Goal: Information Seeking & Learning: Learn about a topic

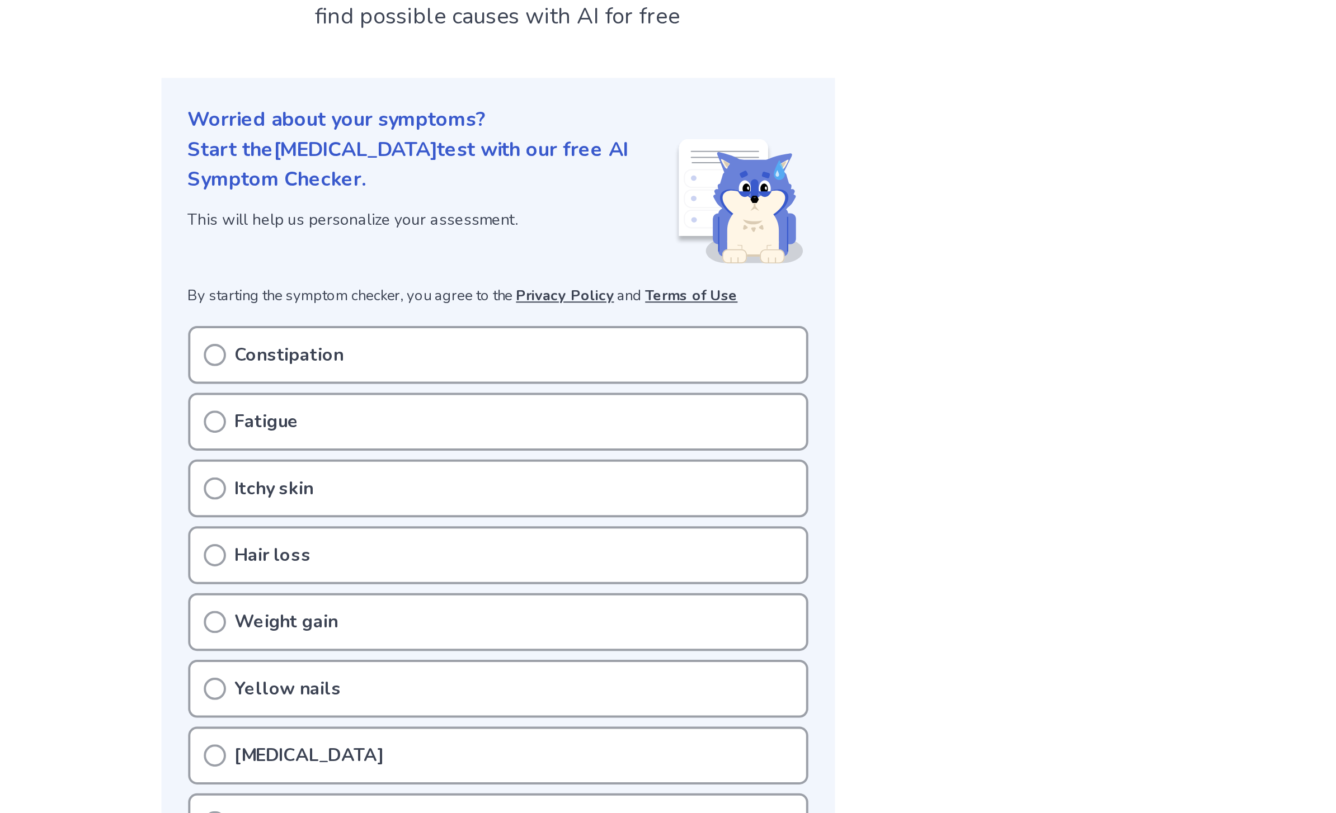
click at [512, 256] on div "Constipation" at bounding box center [668, 270] width 312 height 29
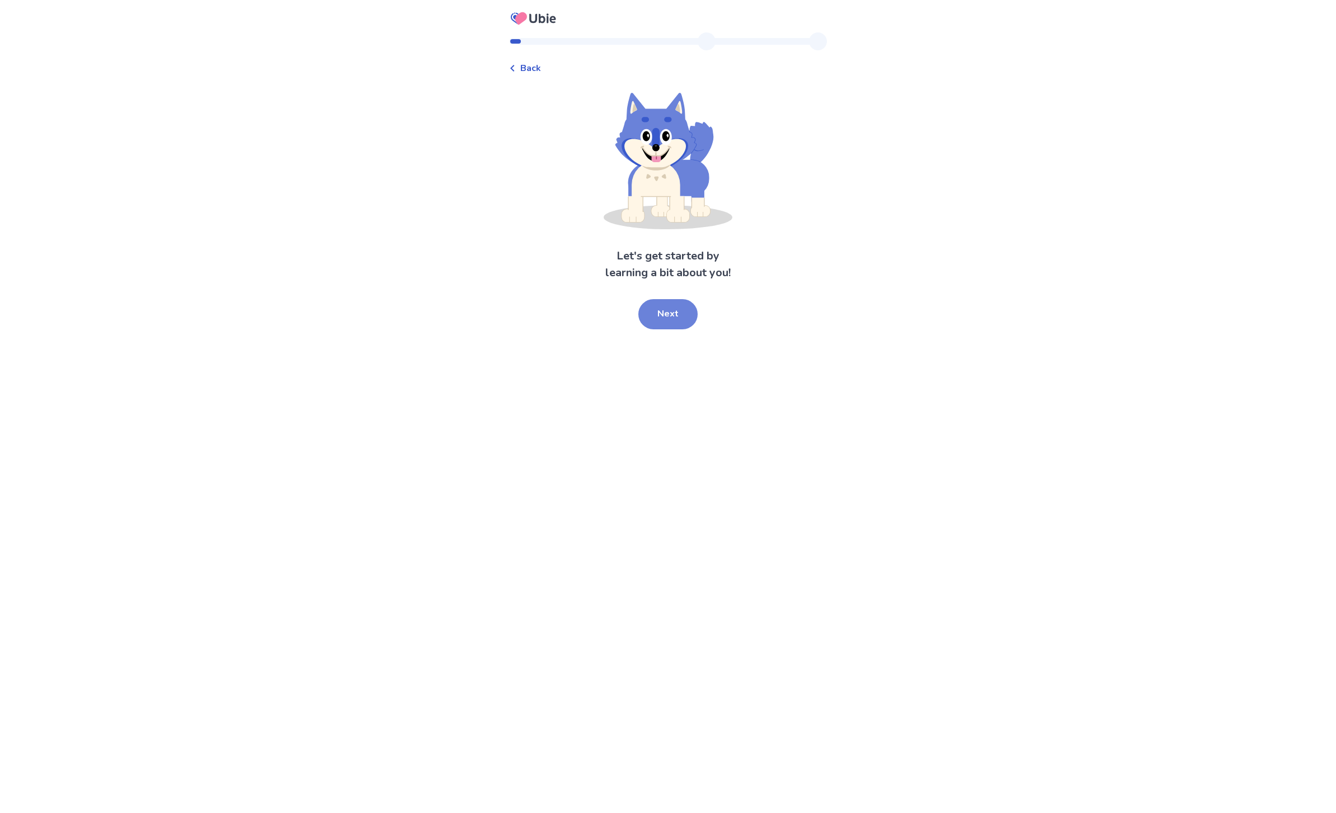
click at [684, 321] on button "Next" at bounding box center [667, 314] width 59 height 30
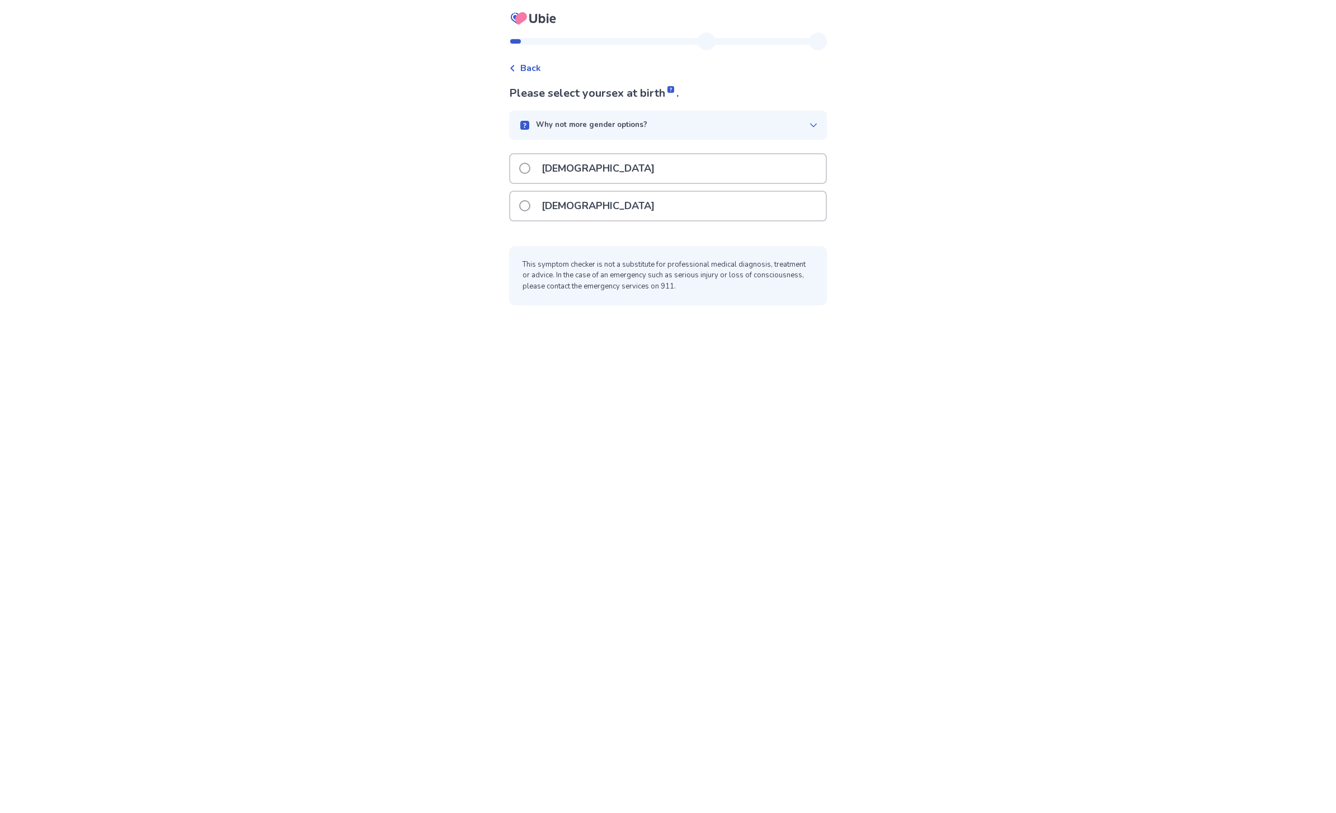
click at [625, 204] on div "Female" at bounding box center [668, 206] width 316 height 29
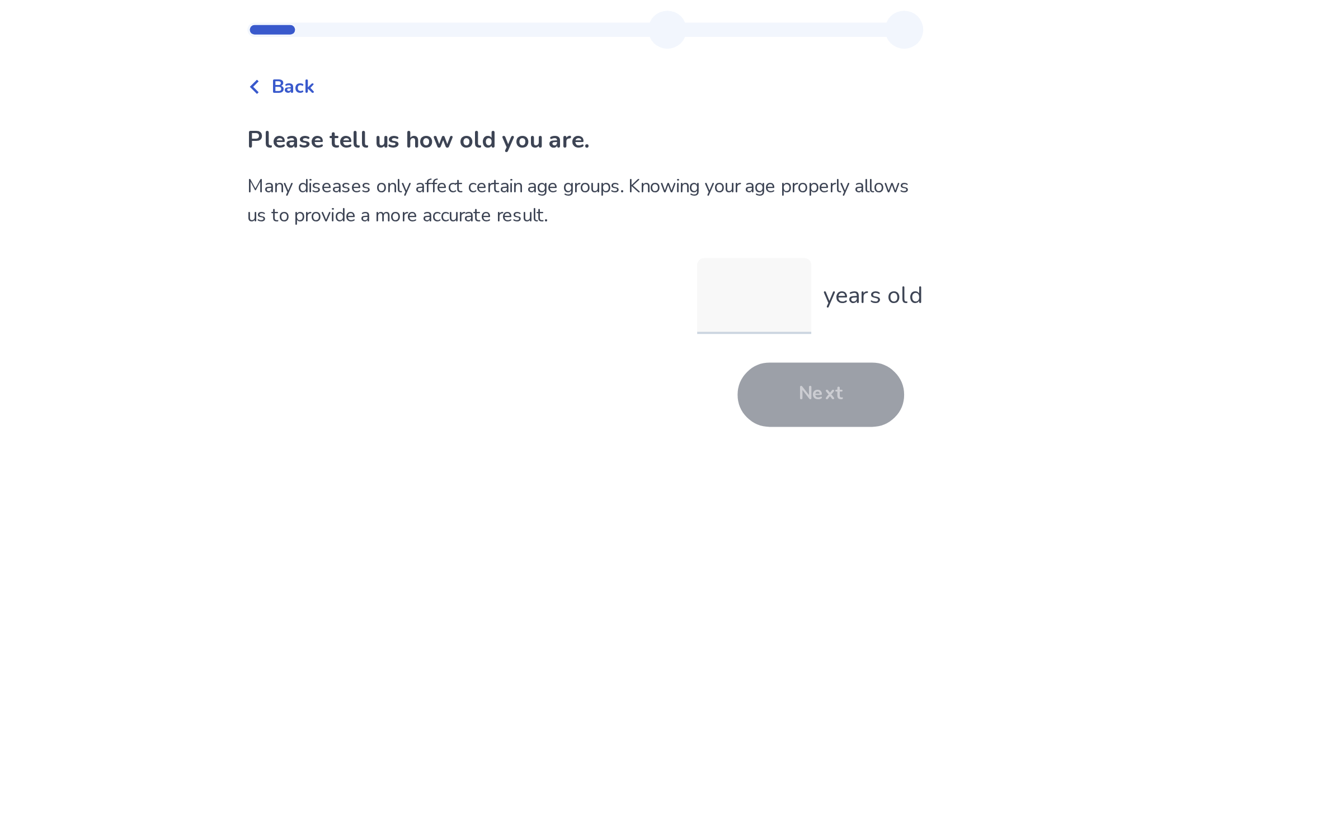
click at [721, 149] on input "years old" at bounding box center [748, 167] width 54 height 36
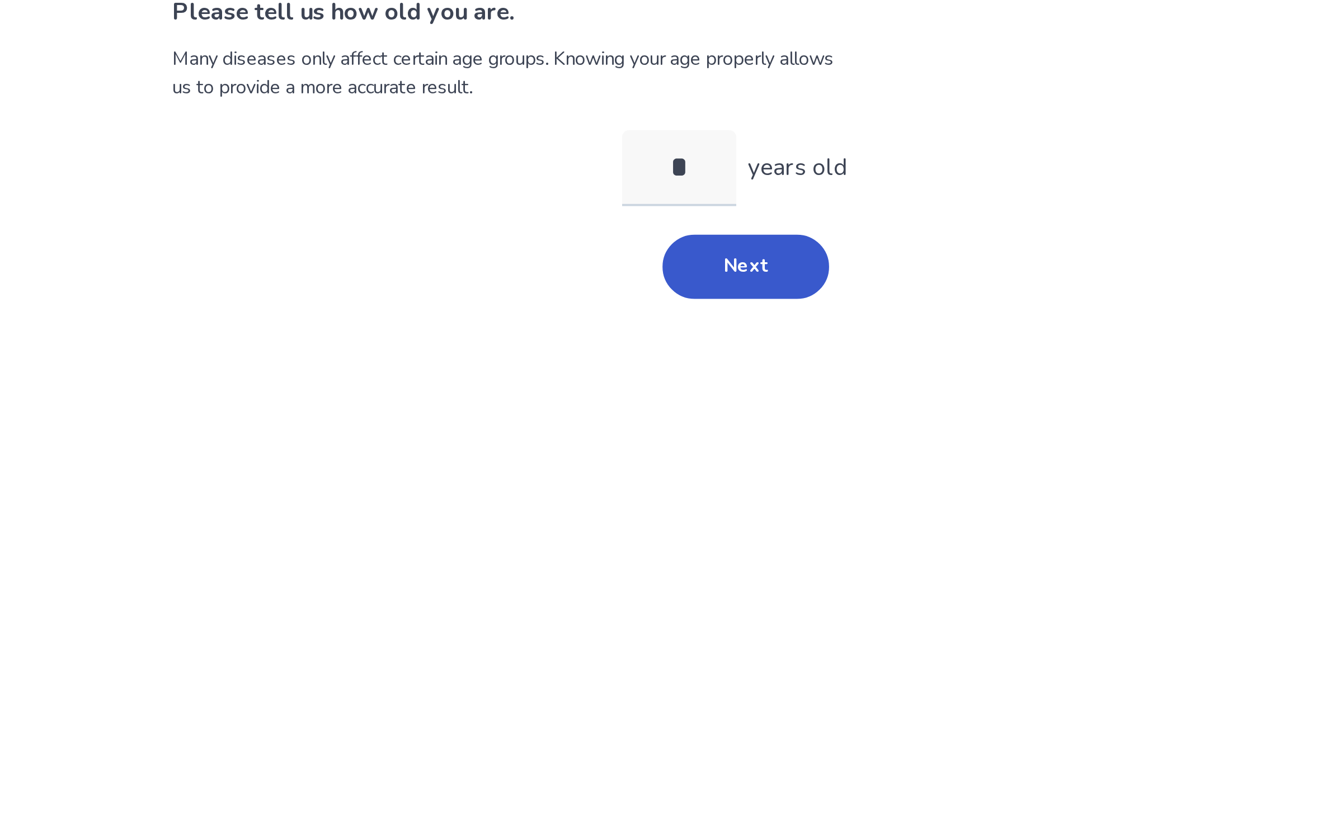
type input "**"
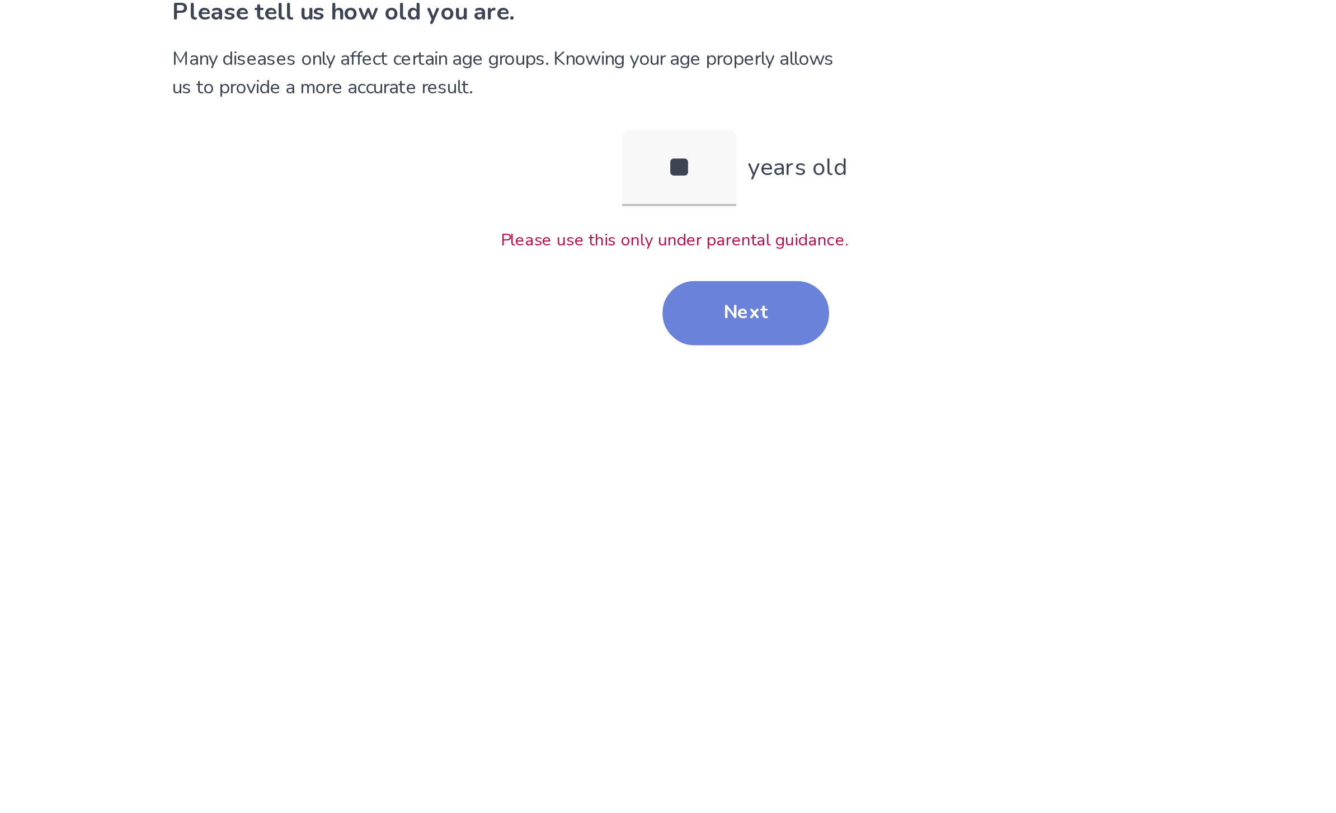
click at [740, 220] on button "Next" at bounding box center [779, 235] width 78 height 30
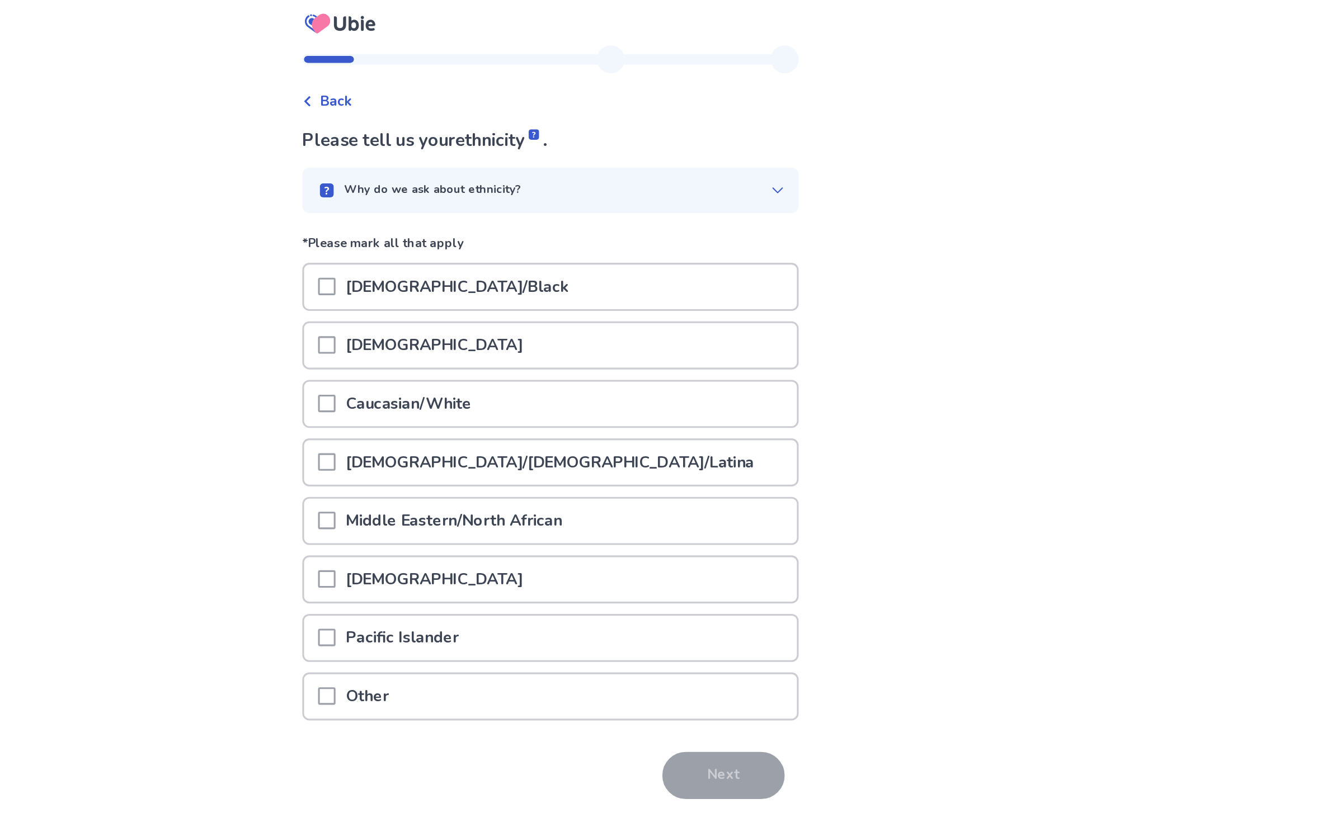
click at [510, 175] on div "African American/Black" at bounding box center [668, 187] width 316 height 29
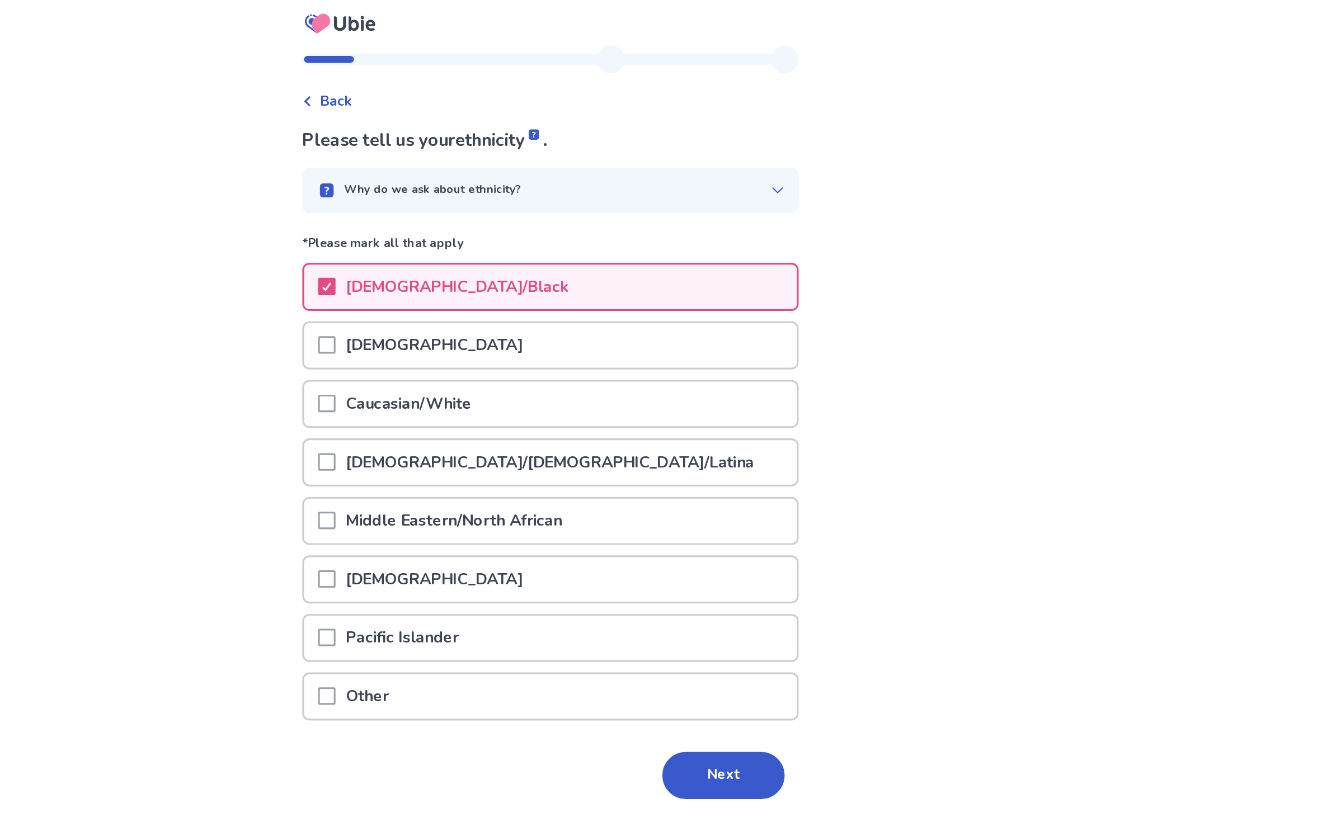
click at [510, 250] on div "Caucasian/White" at bounding box center [668, 262] width 316 height 29
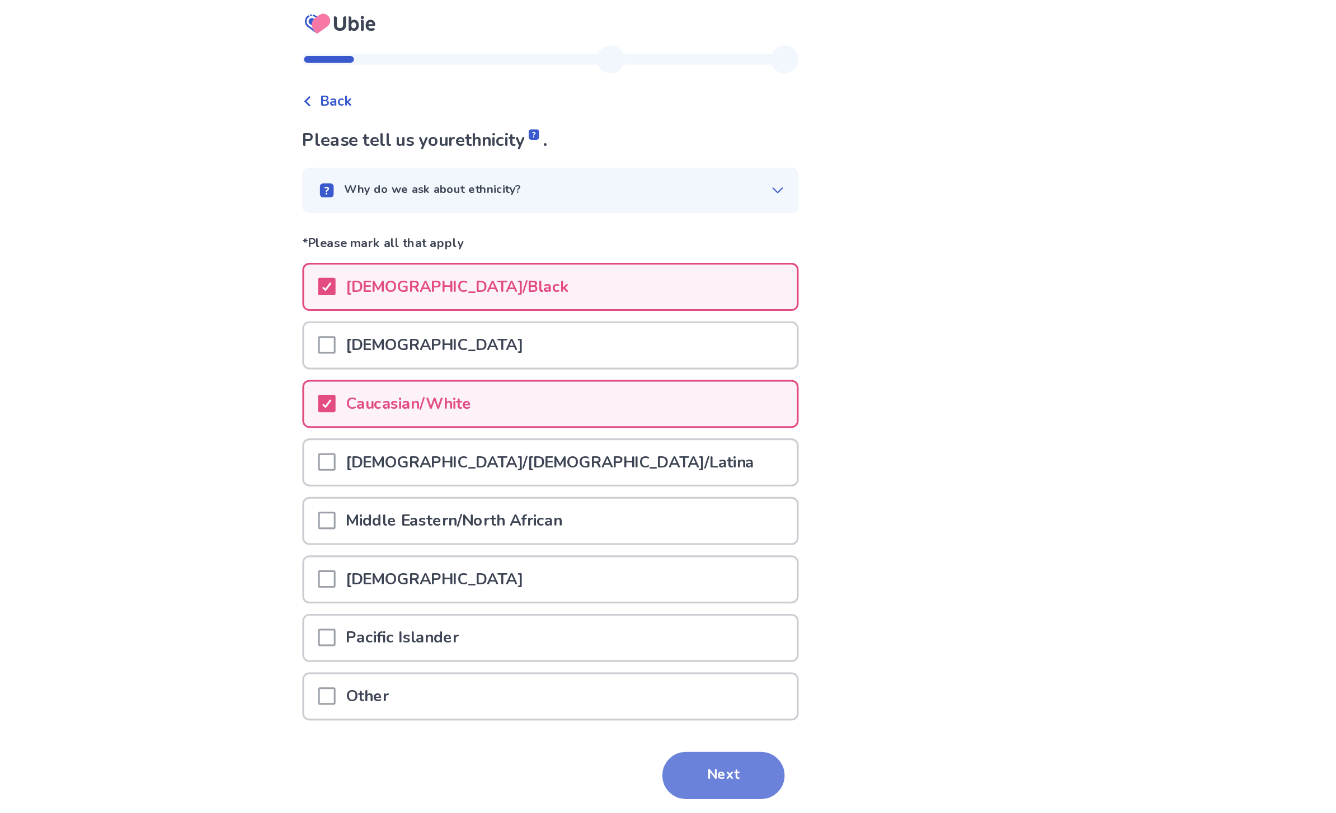
click at [740, 502] on button "Next" at bounding box center [779, 500] width 78 height 30
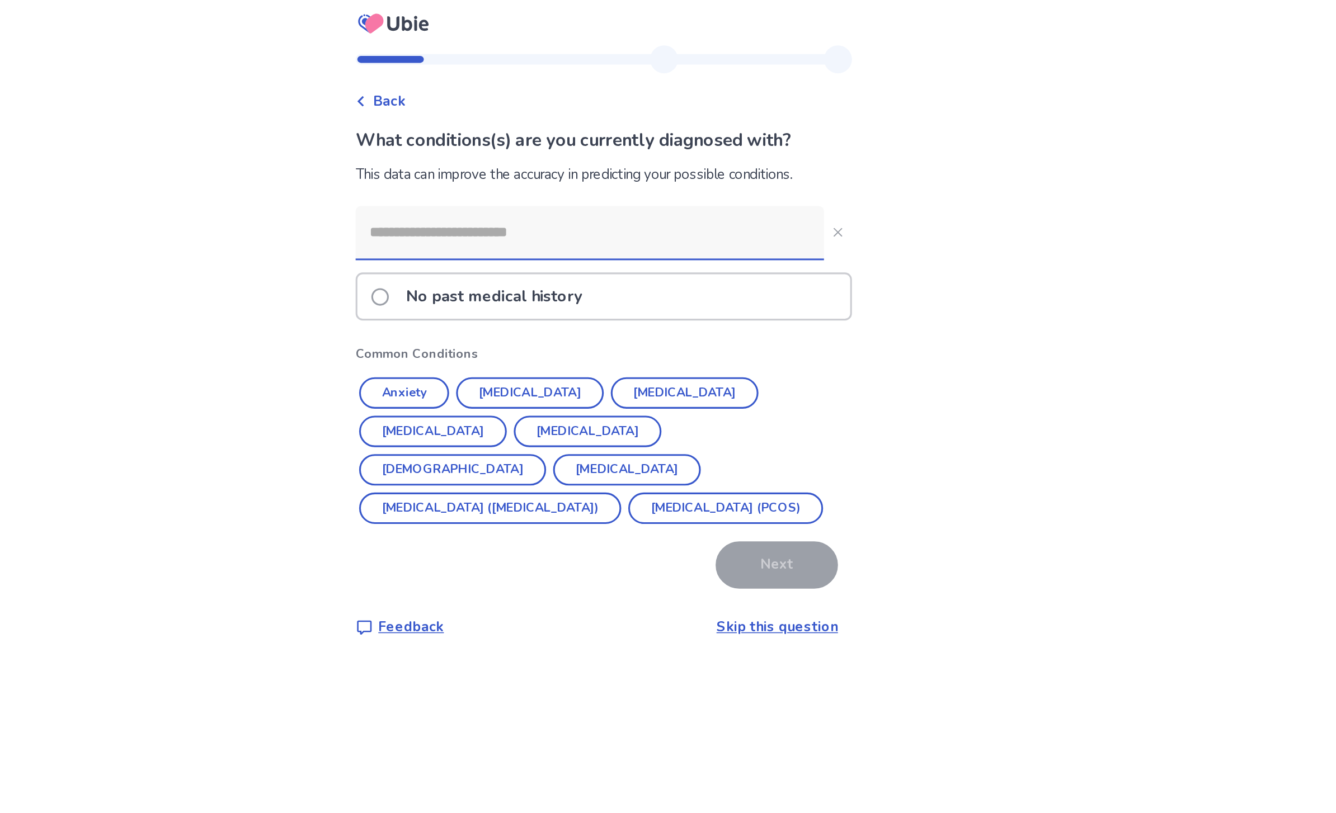
click at [509, 140] on input at bounding box center [659, 152] width 300 height 34
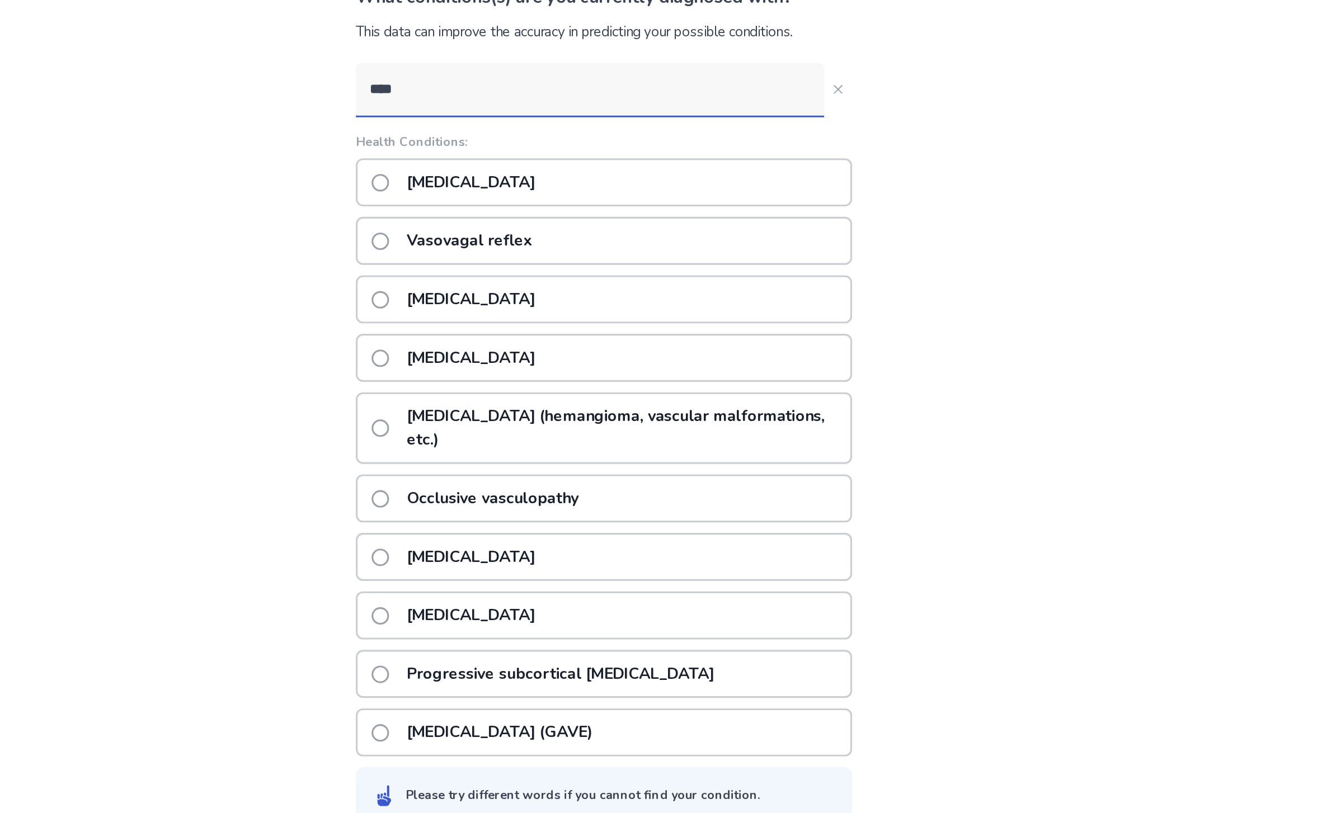
type input "****"
click at [509, 271] on div "Vasovagal syncope" at bounding box center [668, 286] width 318 height 31
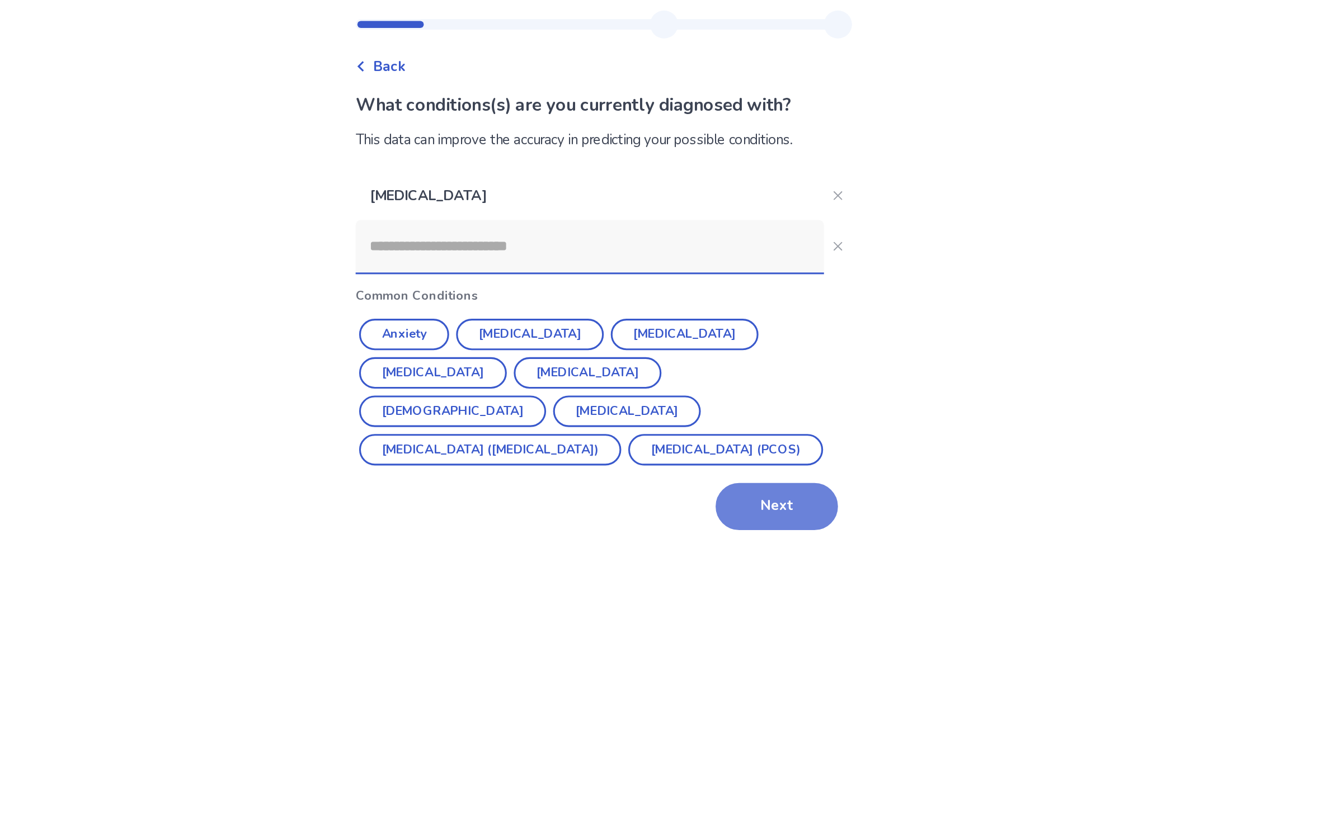
click at [740, 335] on button "Next" at bounding box center [779, 350] width 78 height 30
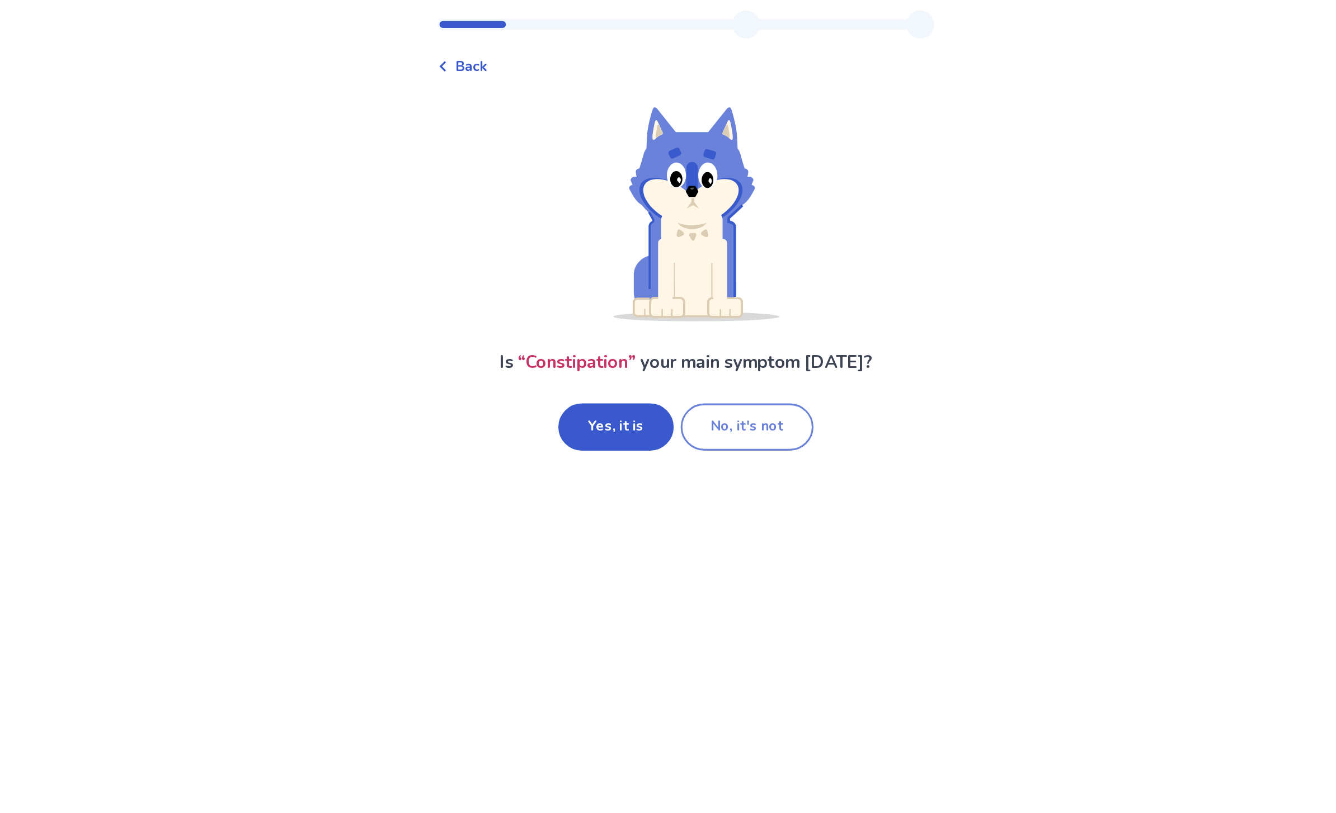
click at [665, 284] on button "No, it's not" at bounding box center [707, 299] width 85 height 30
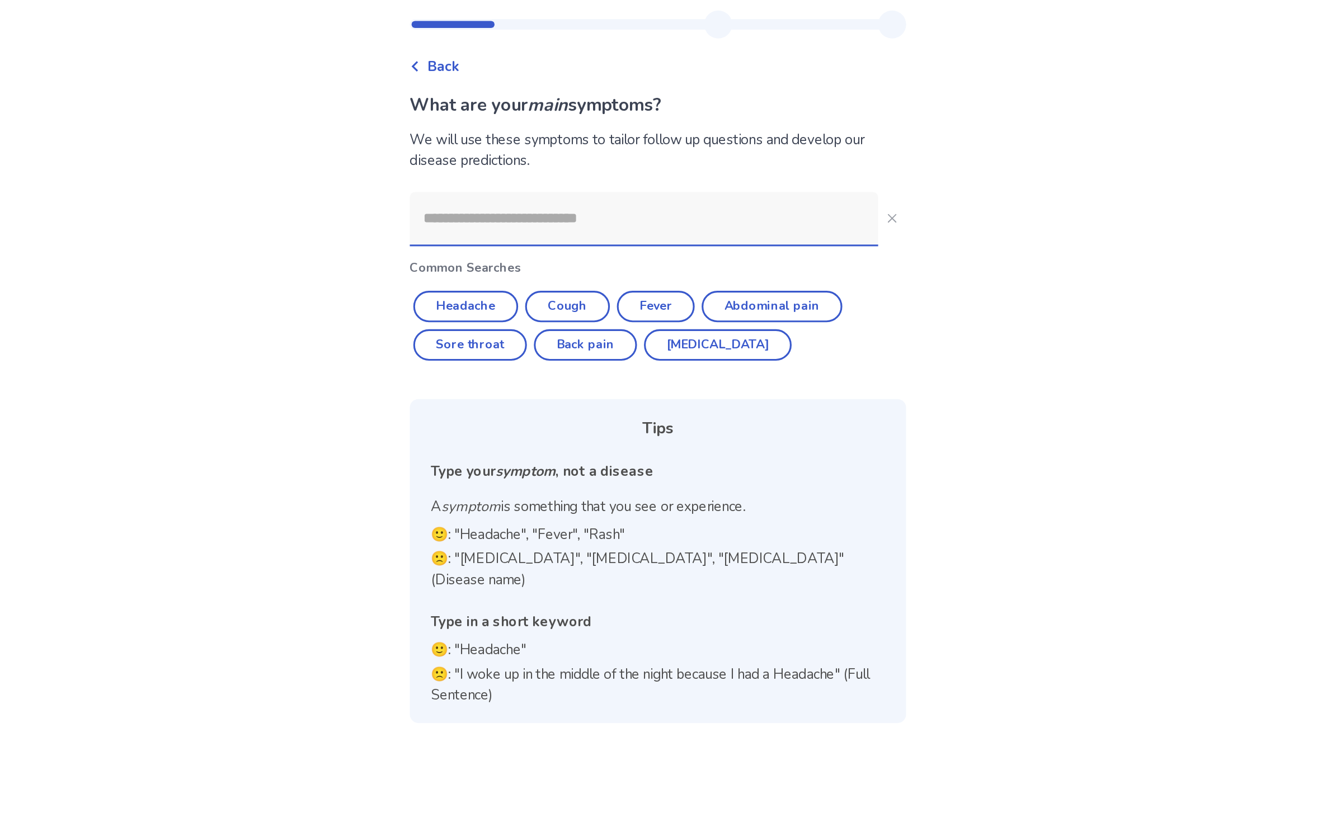
click at [523, 150] on input at bounding box center [659, 166] width 300 height 34
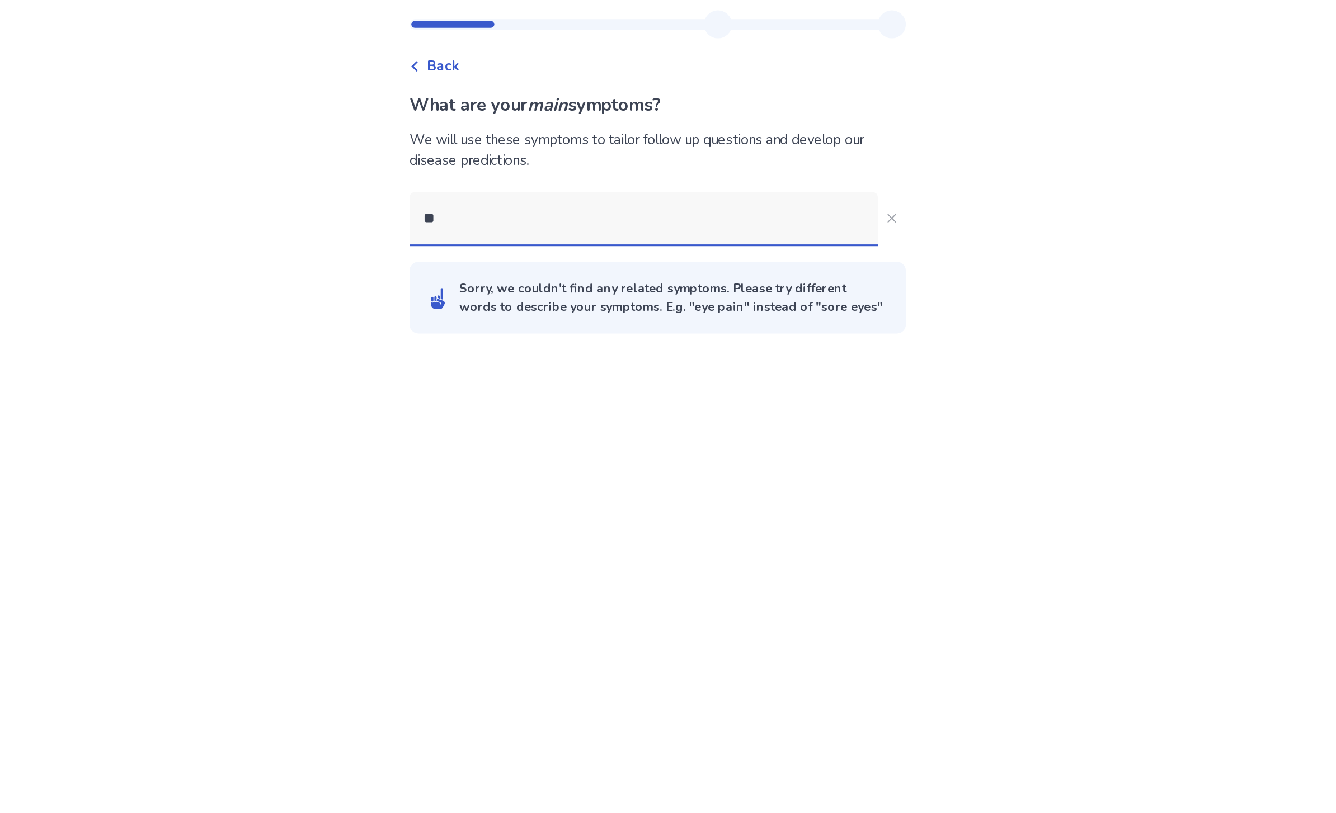
type input "***"
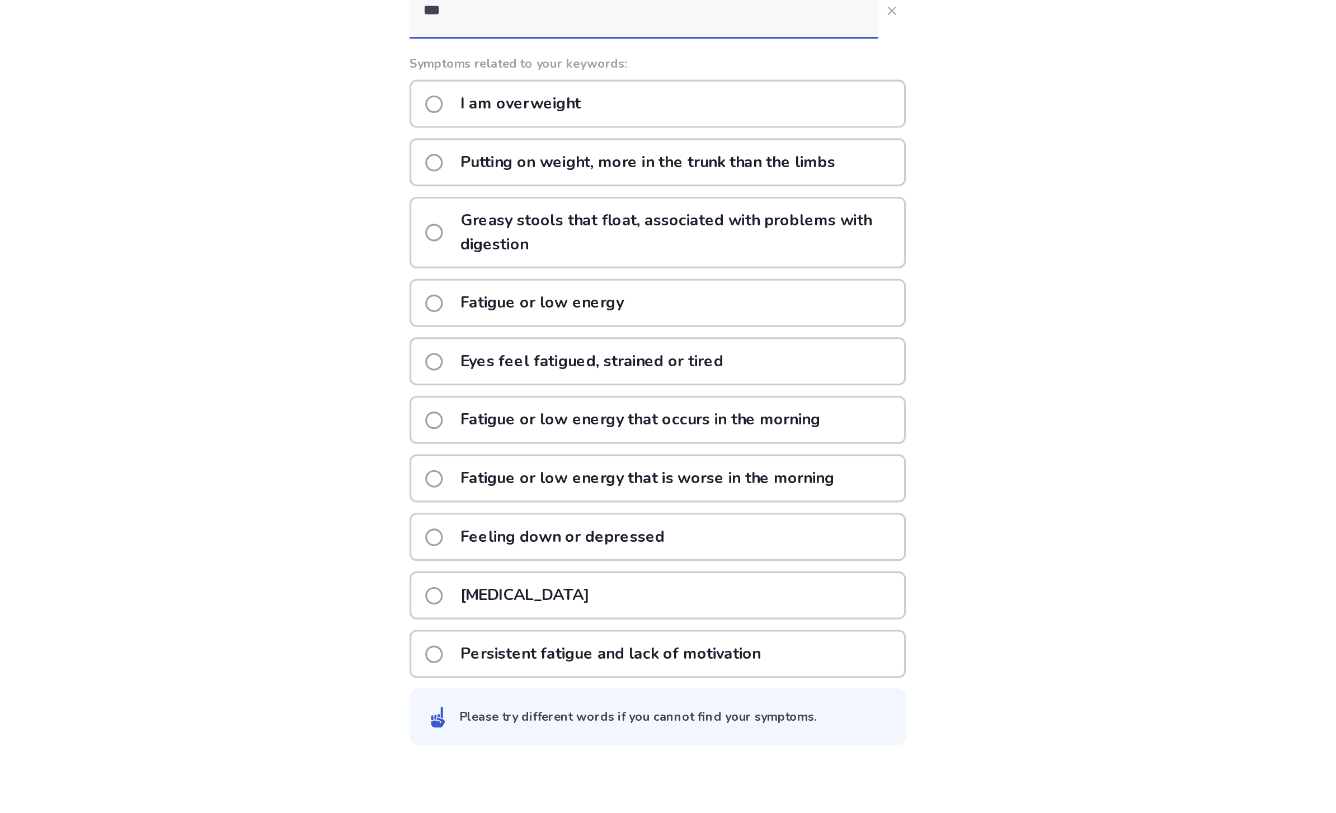
click at [515, 337] on div "Fatigue or low energy" at bounding box center [668, 352] width 318 height 31
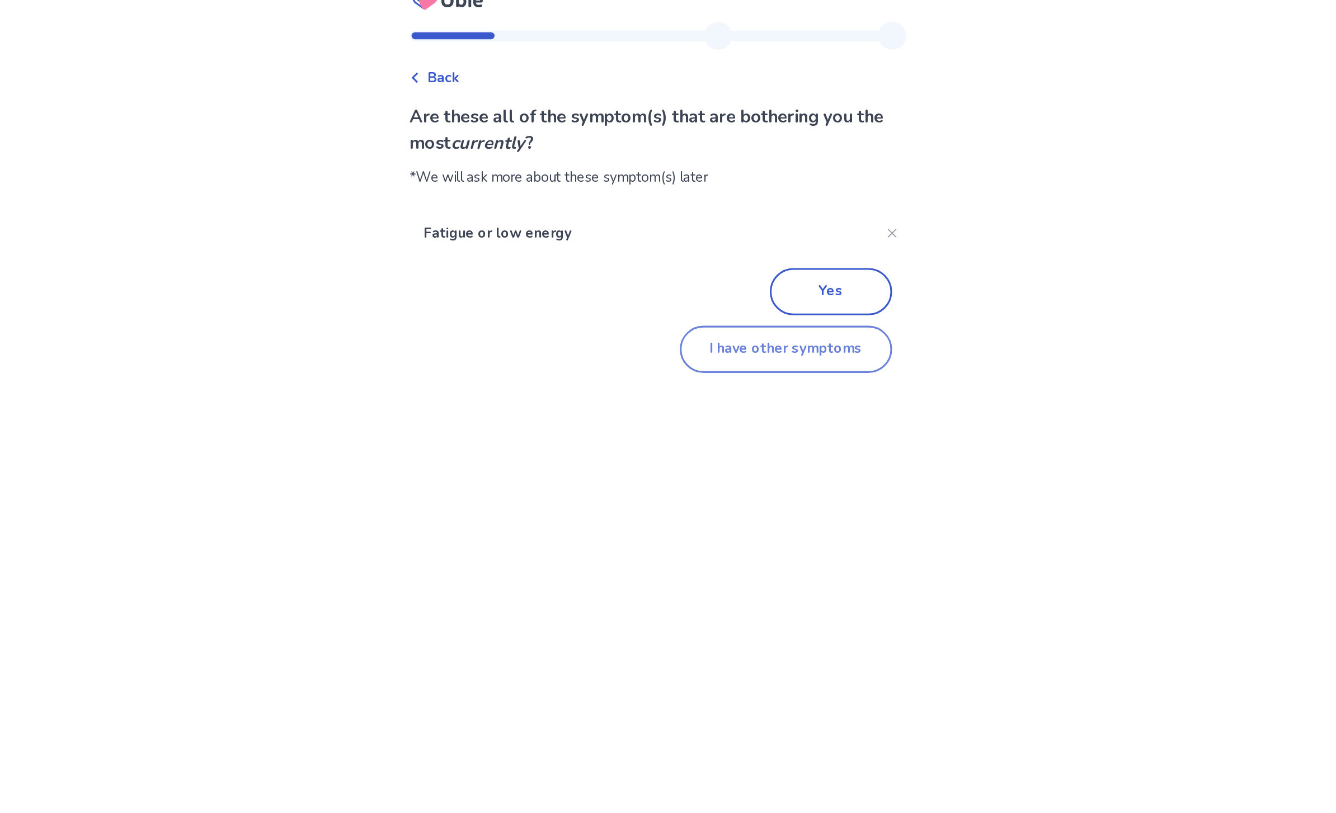
click at [682, 227] on button "I have other symptoms" at bounding box center [750, 242] width 136 height 30
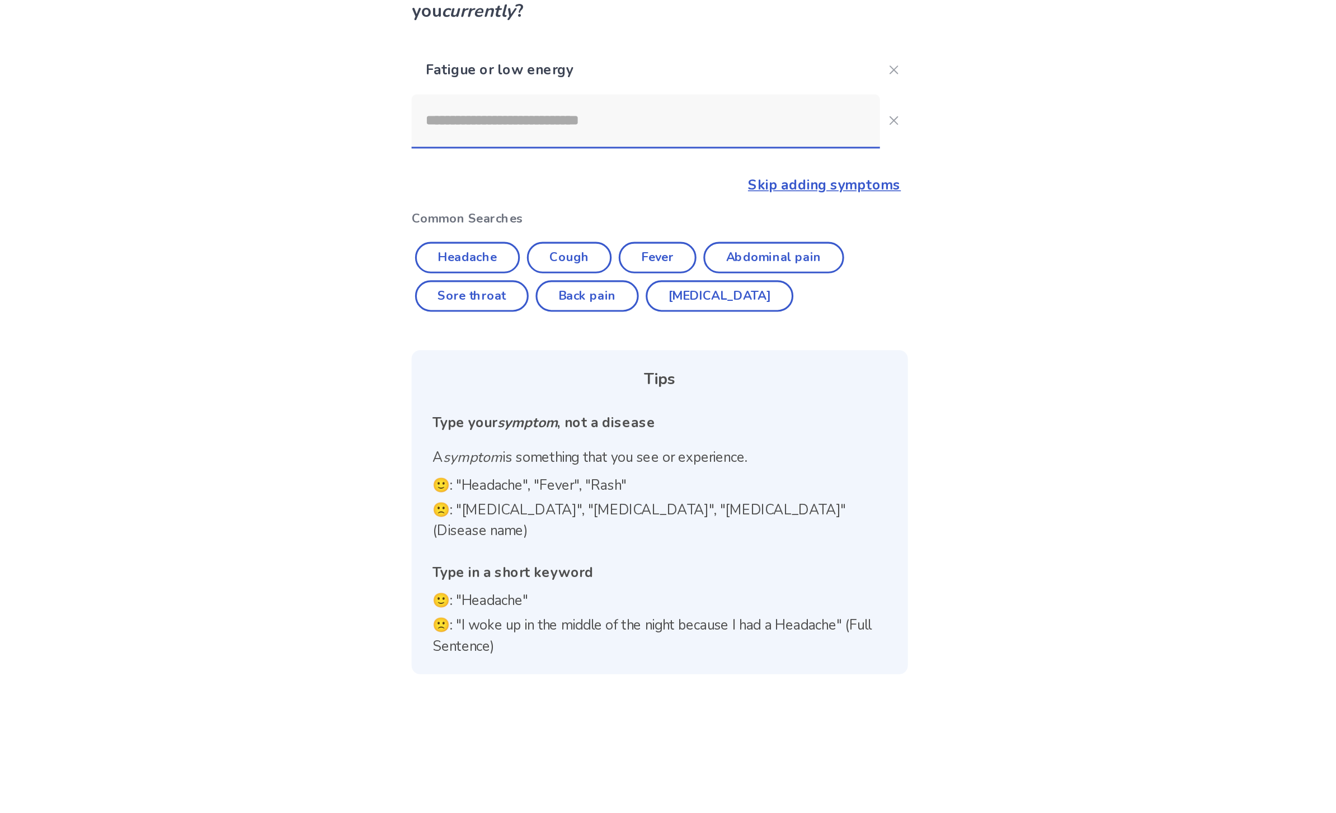
click at [509, 163] on input at bounding box center [659, 180] width 300 height 34
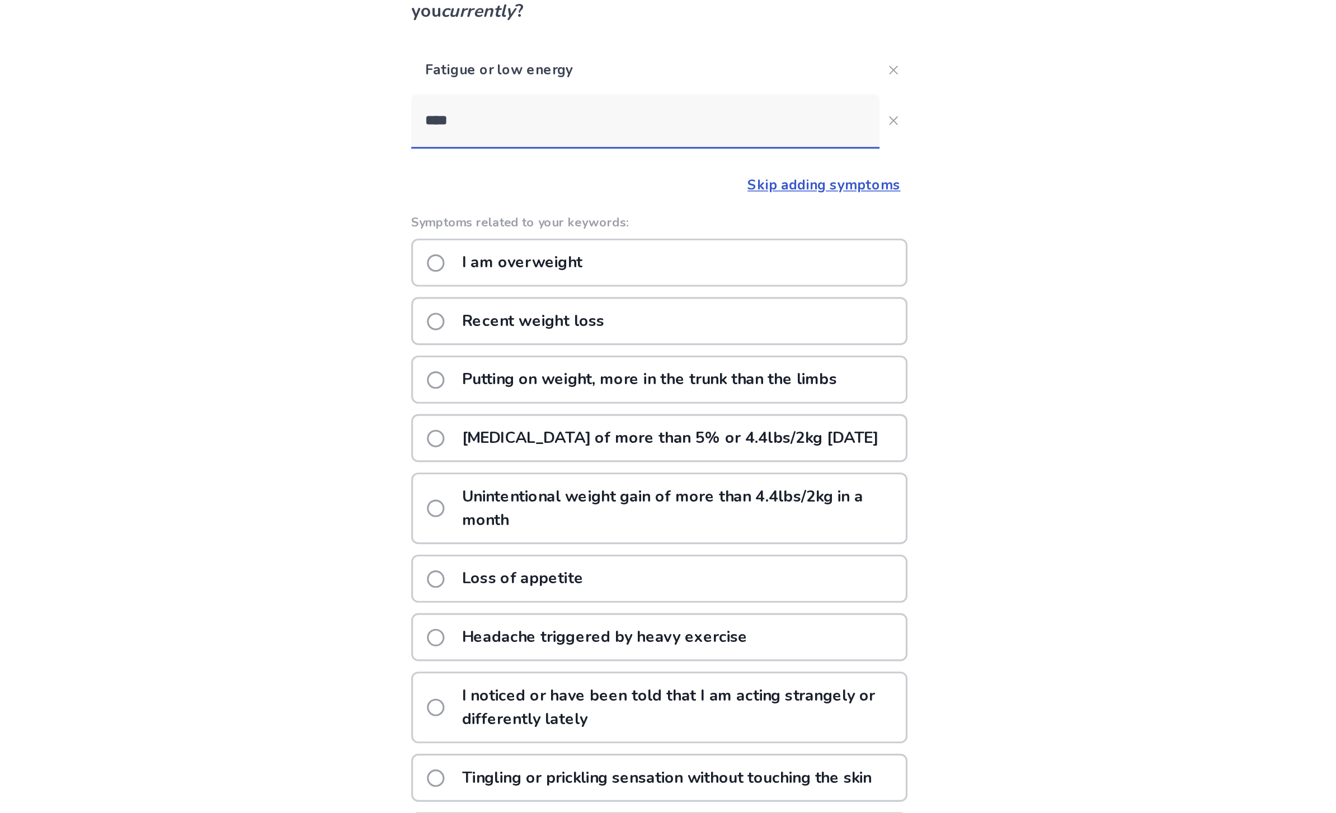
type input "***"
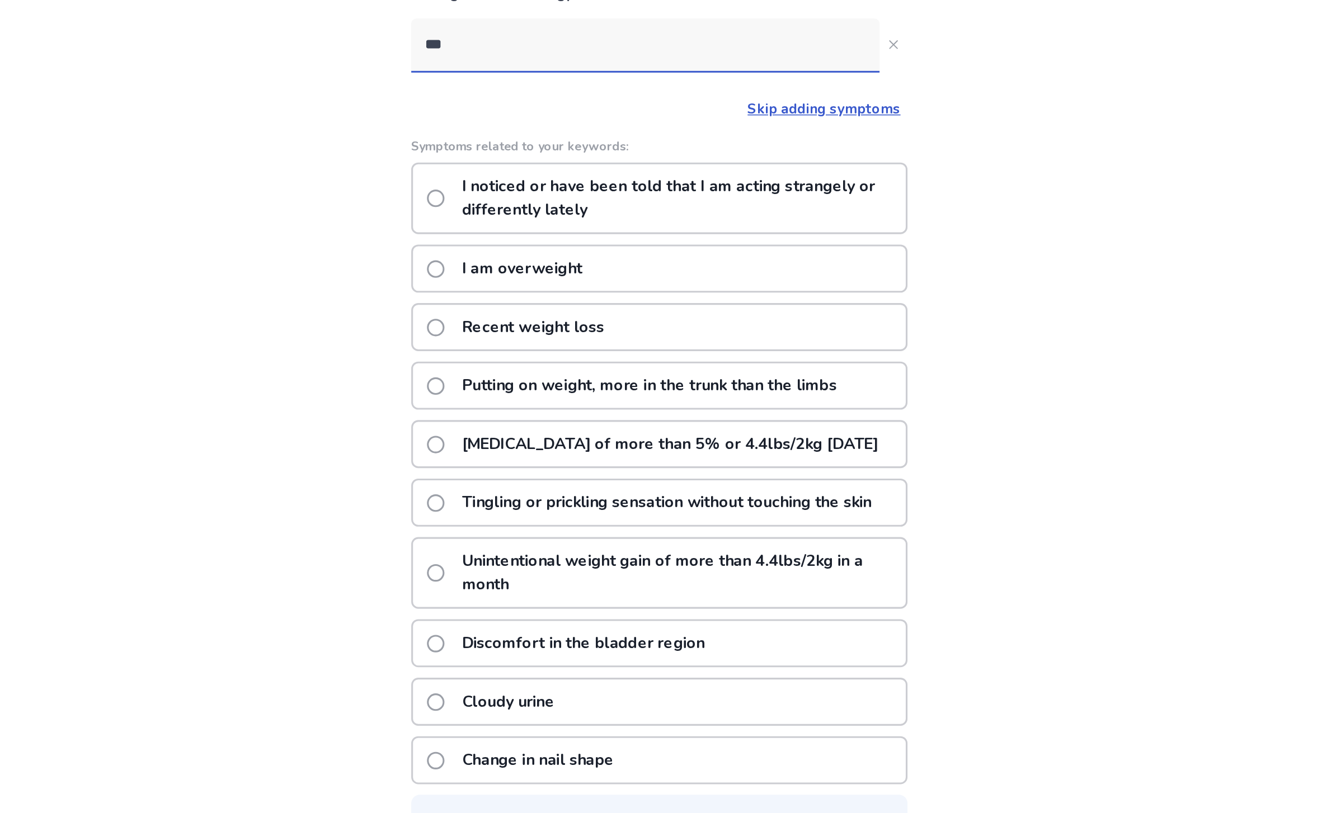
click at [549, 308] on div "I am overweight" at bounding box center [668, 323] width 318 height 31
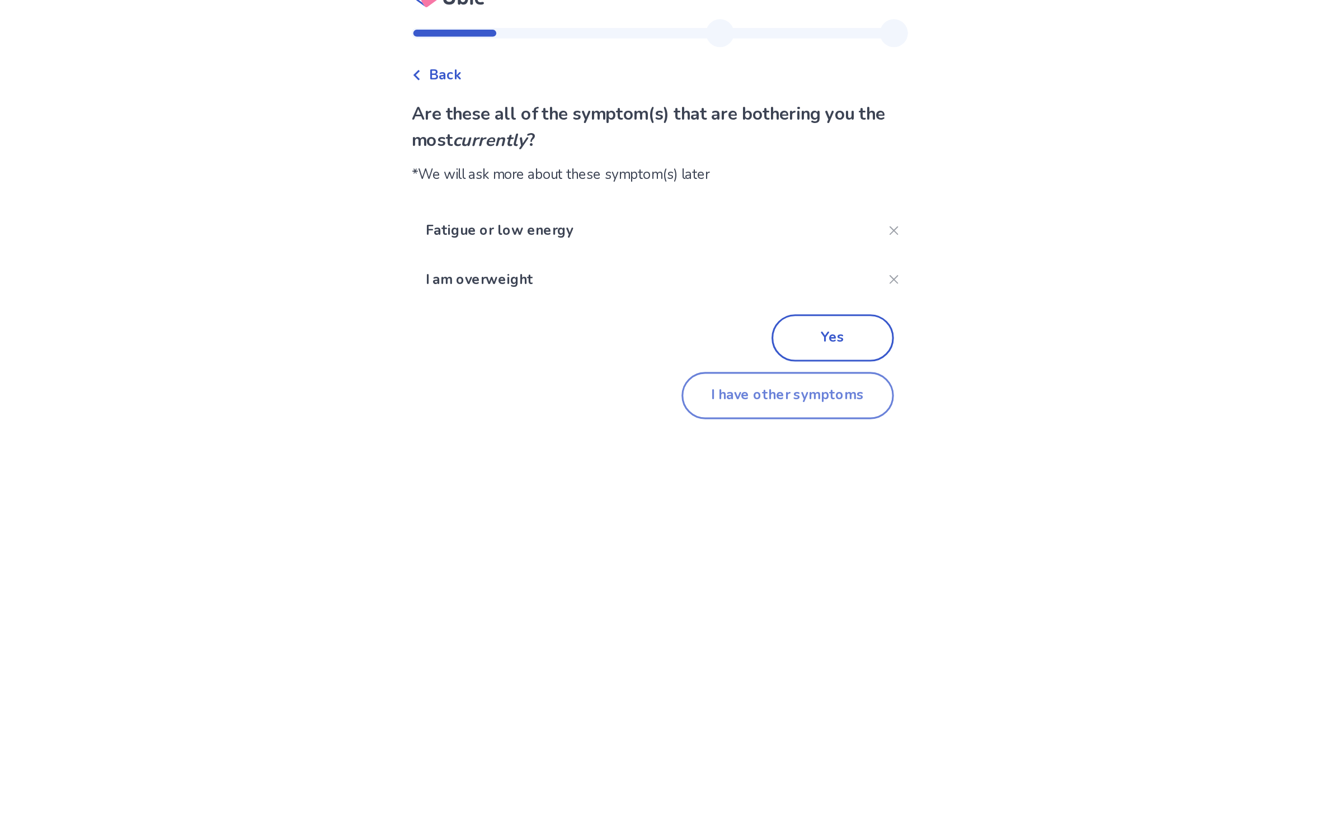
click at [682, 258] on button "I have other symptoms" at bounding box center [750, 273] width 136 height 30
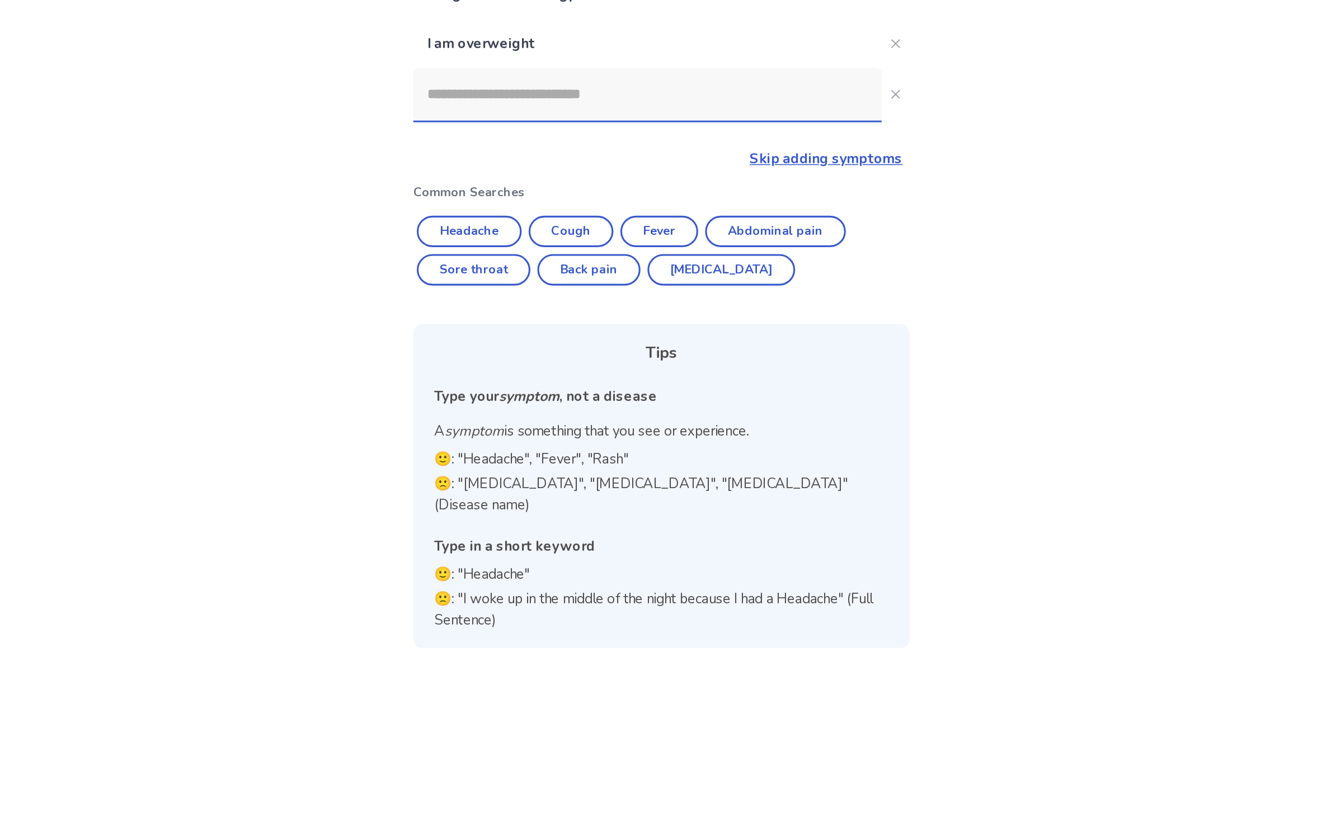
click at [509, 195] on input at bounding box center [659, 212] width 300 height 34
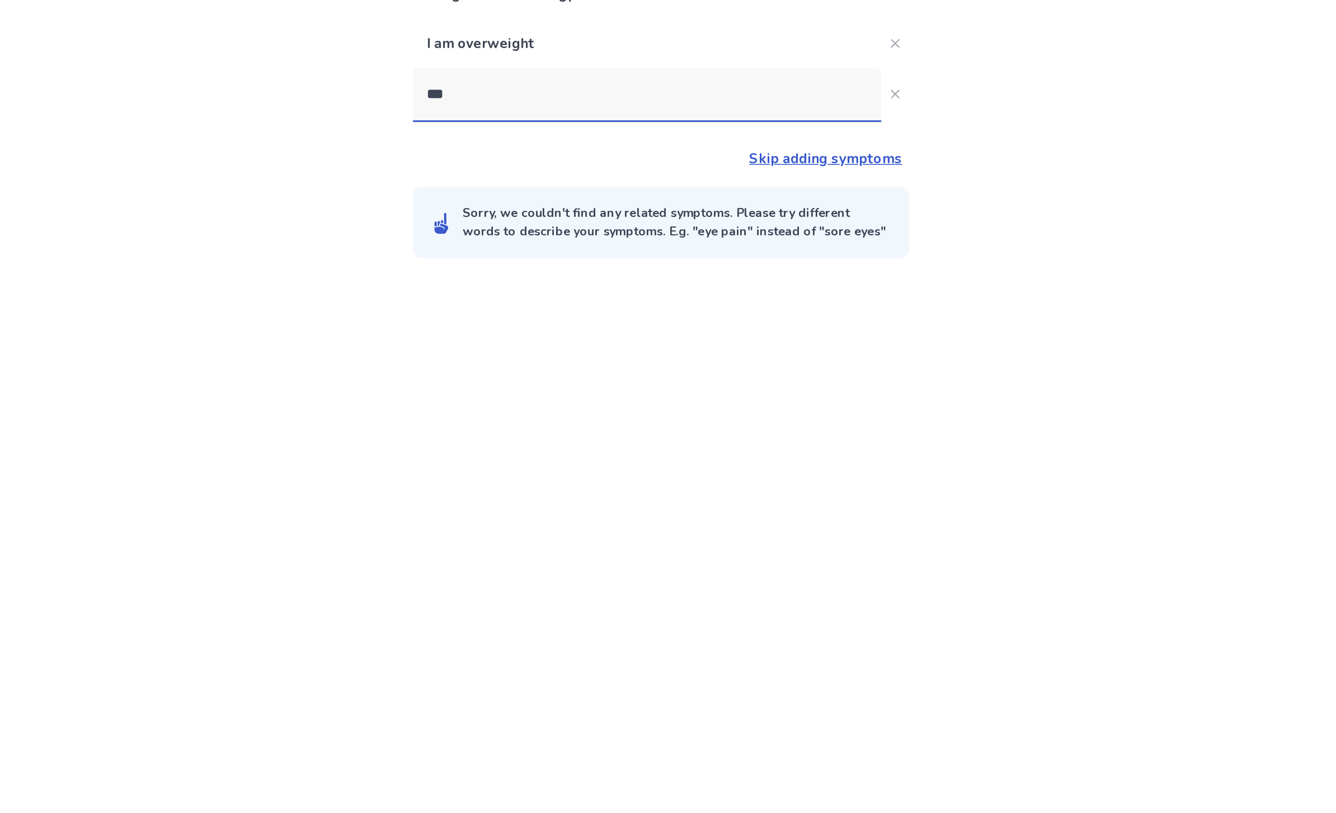
type input "****"
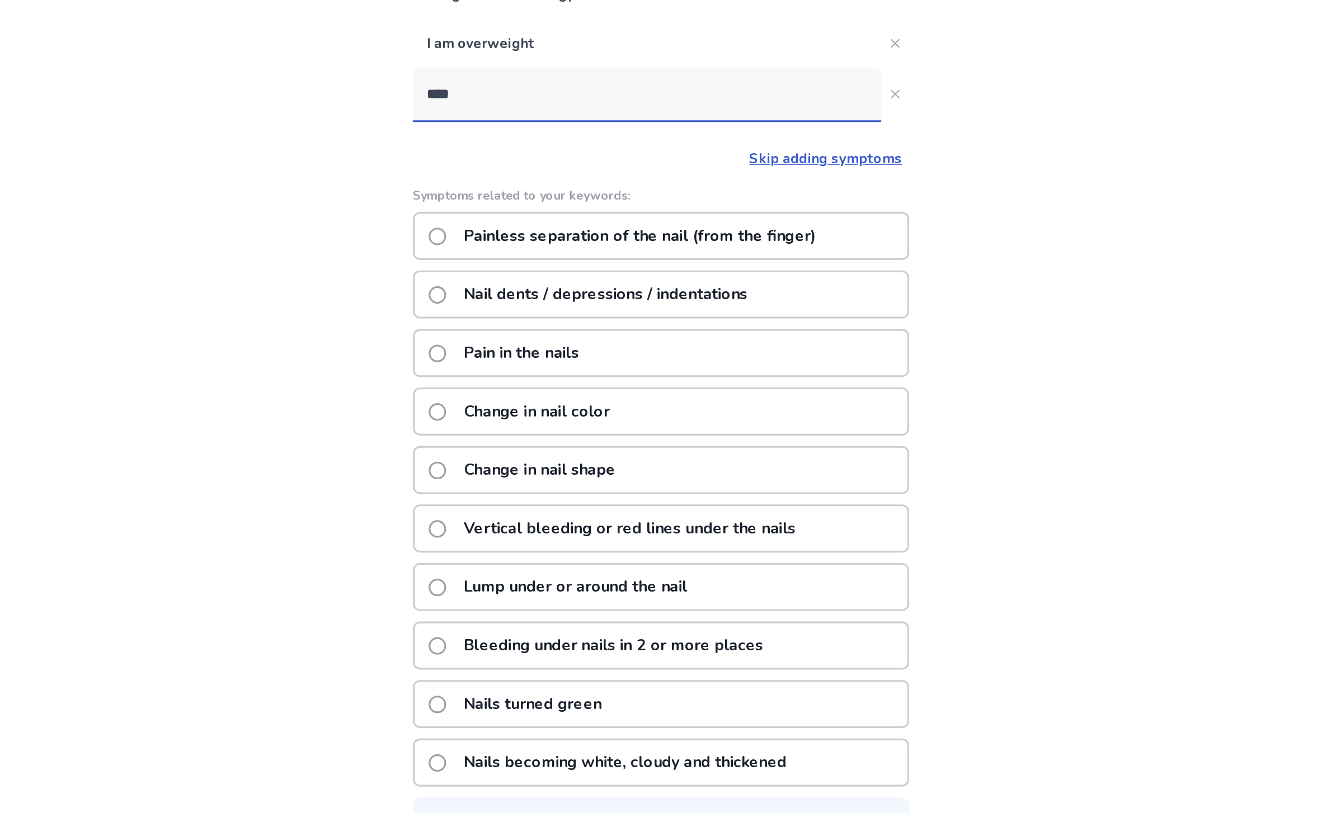
click at [509, 324] on div "Nail dents / depressions / indentations" at bounding box center [668, 339] width 318 height 31
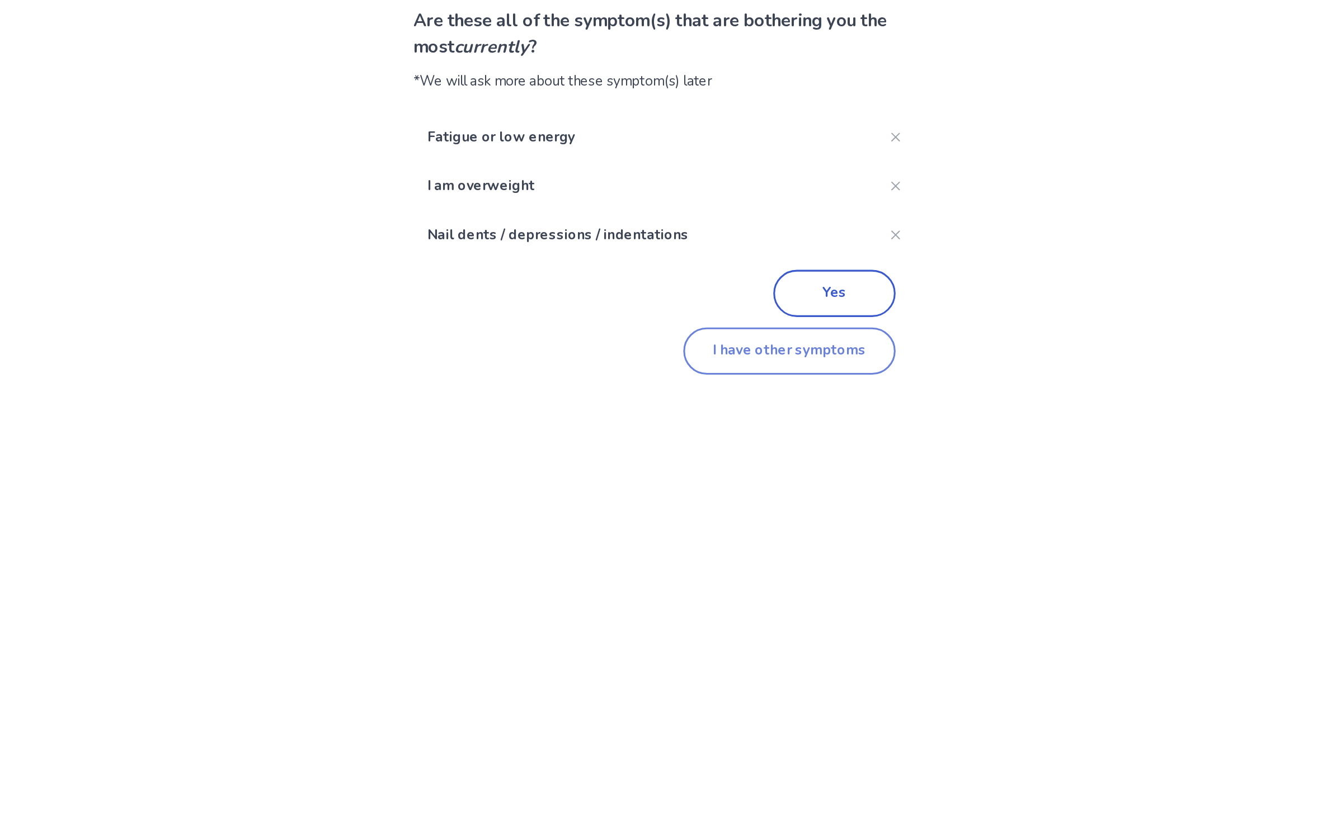
click at [682, 290] on button "I have other symptoms" at bounding box center [750, 305] width 136 height 30
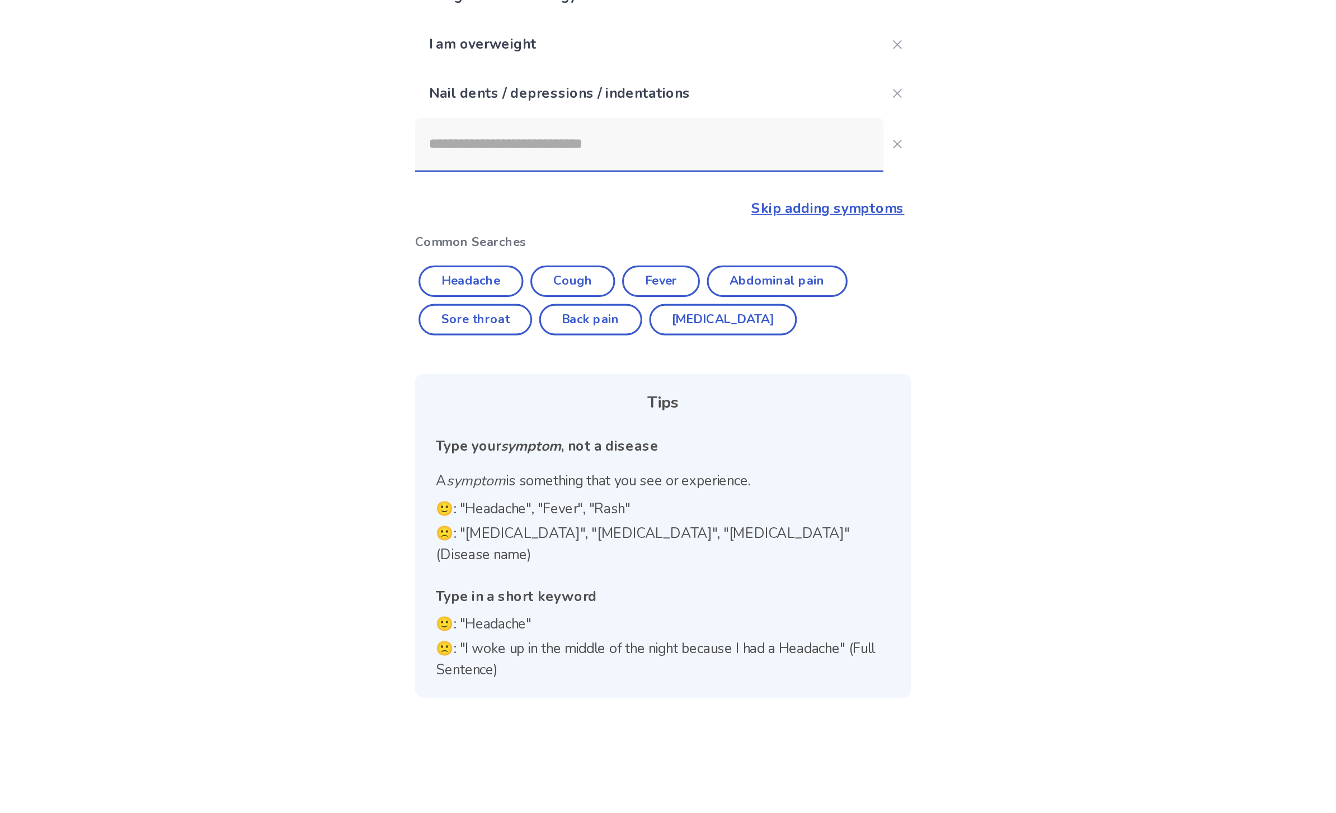
click at [509, 226] on input at bounding box center [659, 243] width 300 height 34
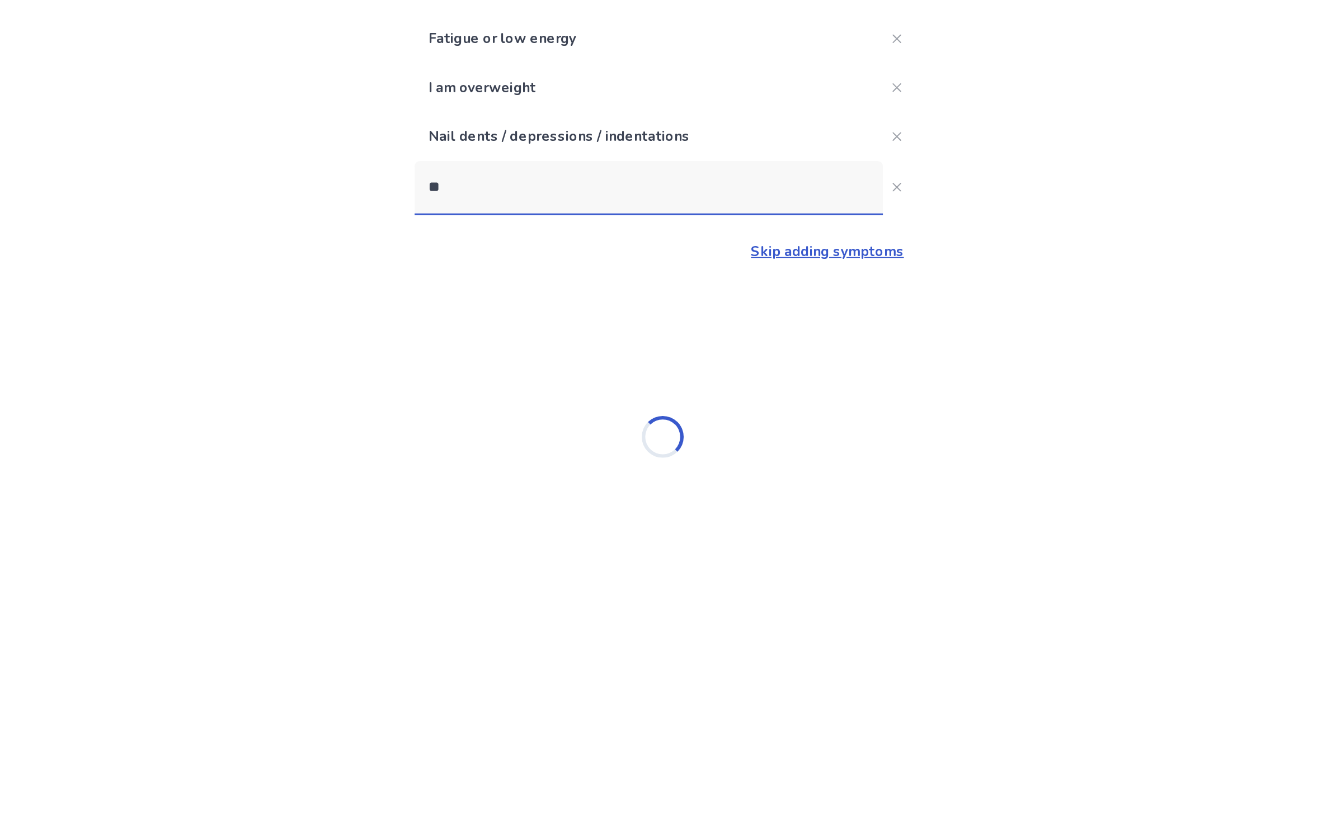
type input "*"
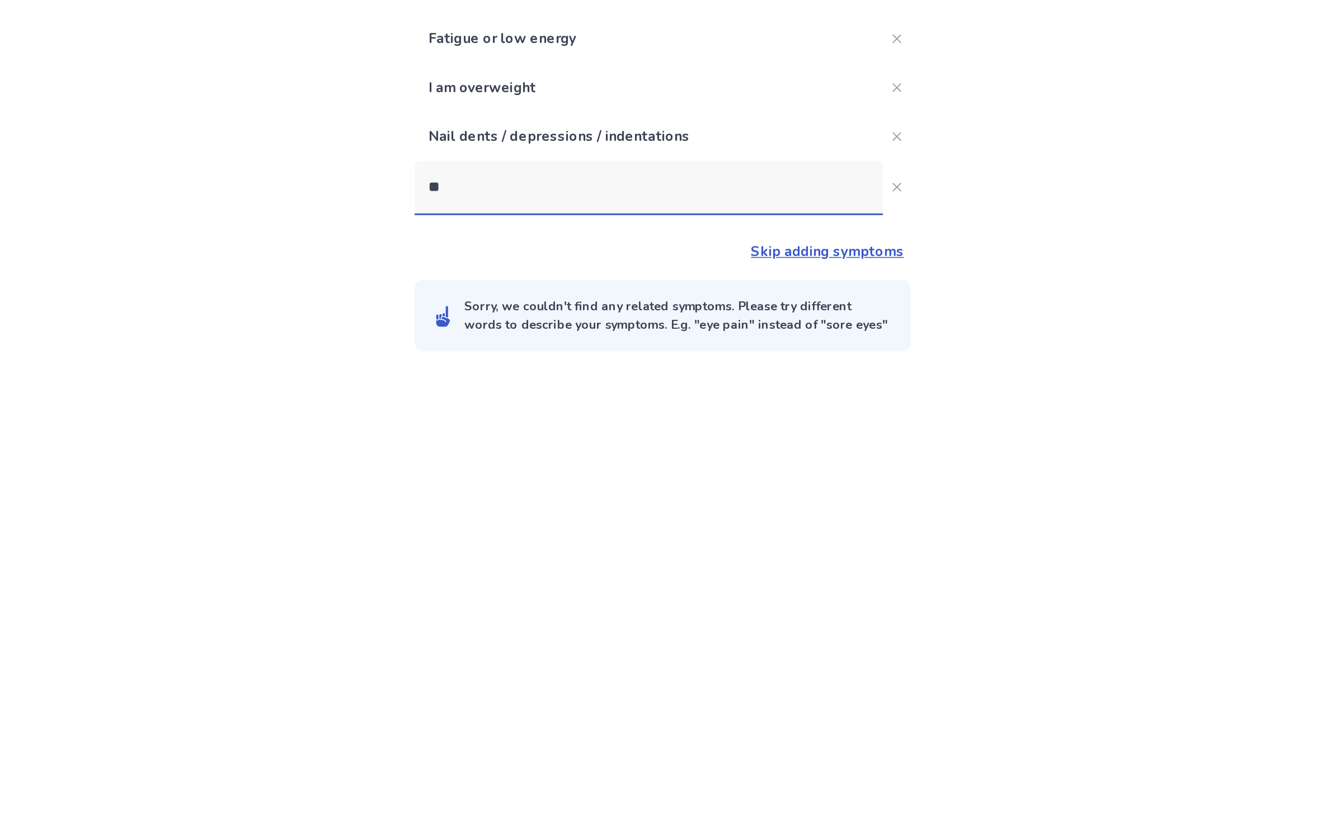
type input "***"
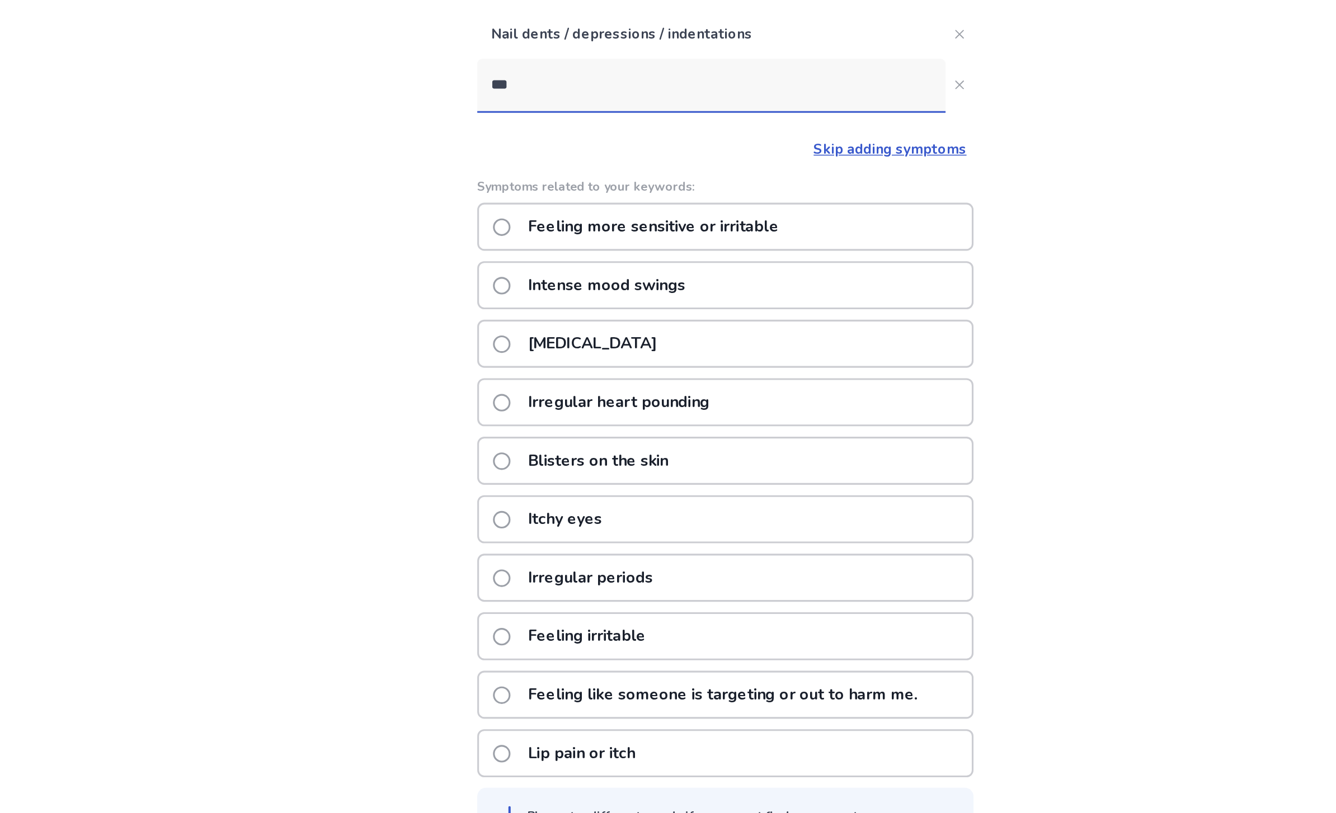
click at [541, 318] on div "Feeling more sensitive or irritable" at bounding box center [668, 333] width 318 height 31
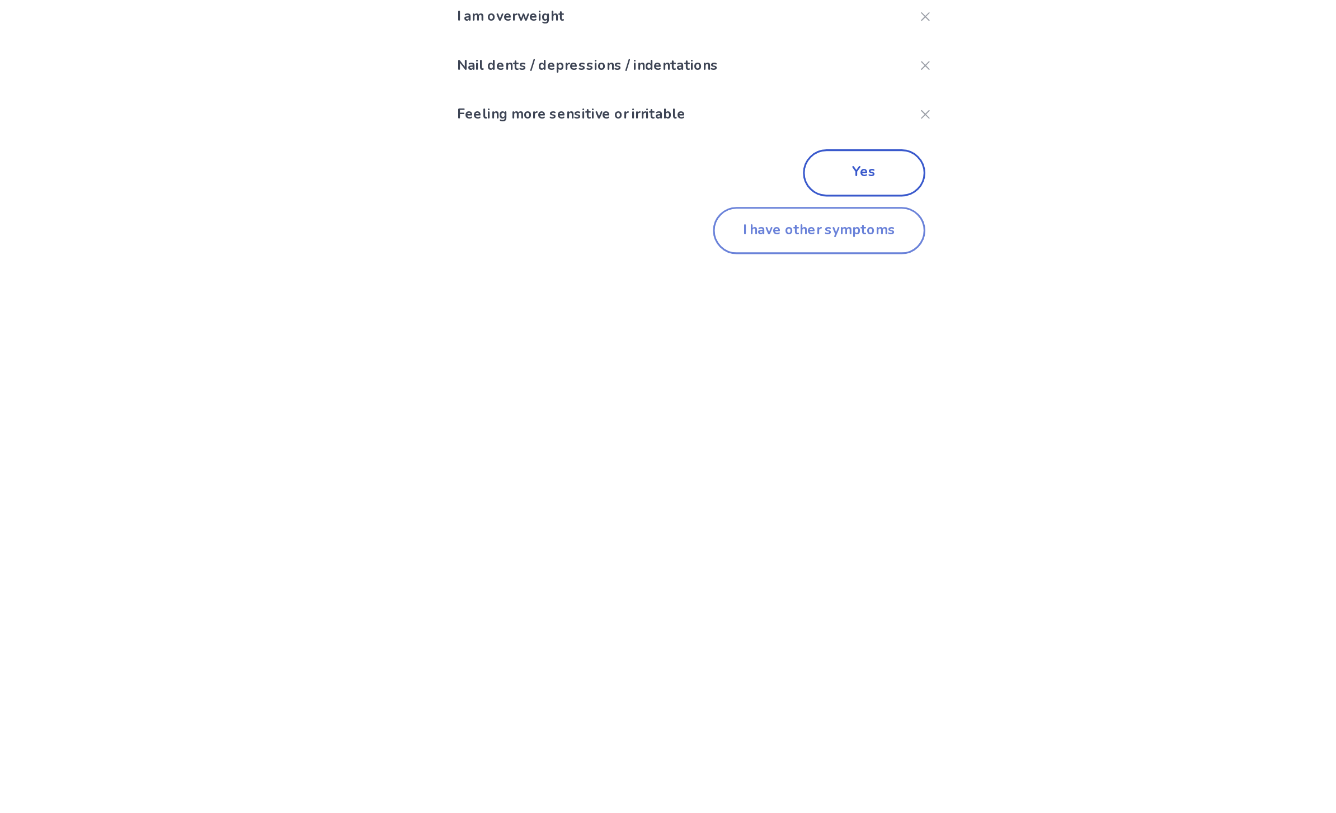
click at [682, 321] on button "I have other symptoms" at bounding box center [750, 336] width 136 height 30
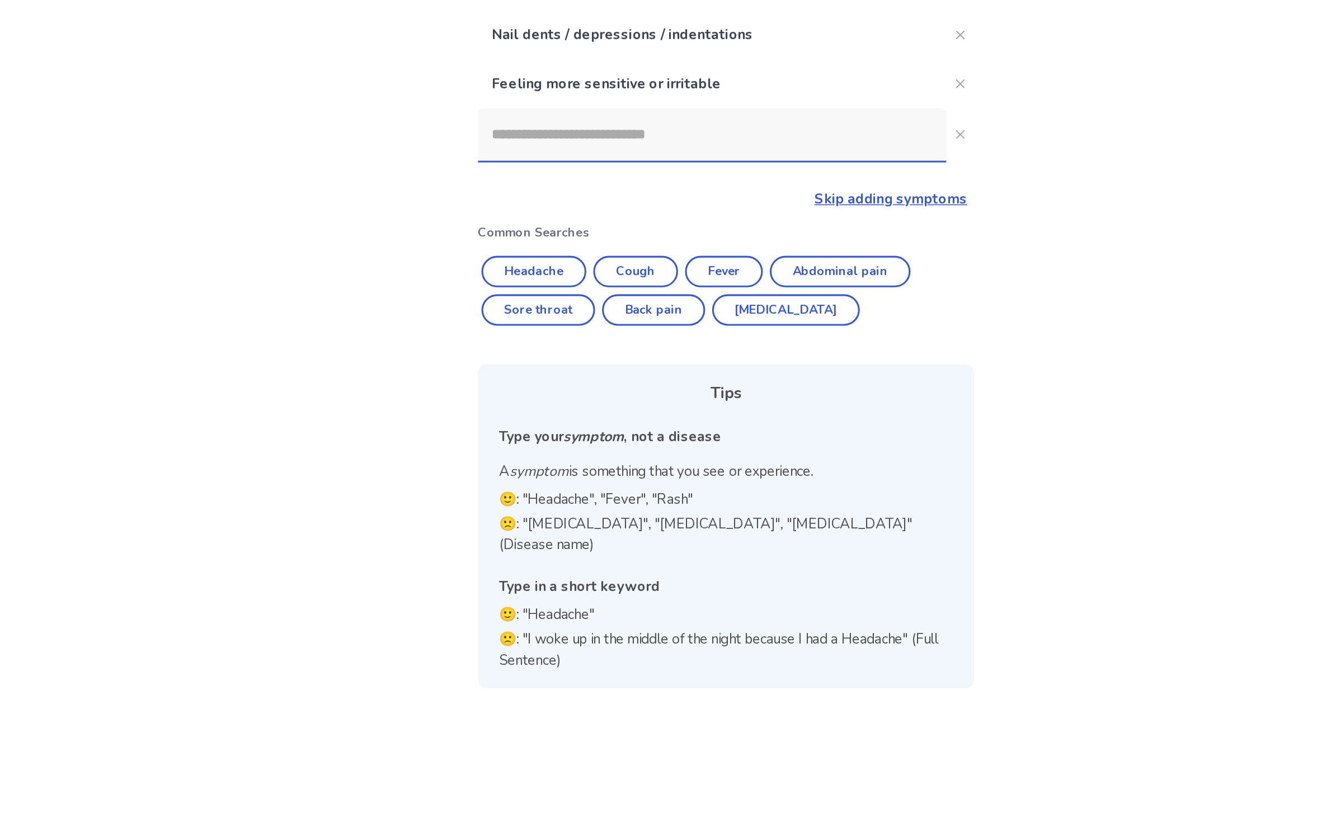
click at [543, 257] on input at bounding box center [659, 274] width 300 height 34
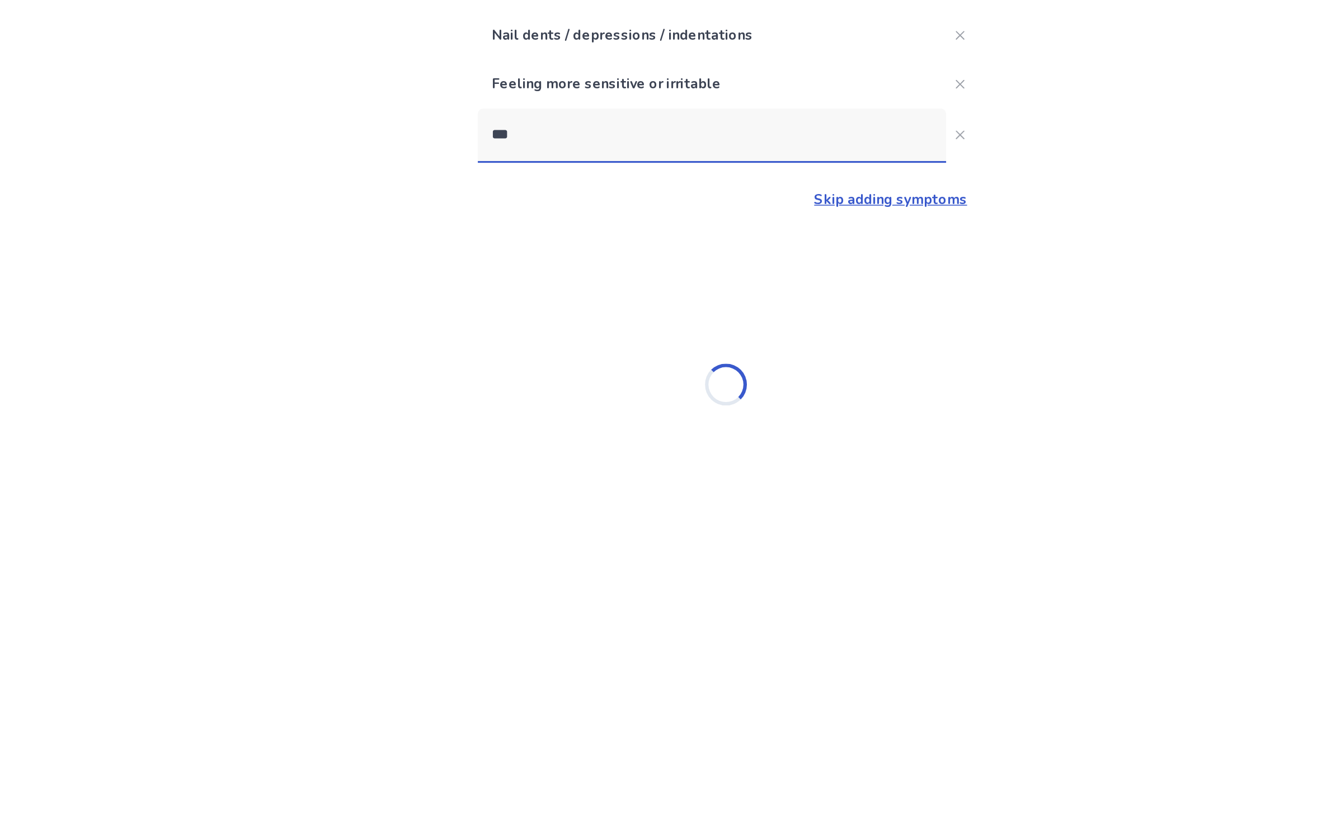
type input "****"
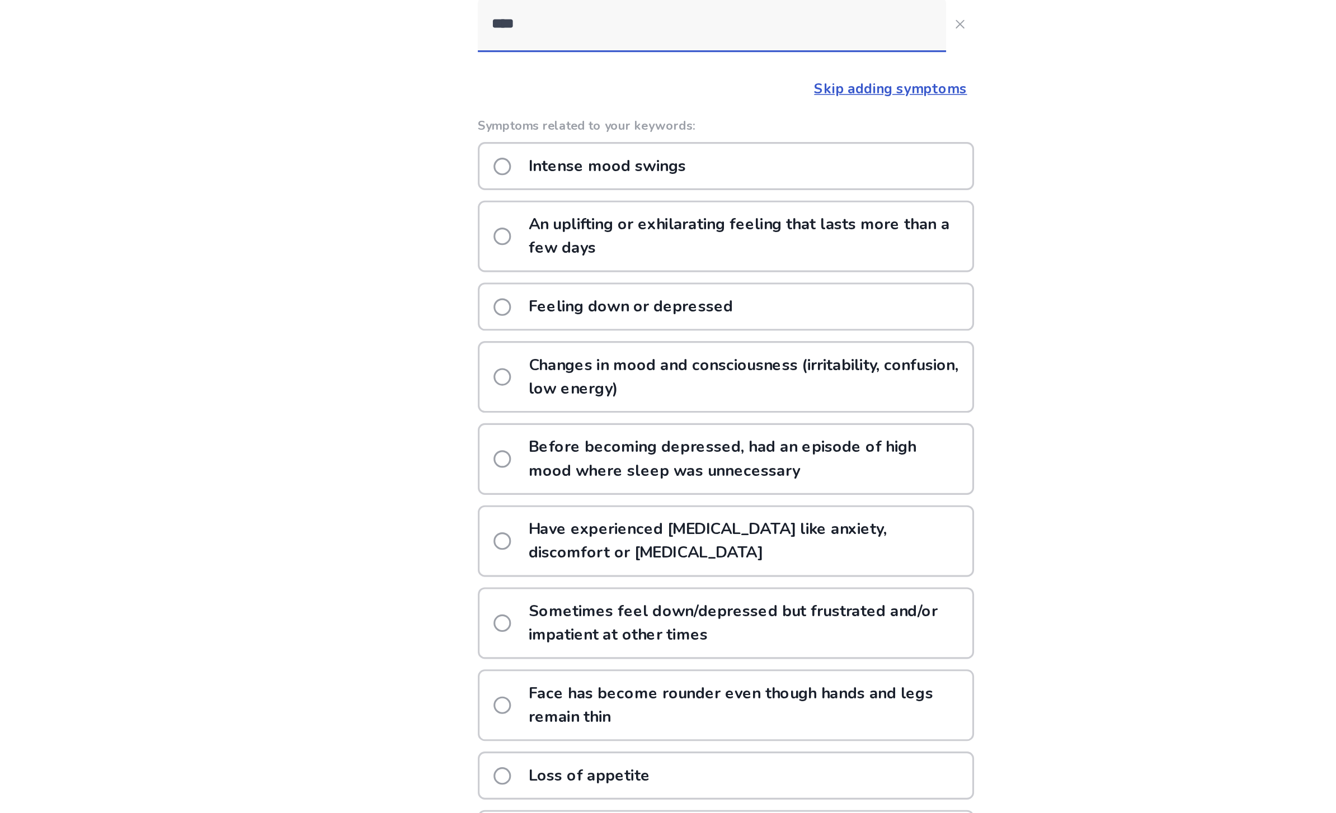
click at [574, 350] on div "Intense mood swings" at bounding box center [668, 365] width 318 height 31
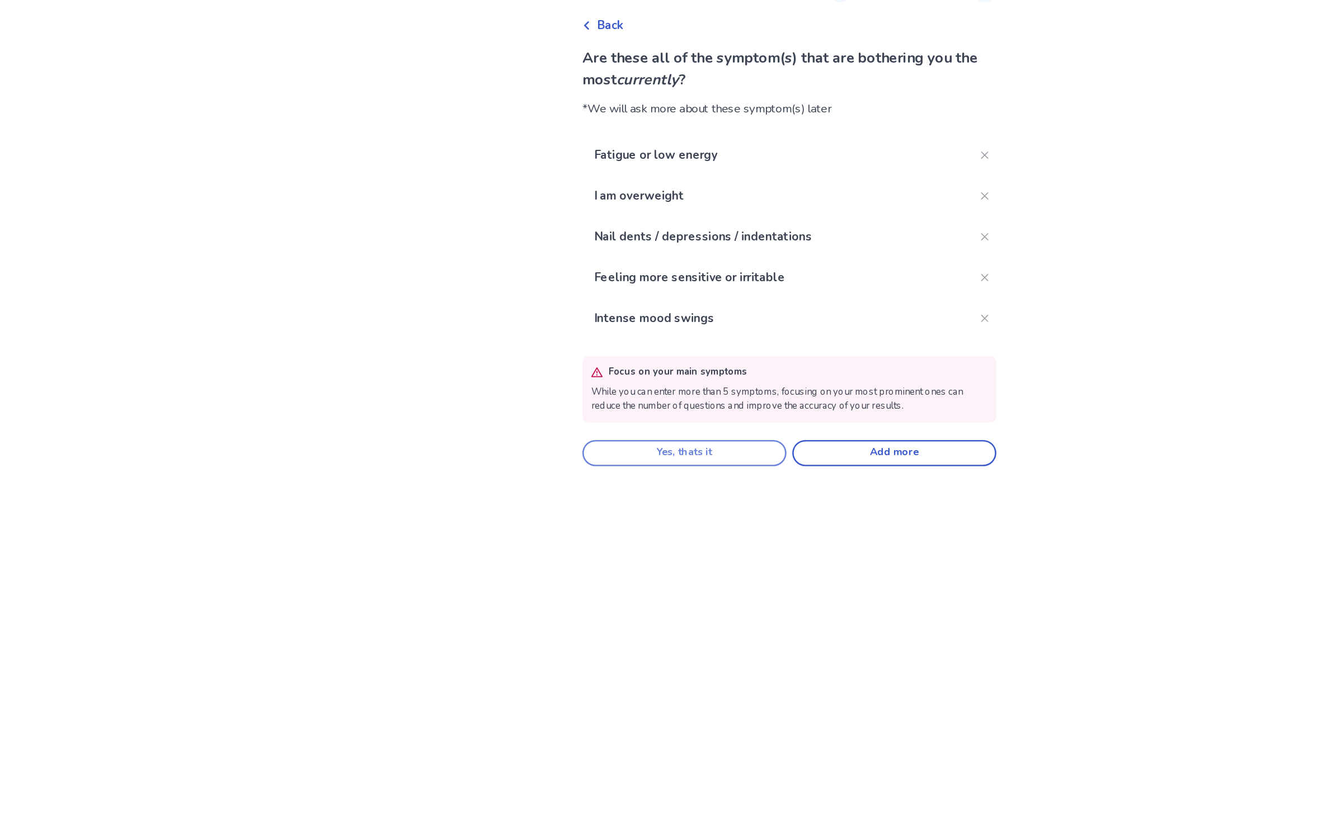
click at [554, 387] on button "Yes, thats it" at bounding box center [587, 397] width 157 height 20
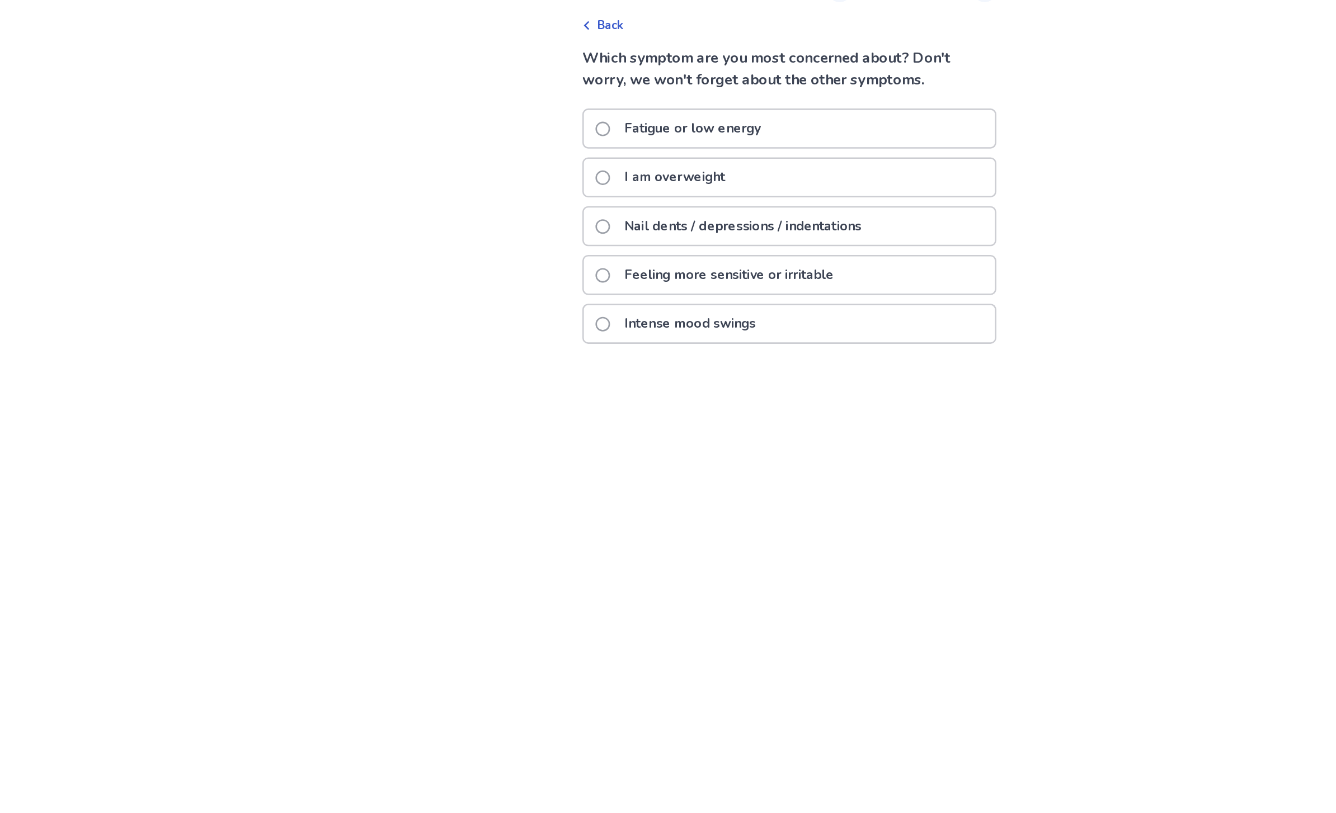
click at [618, 171] on div "I am overweight" at bounding box center [668, 185] width 316 height 29
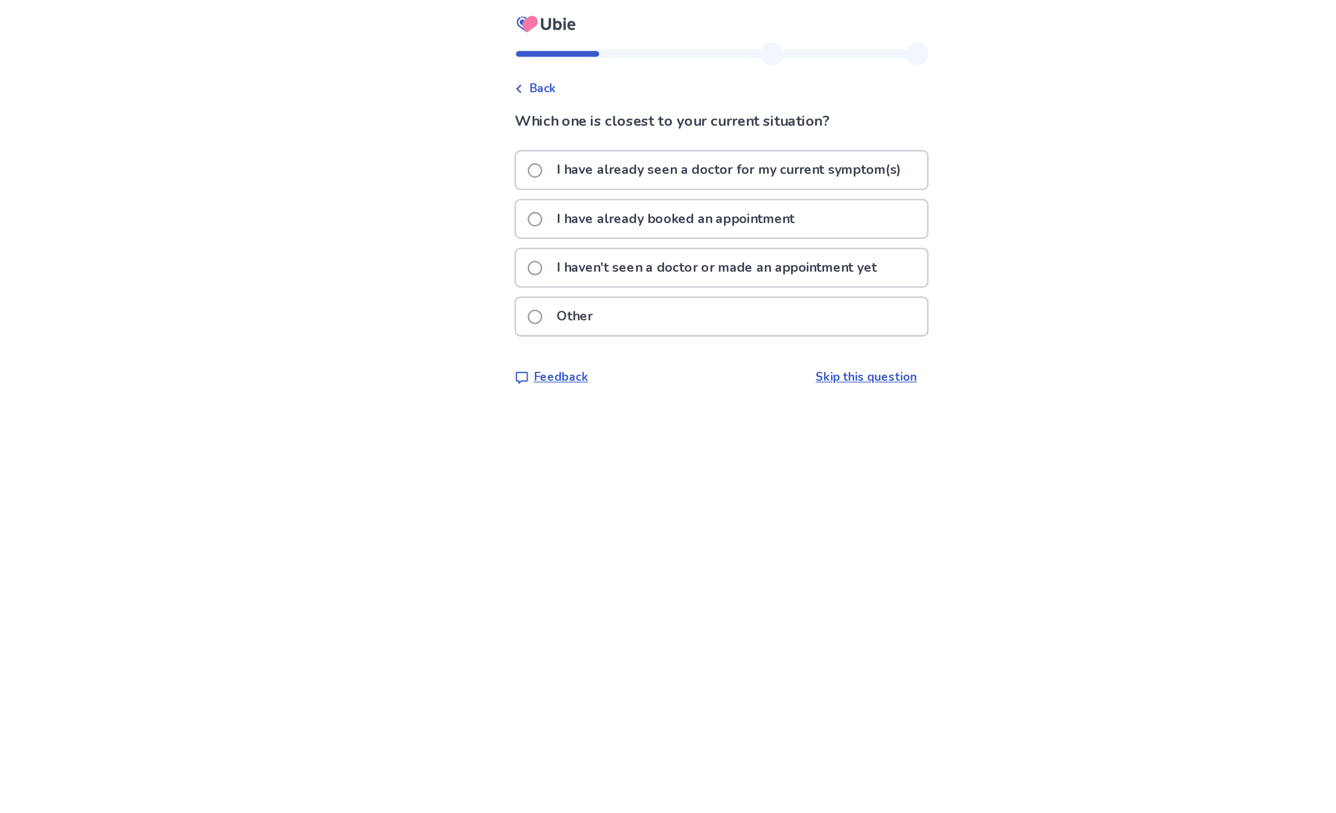
click at [660, 206] on p "I haven't seen a doctor or made an appointment yet" at bounding box center [664, 205] width 259 height 29
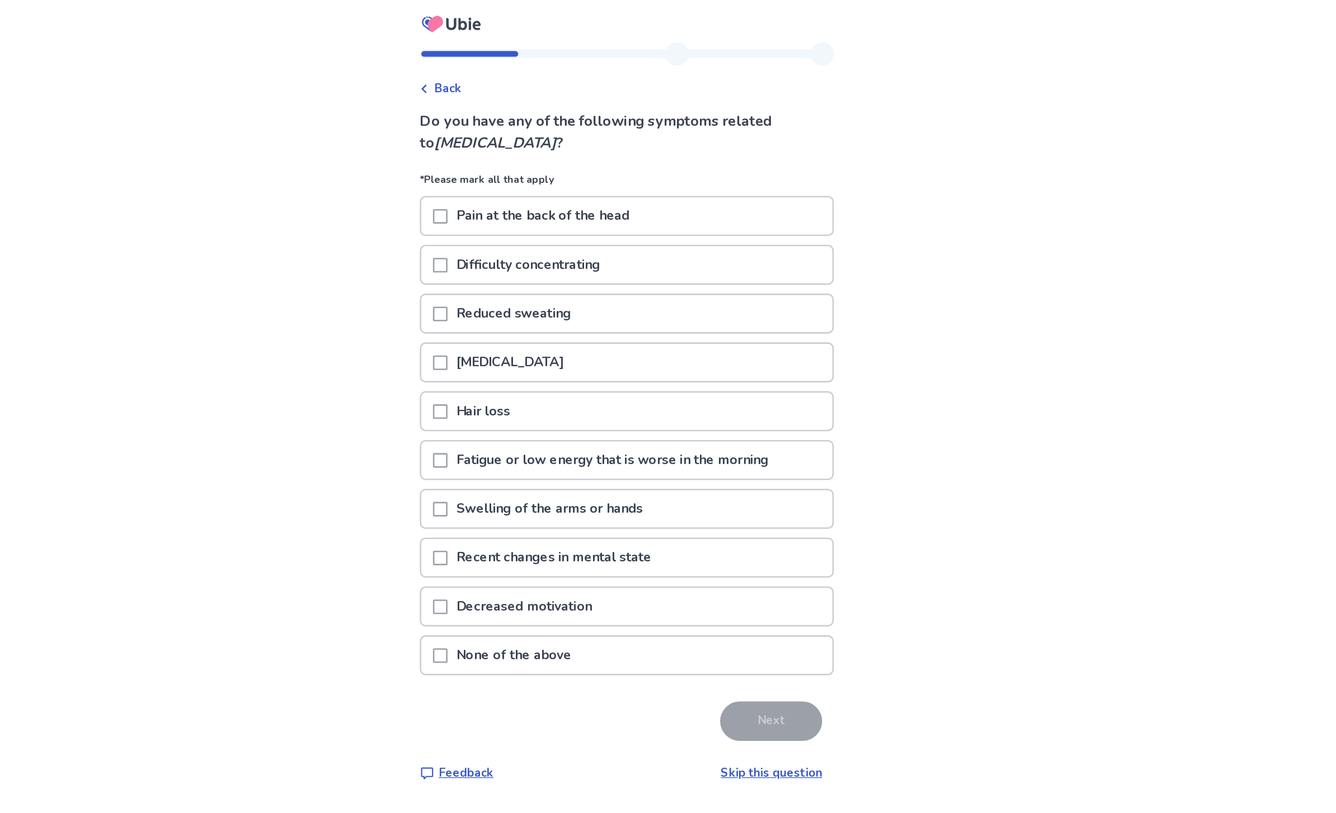
click at [605, 364] on div "Fatigue or low energy that is worse in the morning" at bounding box center [668, 353] width 316 height 29
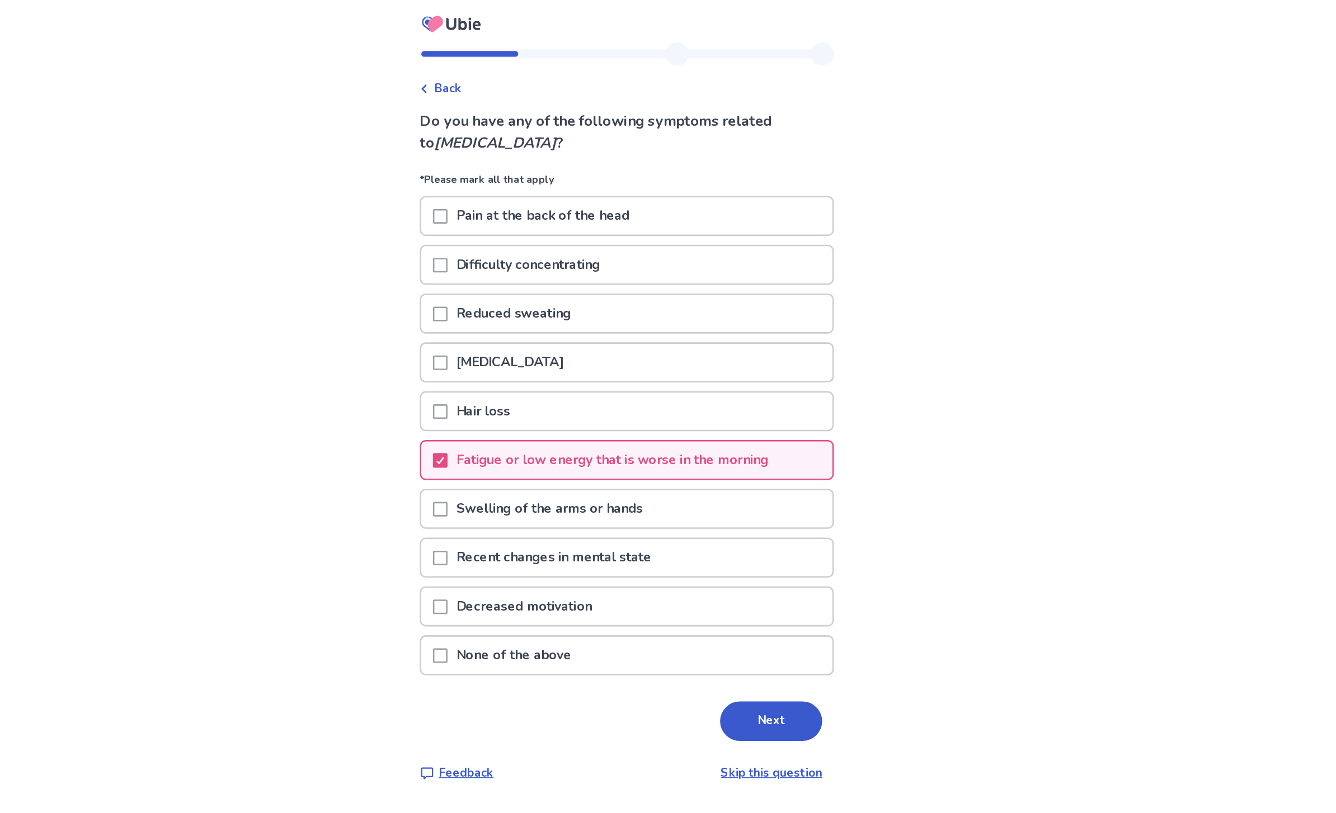
click at [568, 430] on div "Recent changes in mental state" at bounding box center [668, 428] width 316 height 29
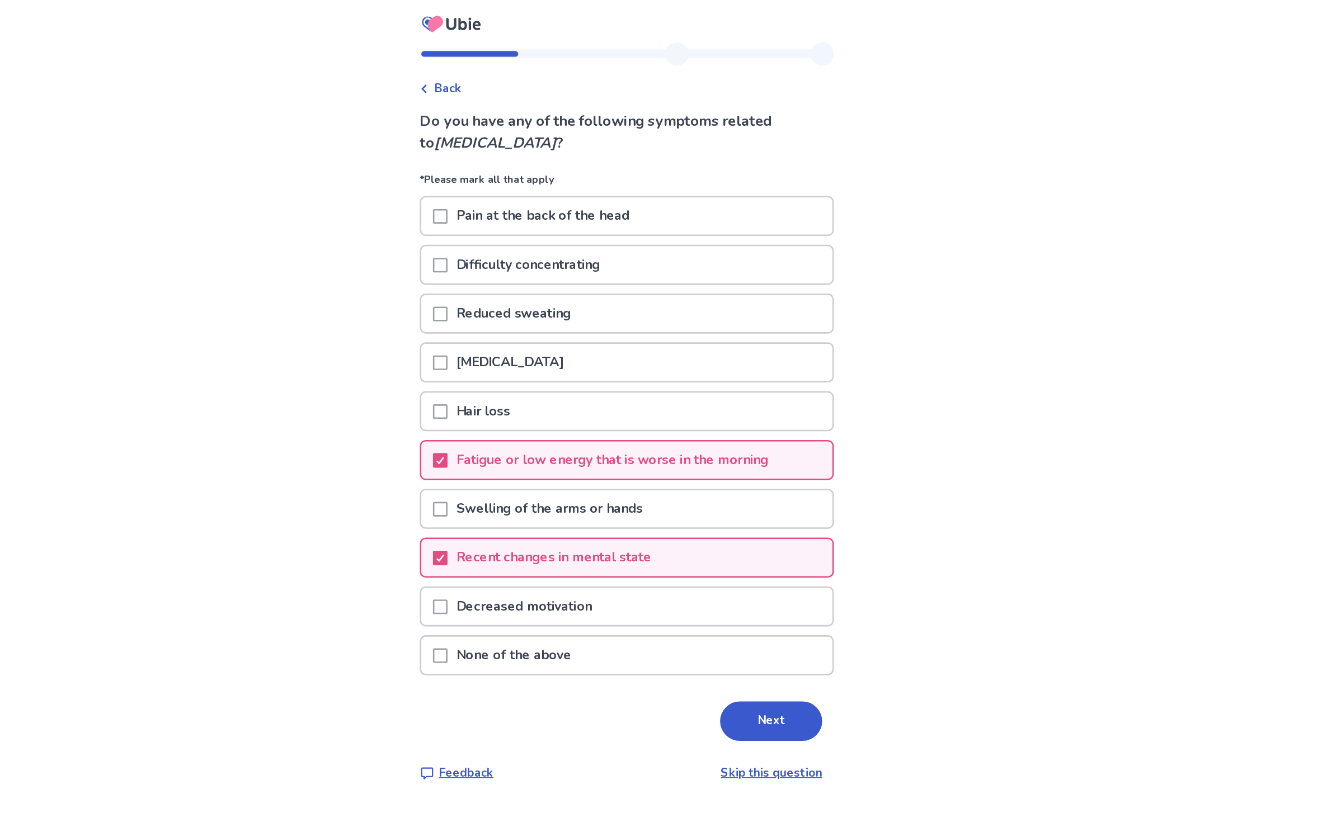
click at [566, 461] on div "Decreased motivation" at bounding box center [668, 465] width 316 height 29
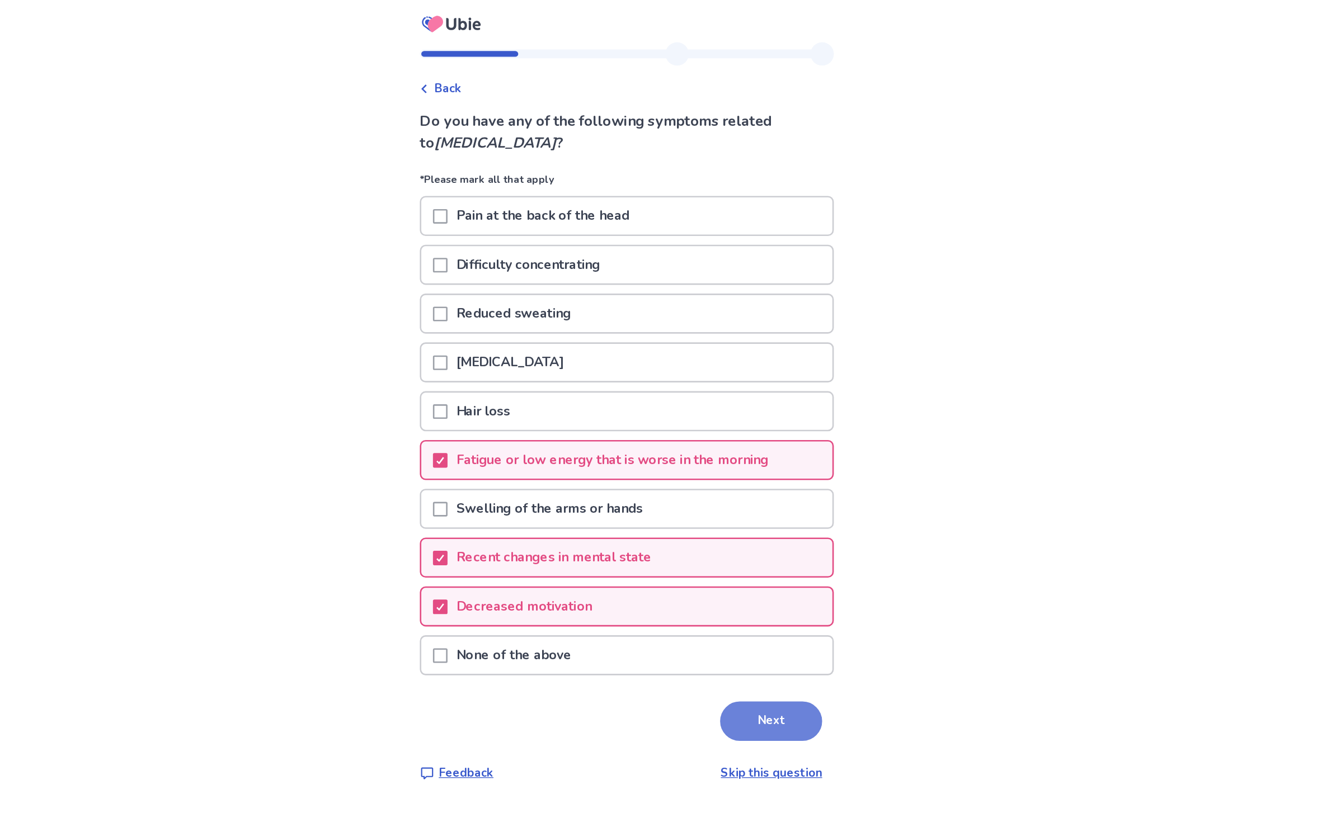
click at [740, 559] on button "Next" at bounding box center [779, 554] width 78 height 30
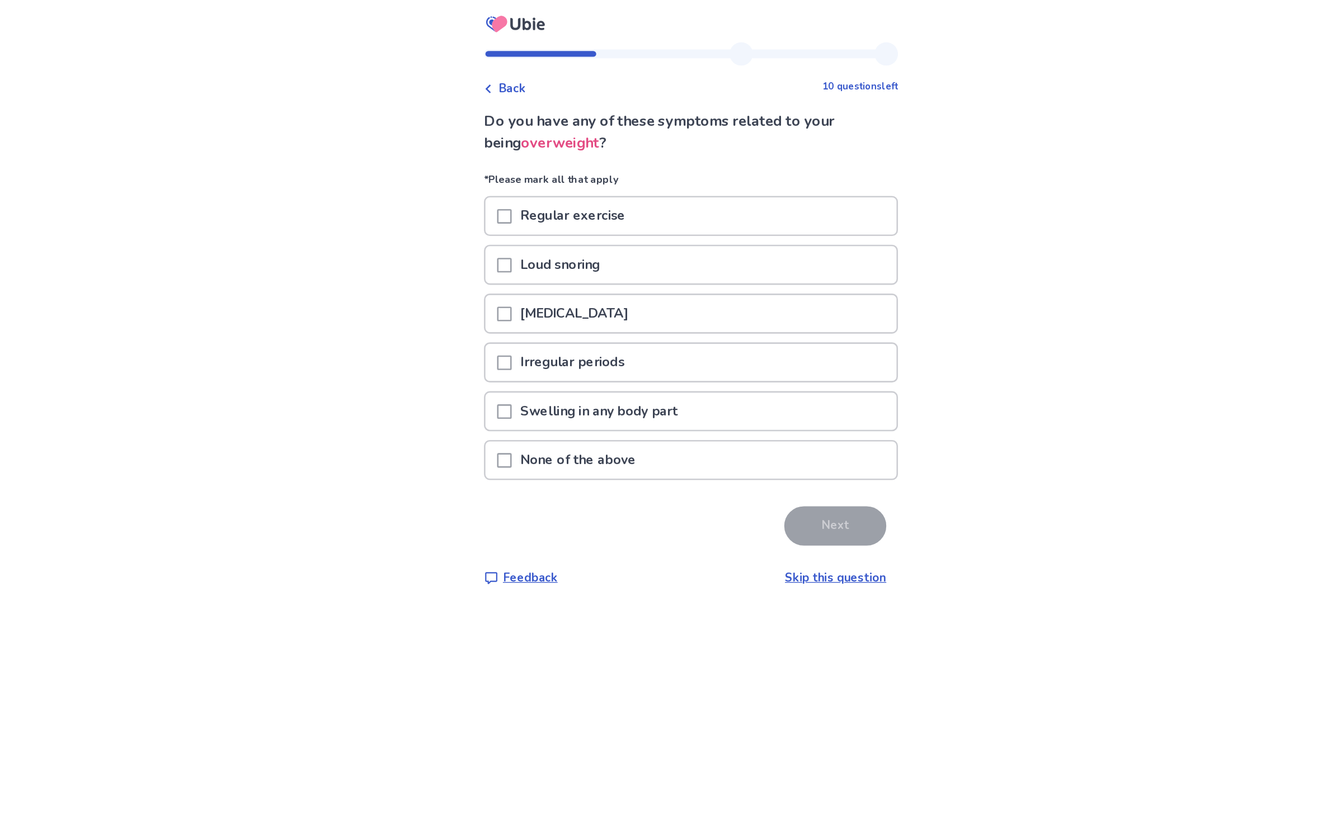
click at [610, 276] on div "Irregular periods" at bounding box center [668, 278] width 316 height 29
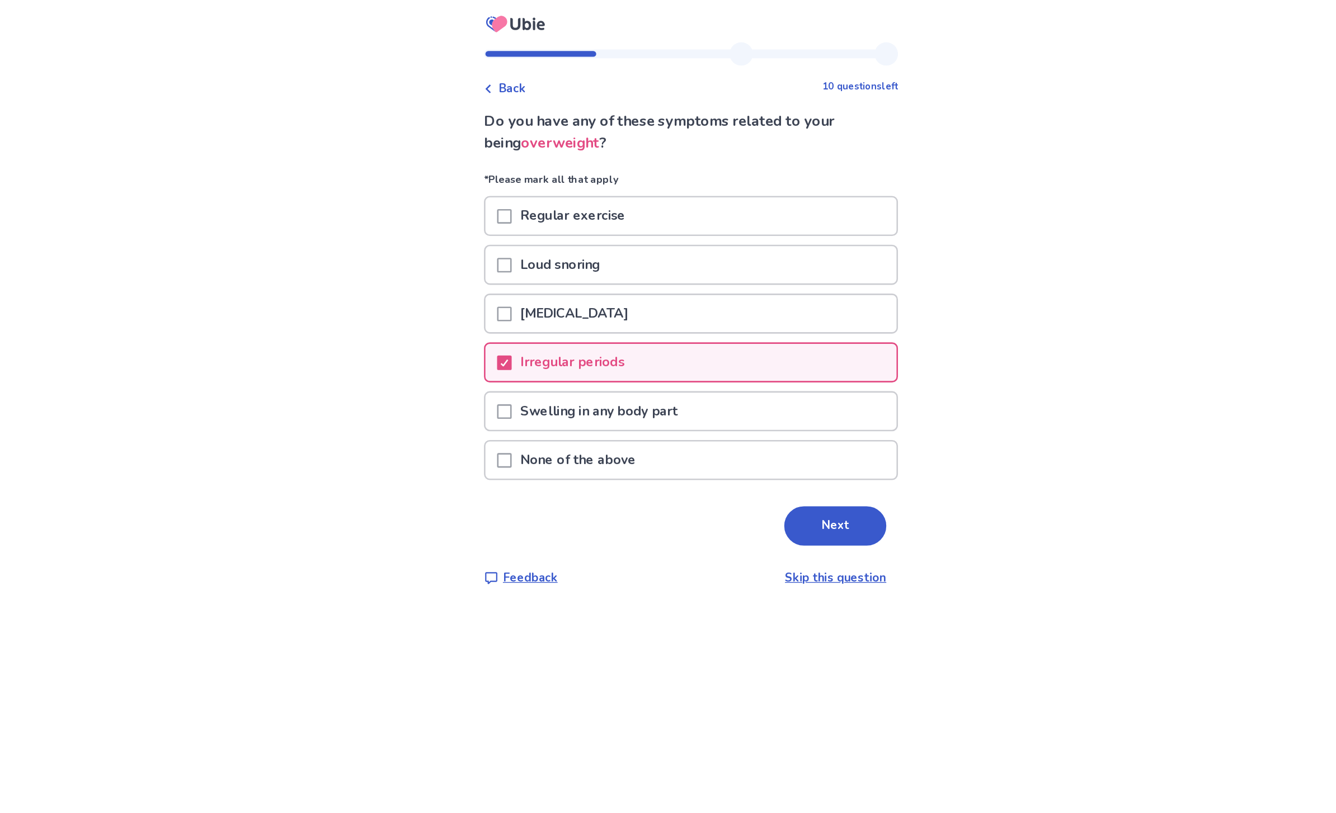
click at [610, 156] on div "Regular exercise" at bounding box center [668, 166] width 316 height 29
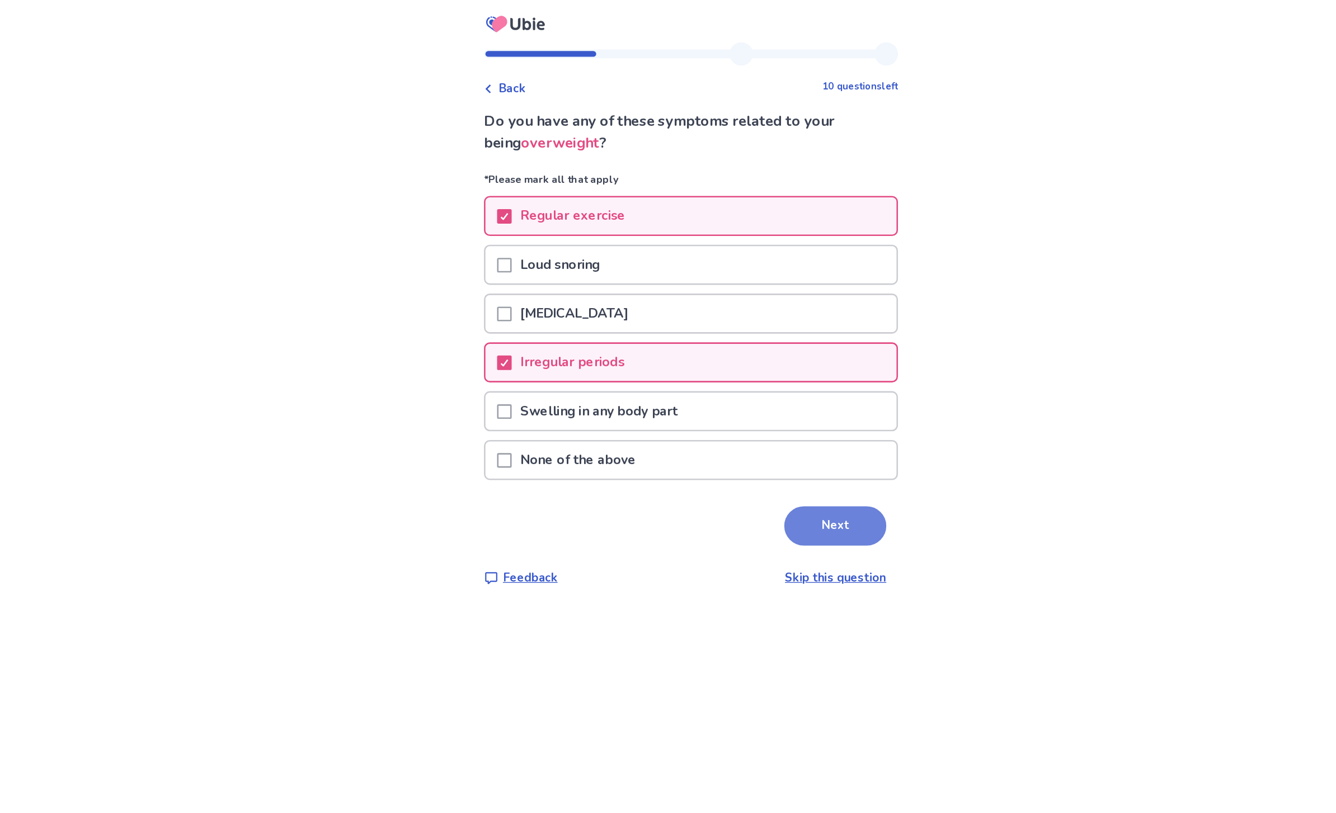
click at [740, 411] on button "Next" at bounding box center [779, 404] width 78 height 30
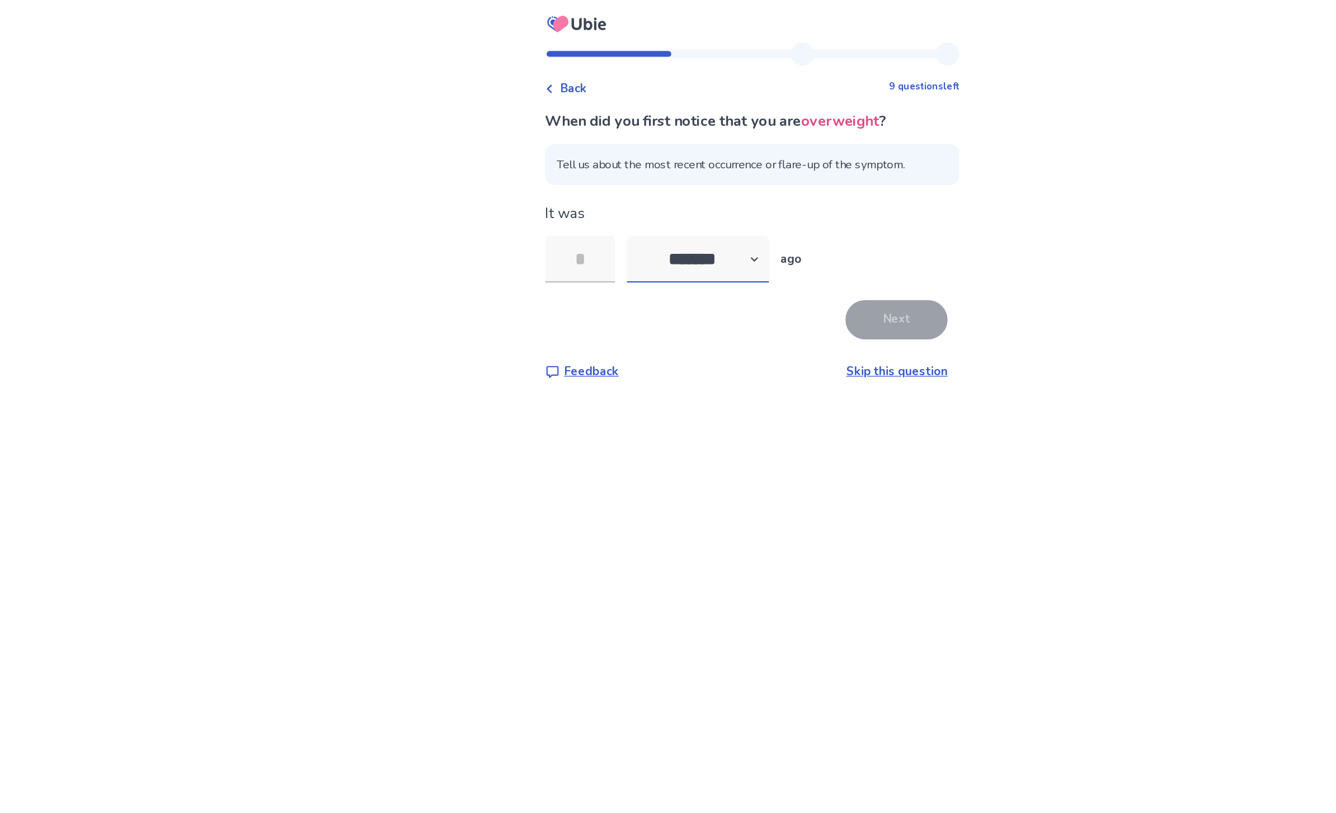
click at [572, 190] on select "******* ****** ******* ******** *******" at bounding box center [626, 199] width 109 height 36
select select "*"
click at [509, 183] on input "tel" at bounding box center [536, 199] width 54 height 36
type input "*"
click at [740, 243] on button "Next" at bounding box center [779, 245] width 78 height 30
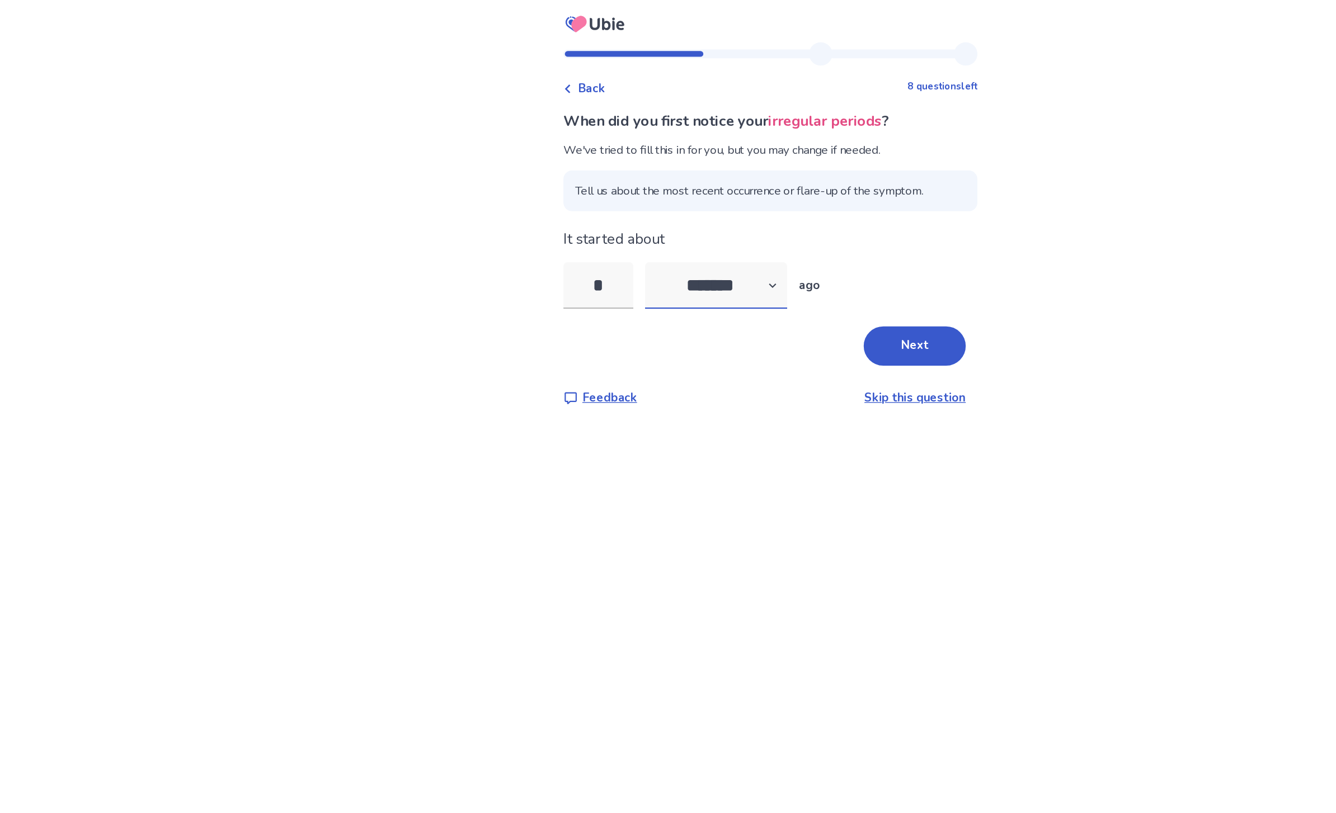
click at [604, 218] on select "******* ****** ******* ******** *******" at bounding box center [626, 219] width 109 height 36
select select "*"
click at [509, 218] on input "*" at bounding box center [536, 219] width 54 height 36
click at [509, 222] on input "*" at bounding box center [536, 219] width 54 height 36
type input "*"
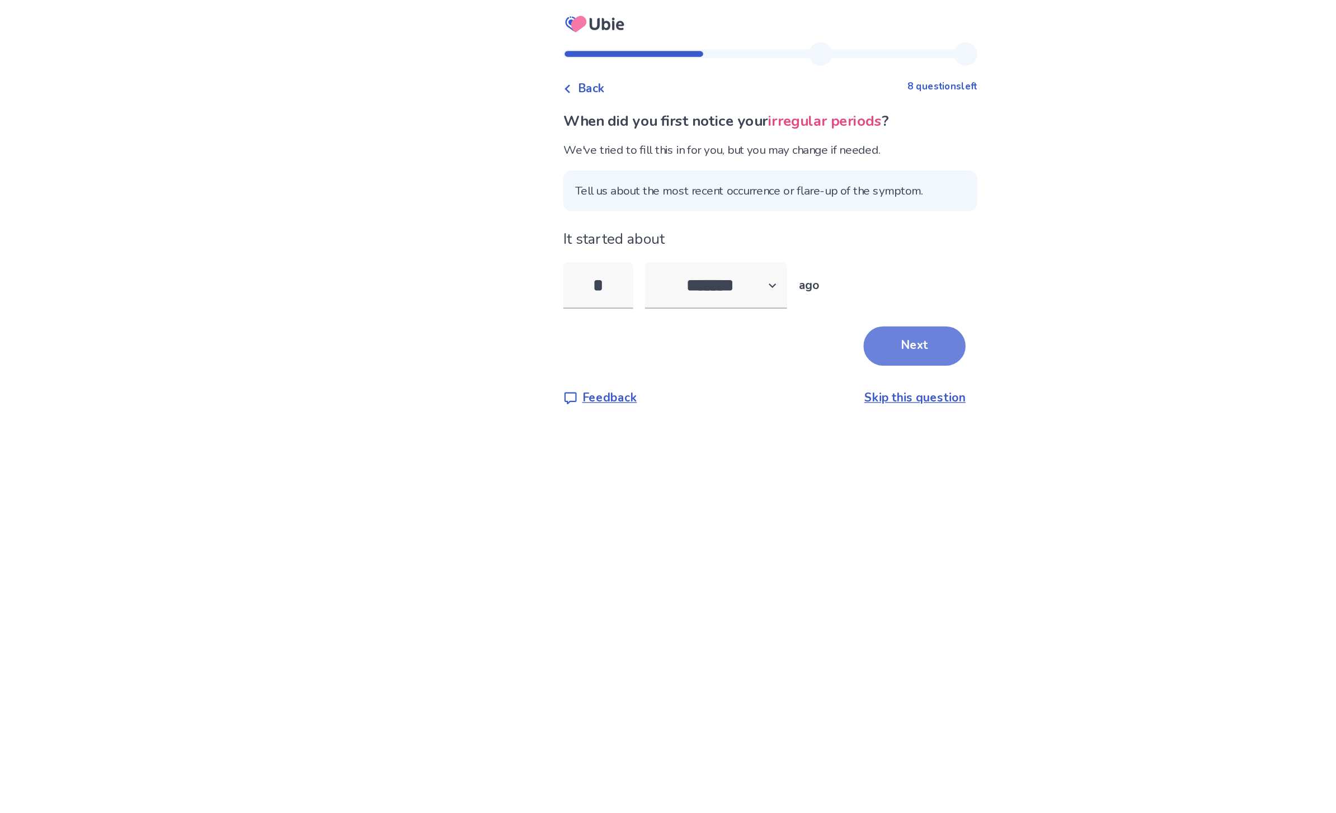
click at [740, 268] on button "Next" at bounding box center [779, 266] width 78 height 30
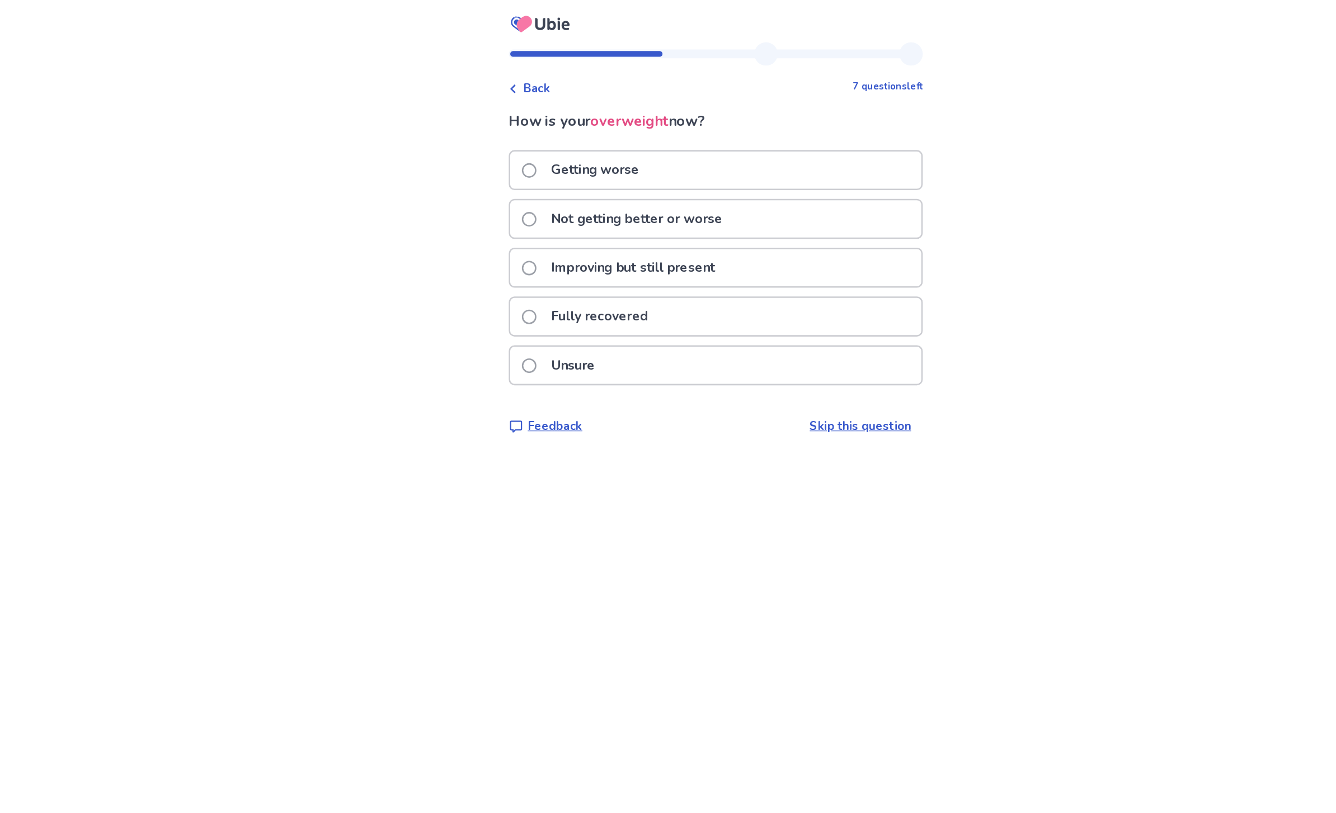
click at [655, 175] on div "Not getting better or worse" at bounding box center [668, 168] width 316 height 29
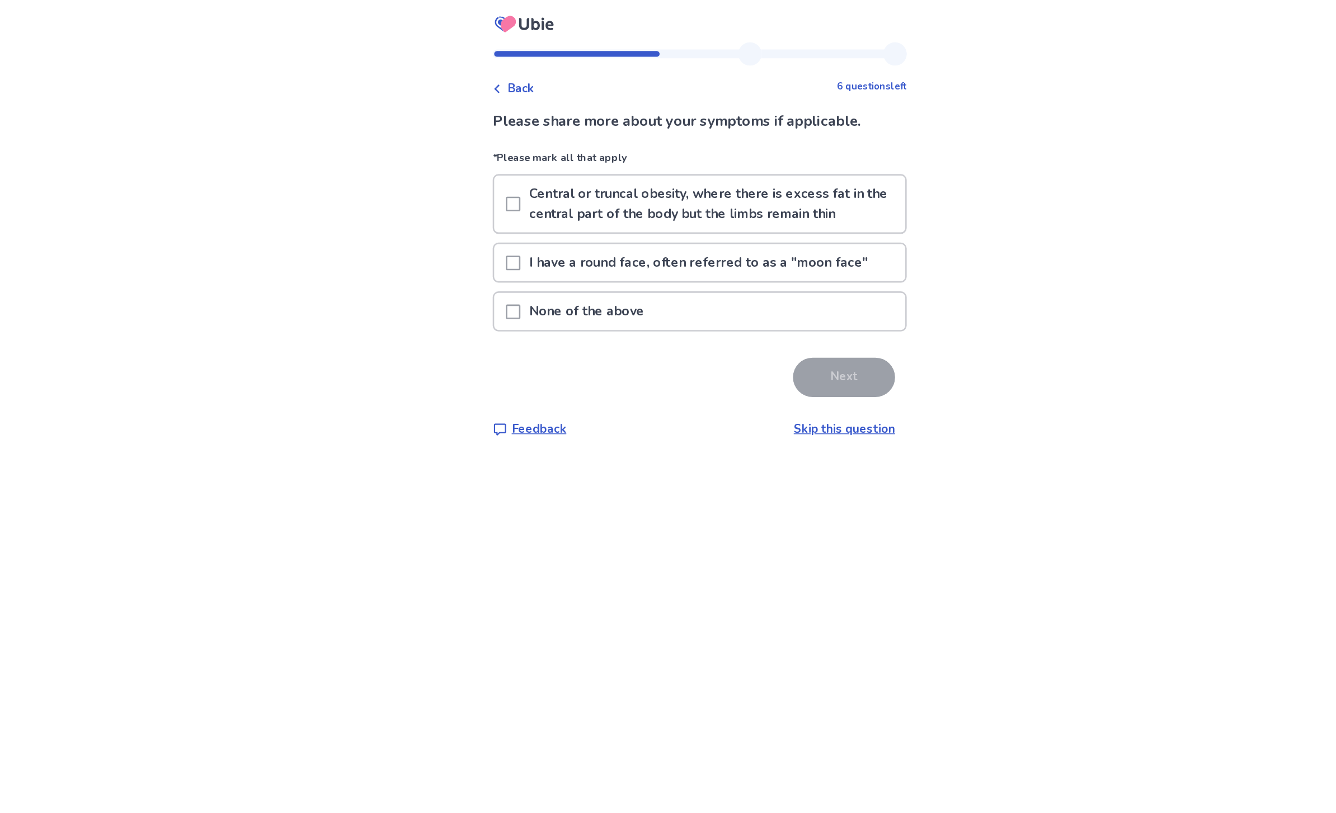
click at [650, 247] on div "None of the above" at bounding box center [668, 239] width 316 height 29
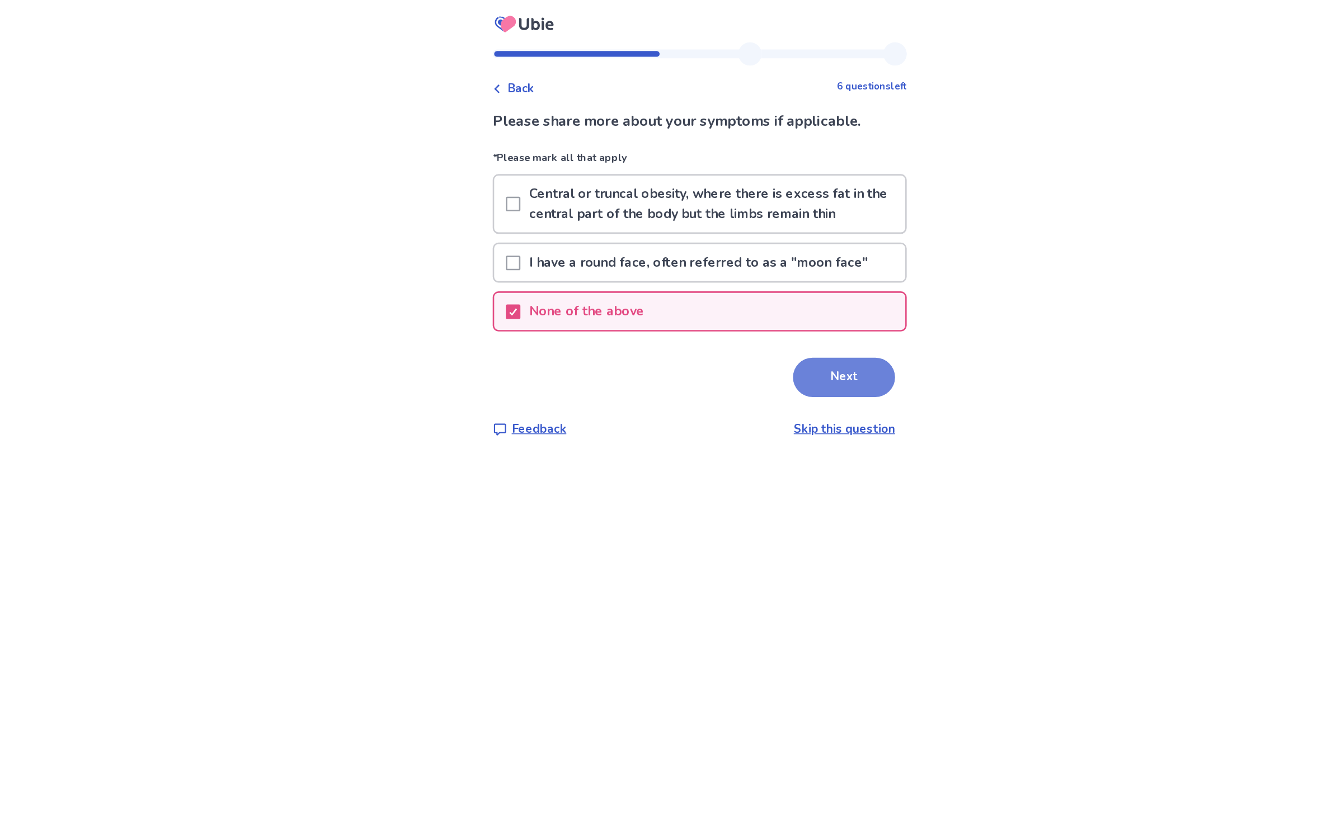
click at [740, 289] on button "Next" at bounding box center [779, 290] width 78 height 30
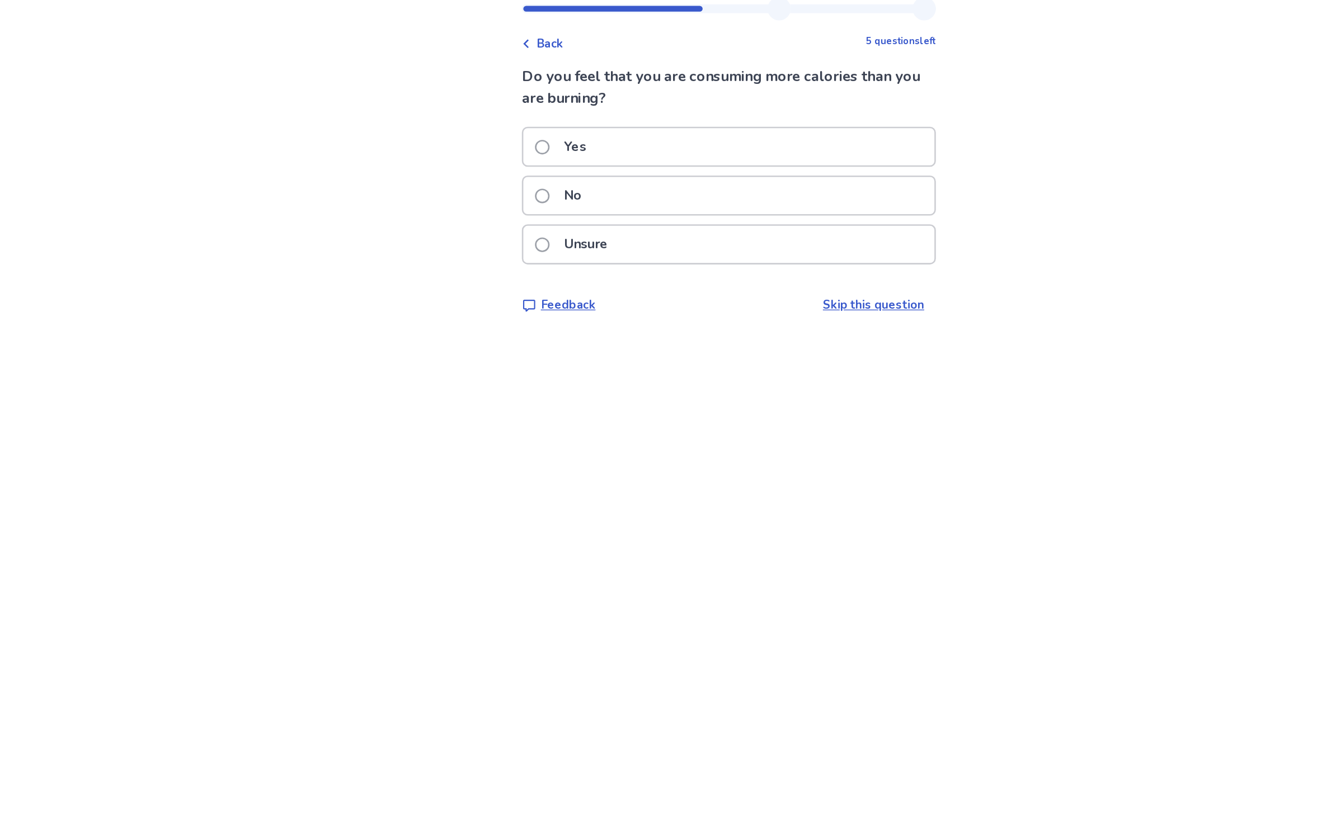
click at [673, 133] on div "Yes" at bounding box center [668, 147] width 316 height 29
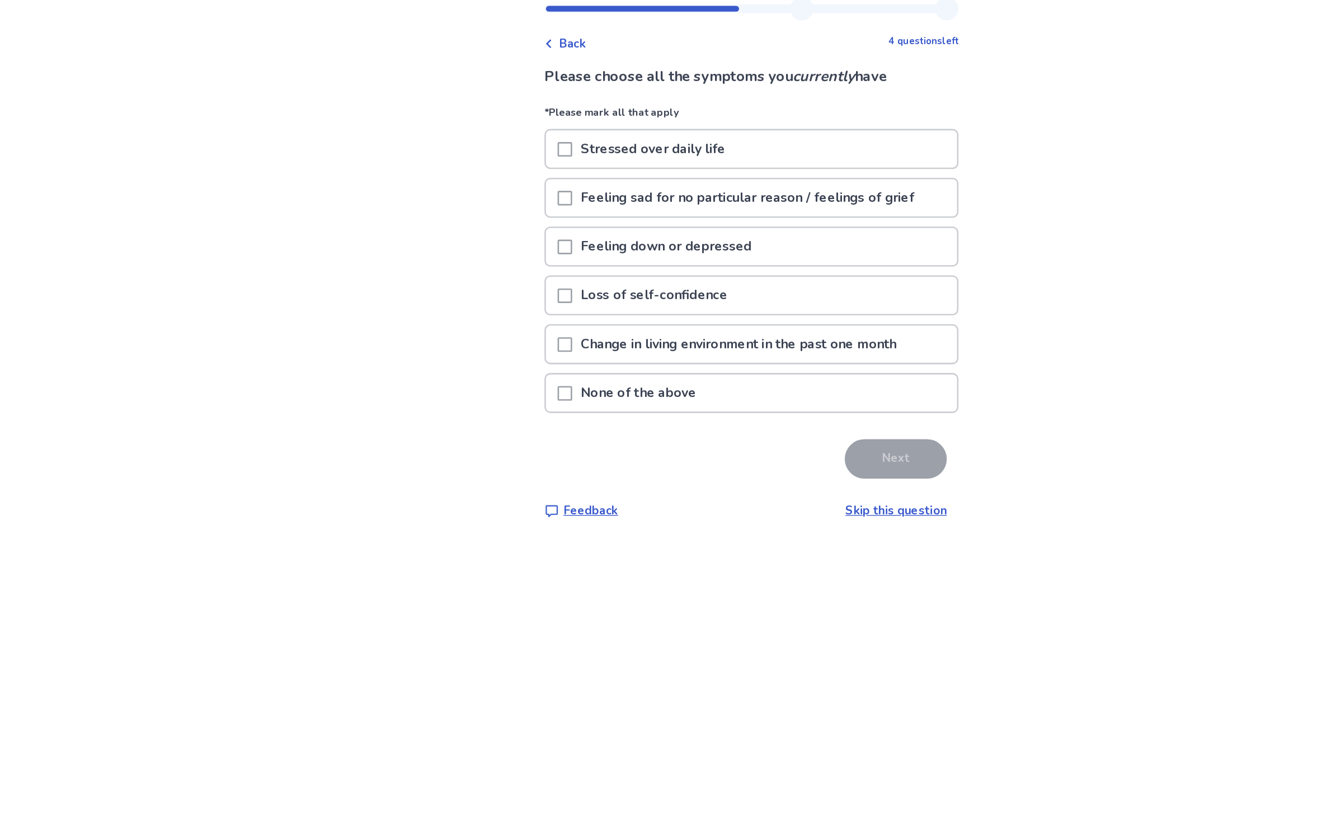
click at [691, 135] on div "Stressed over daily life" at bounding box center [668, 149] width 316 height 29
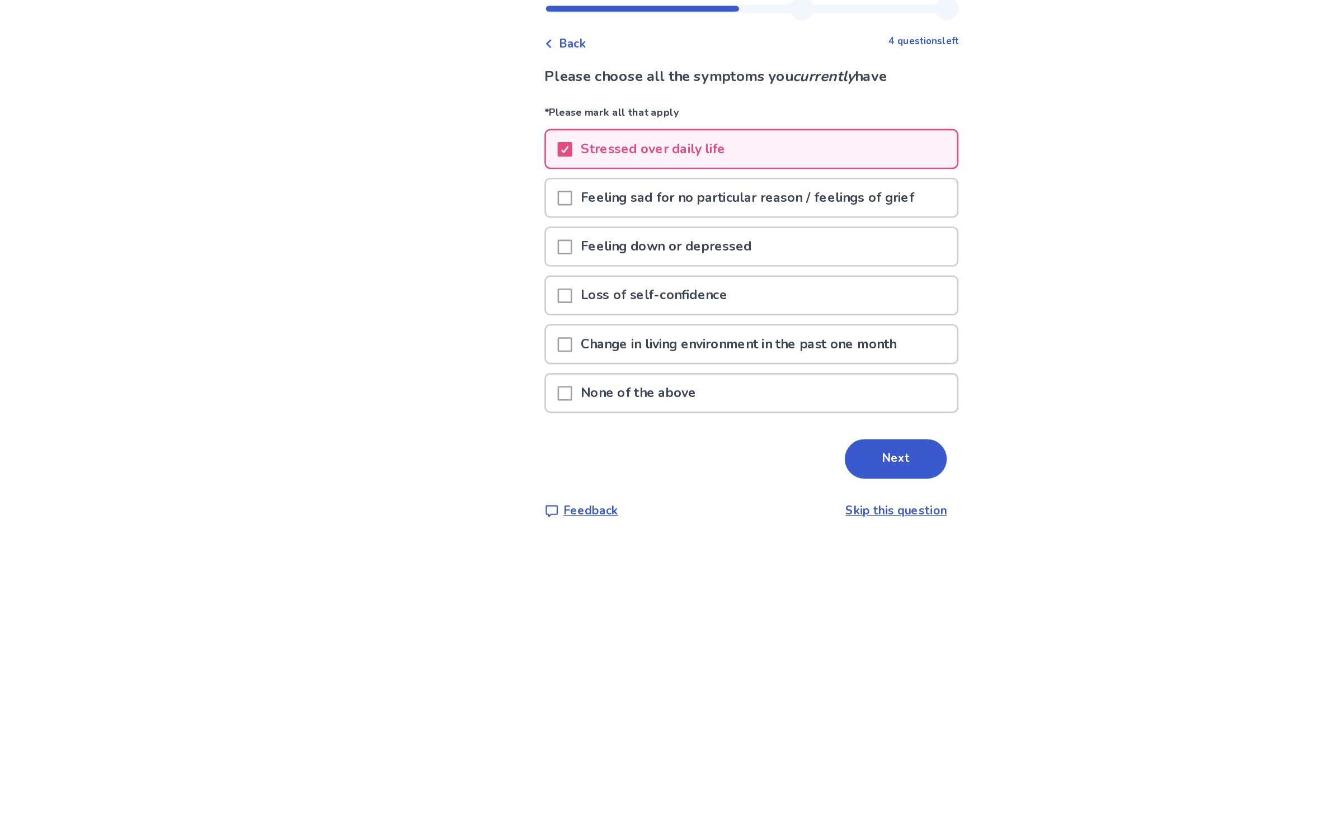
click at [688, 172] on p "Feeling sad for no particular reason / feelings of grief" at bounding box center [664, 186] width 269 height 29
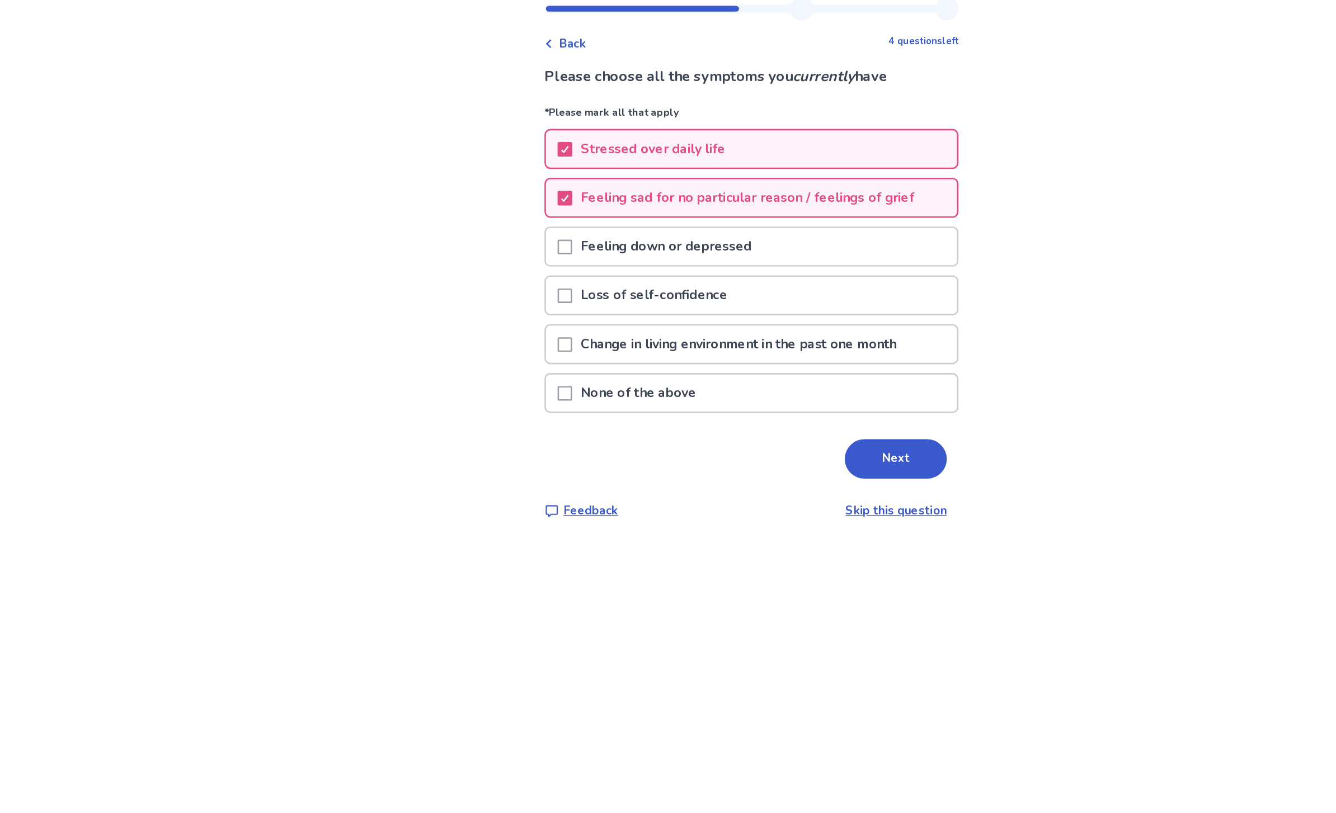
click at [666, 210] on div "Feeling down or depressed" at bounding box center [668, 224] width 316 height 29
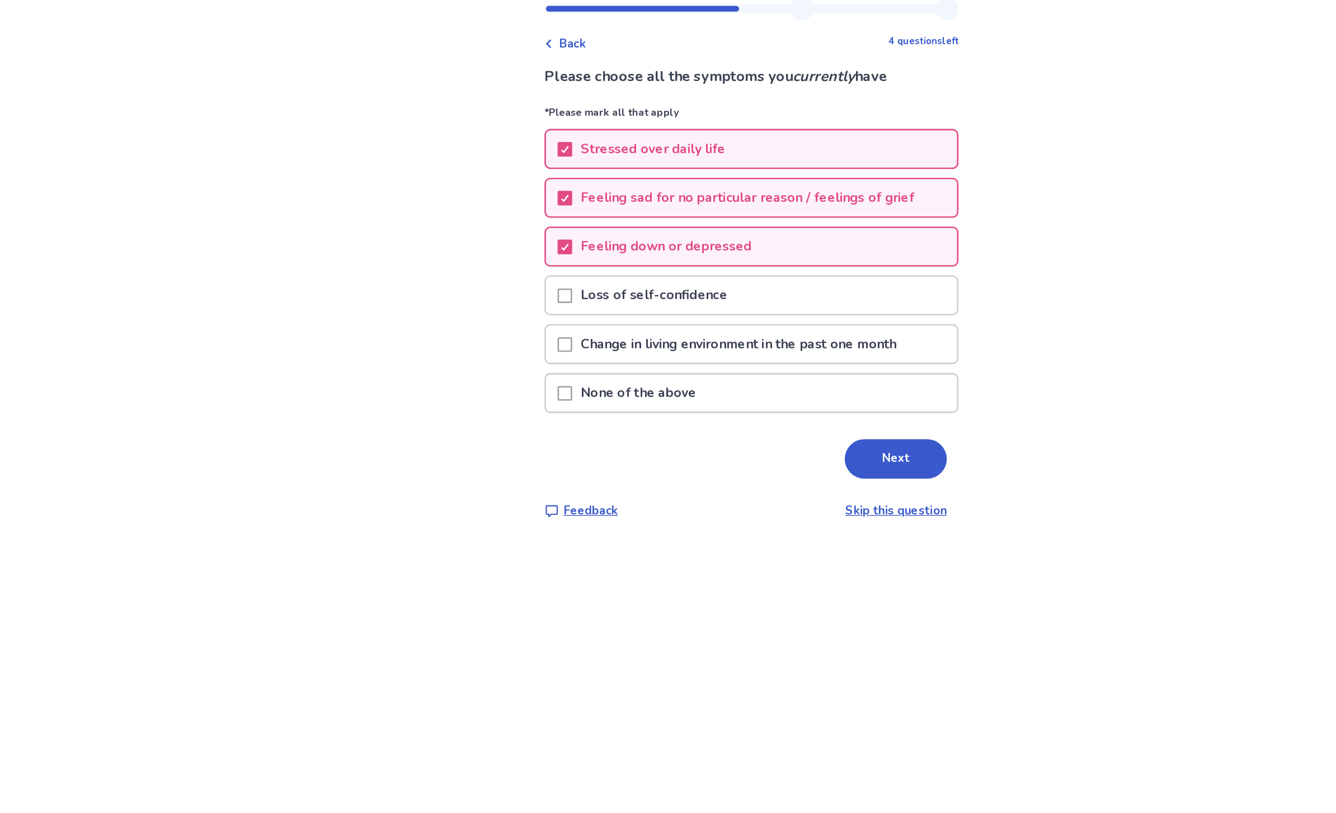
click at [648, 247] on div "Loss of self-confidence" at bounding box center [668, 261] width 316 height 29
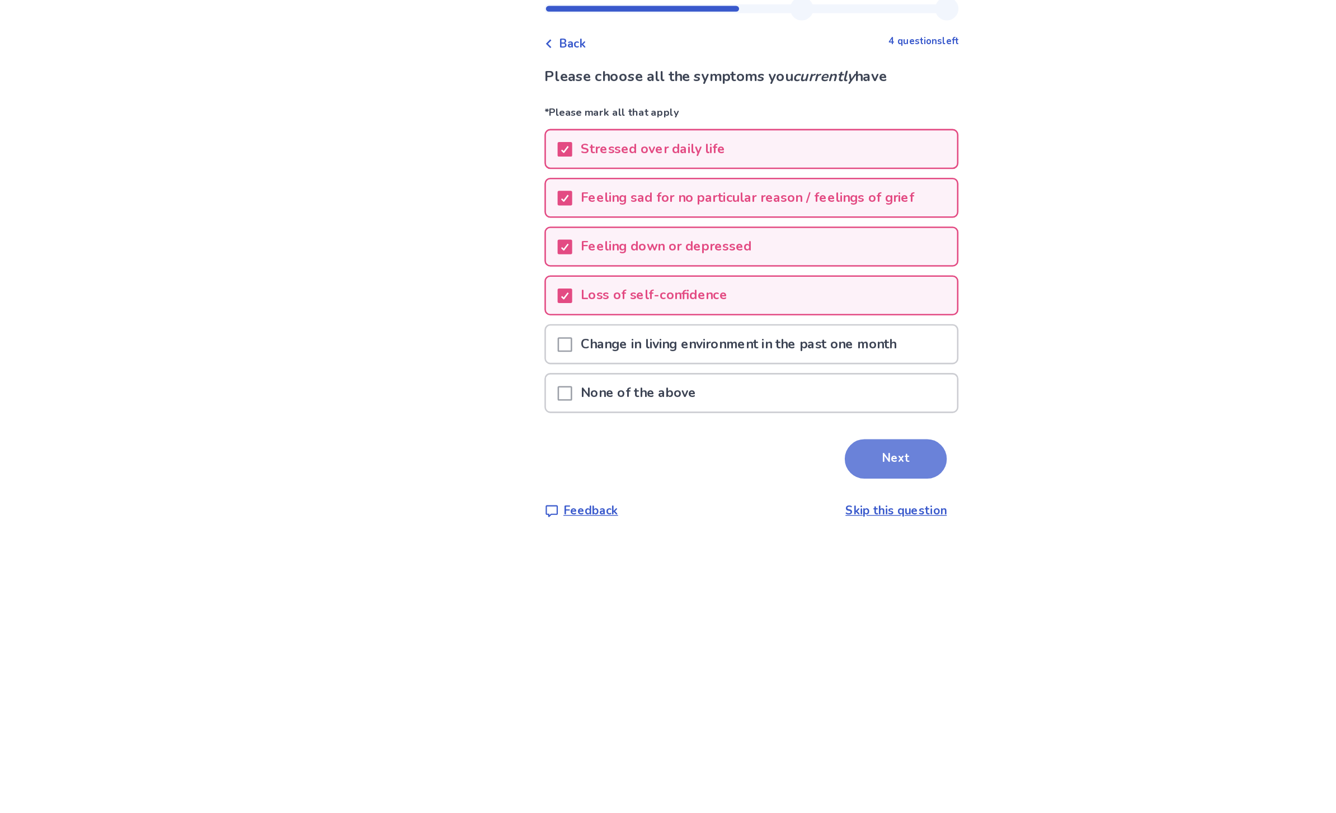
click at [740, 372] on button "Next" at bounding box center [779, 387] width 78 height 30
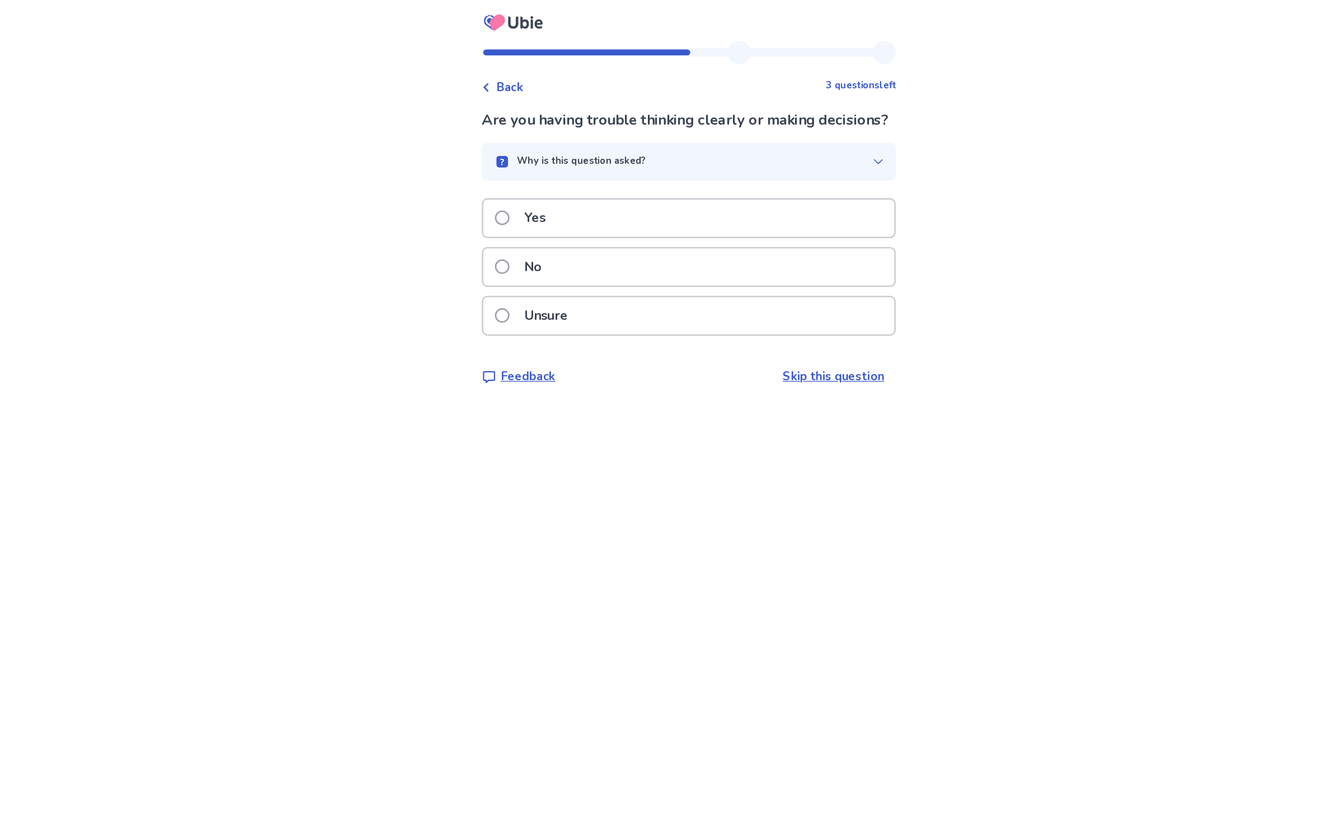
click at [647, 178] on div "Yes" at bounding box center [668, 168] width 316 height 29
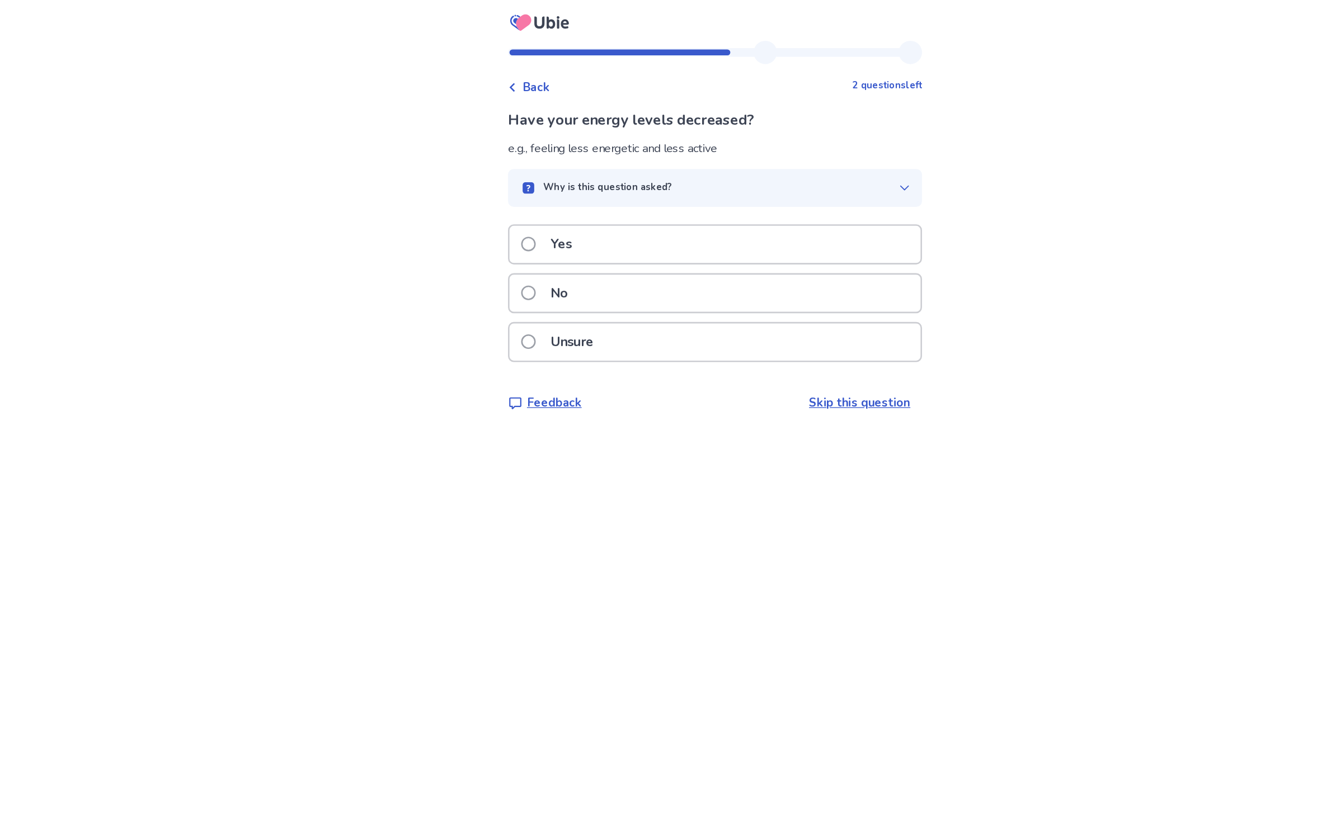
click at [643, 183] on div "Yes" at bounding box center [668, 189] width 316 height 29
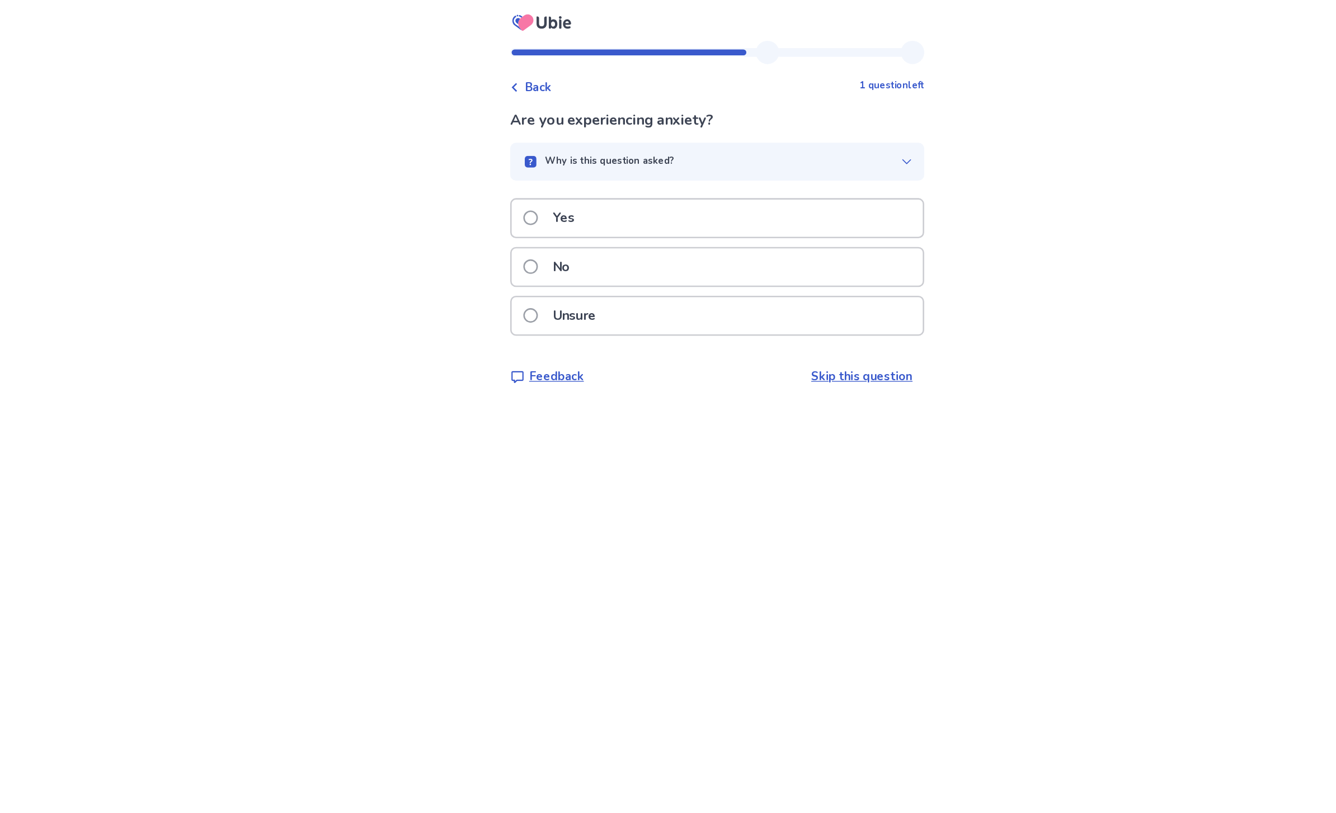
click at [641, 154] on div "Yes" at bounding box center [668, 168] width 316 height 29
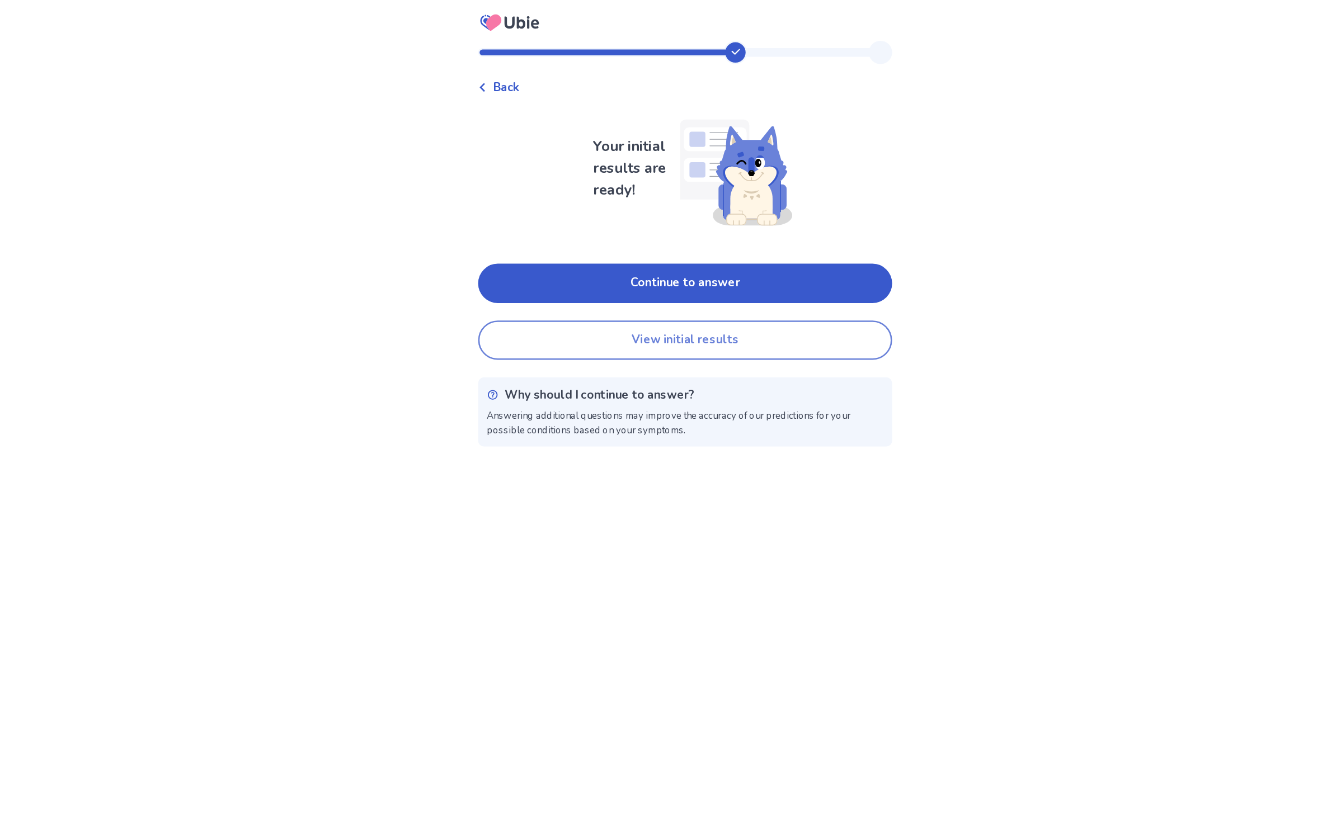
click at [626, 264] on button "View initial results" at bounding box center [668, 262] width 318 height 30
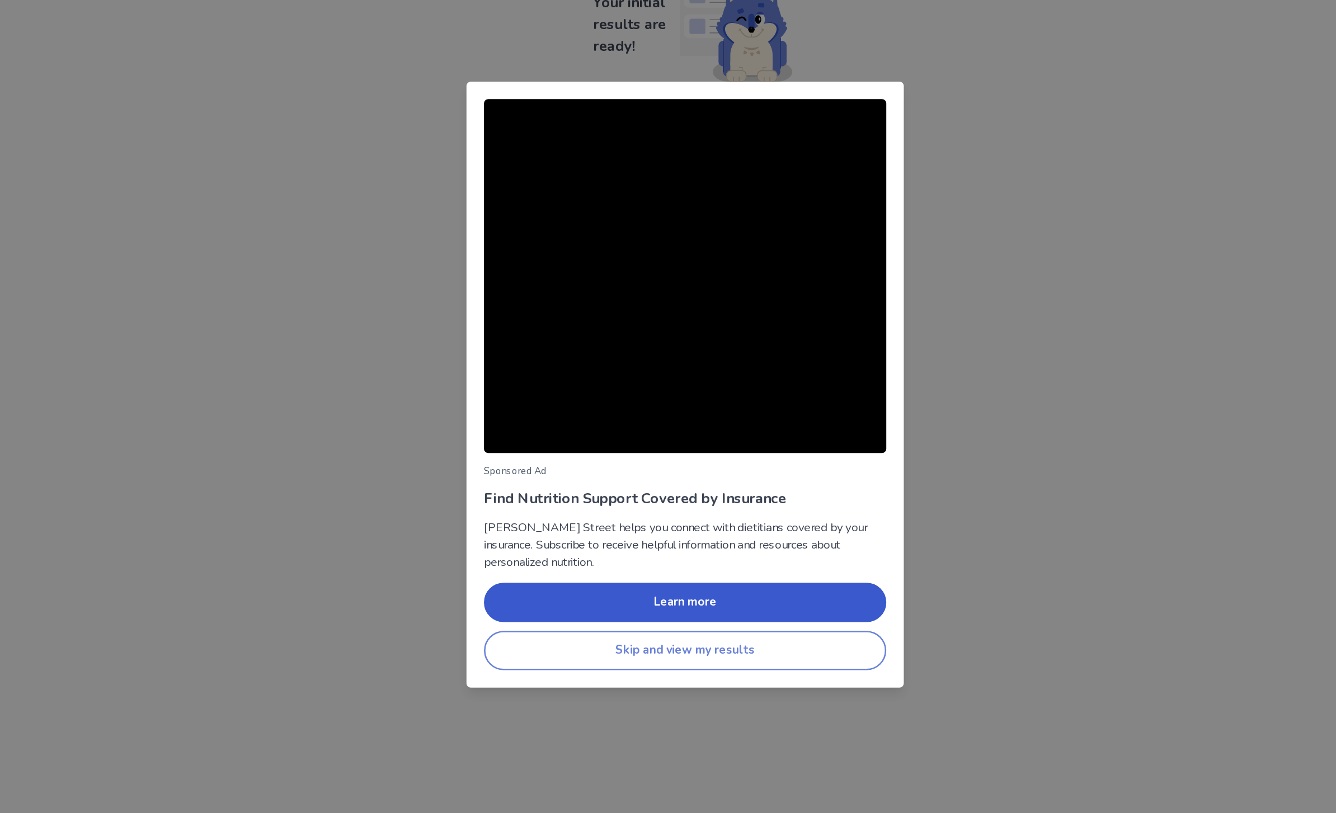
click at [603, 596] on button "Skip and view my results" at bounding box center [668, 611] width 309 height 30
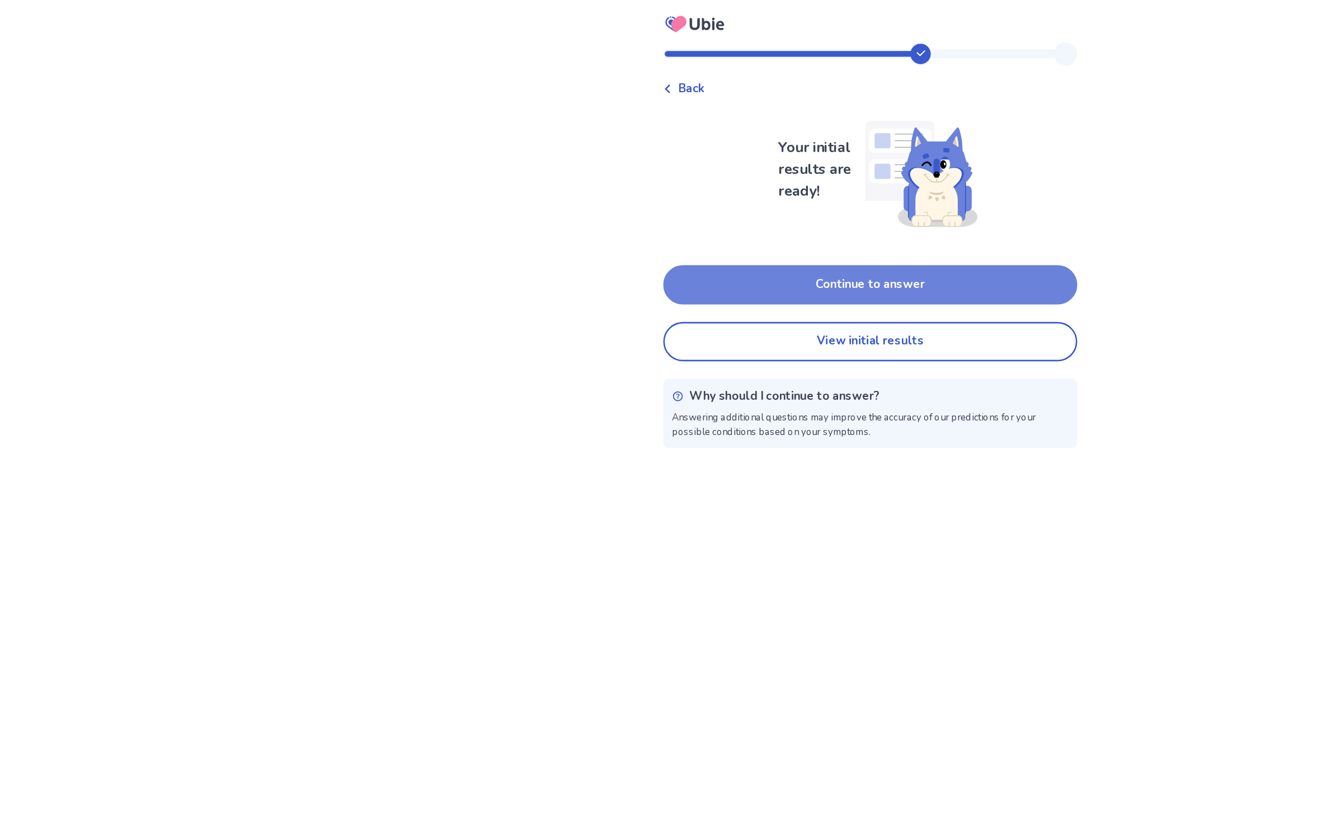
click at [751, 207] on button "Continue to answer" at bounding box center [668, 219] width 318 height 30
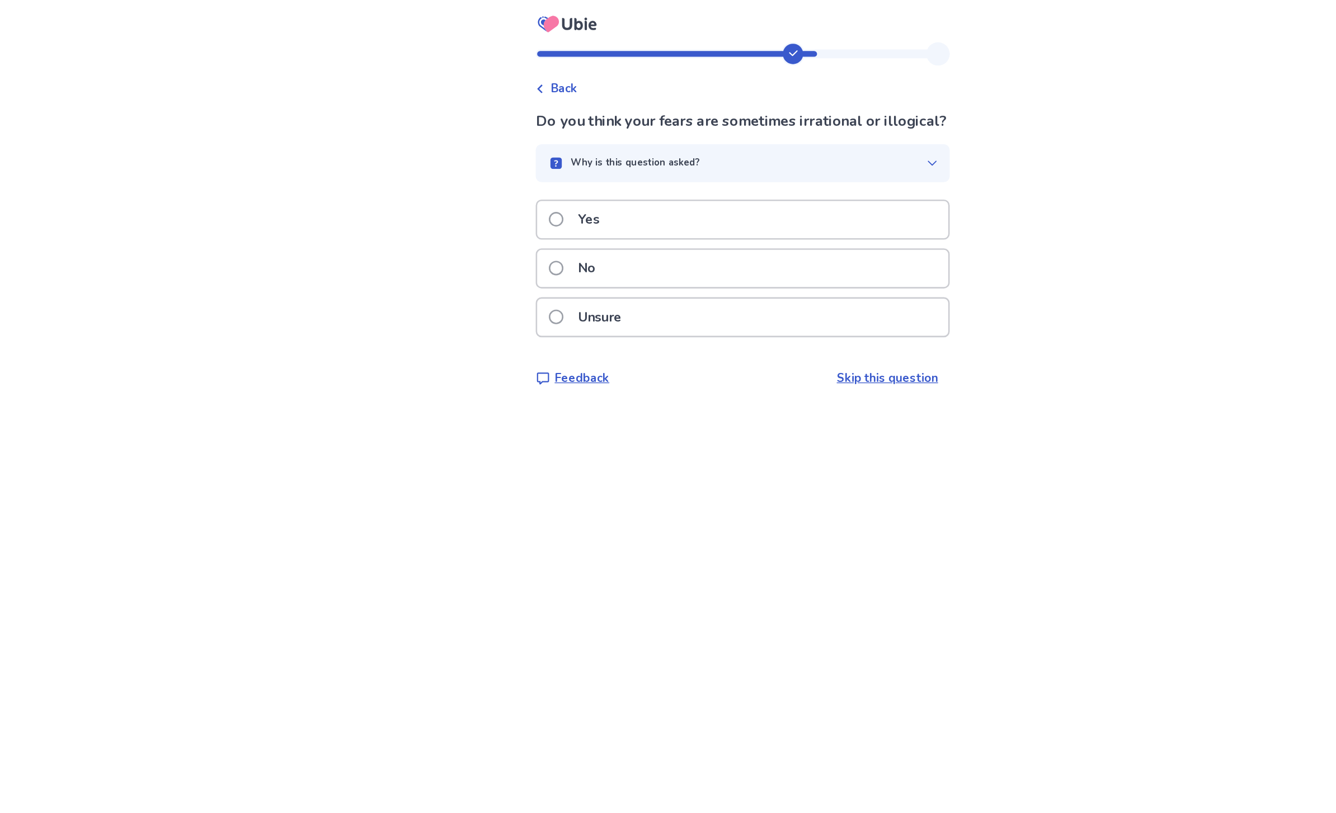
click at [672, 180] on div "Yes" at bounding box center [668, 168] width 316 height 29
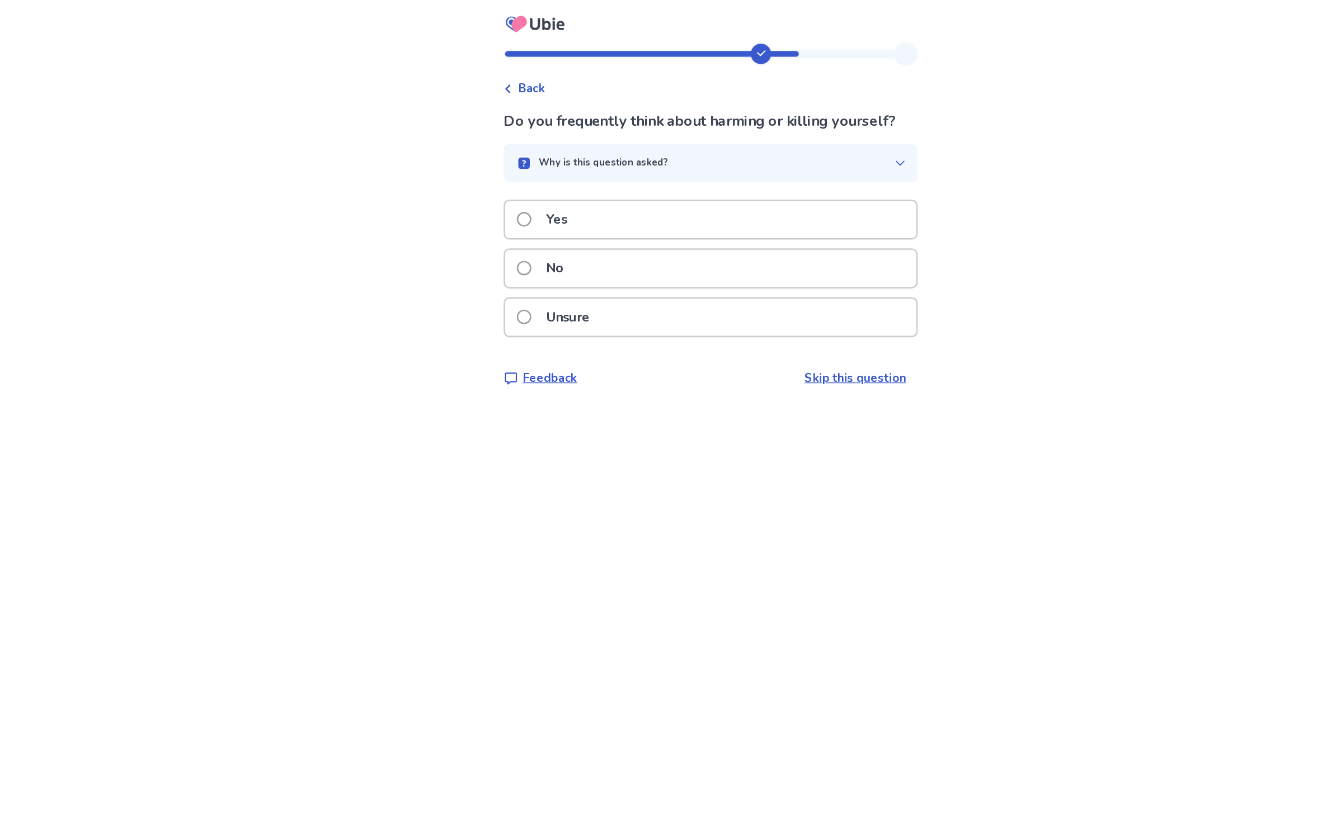
click at [645, 205] on div "No" at bounding box center [668, 206] width 316 height 29
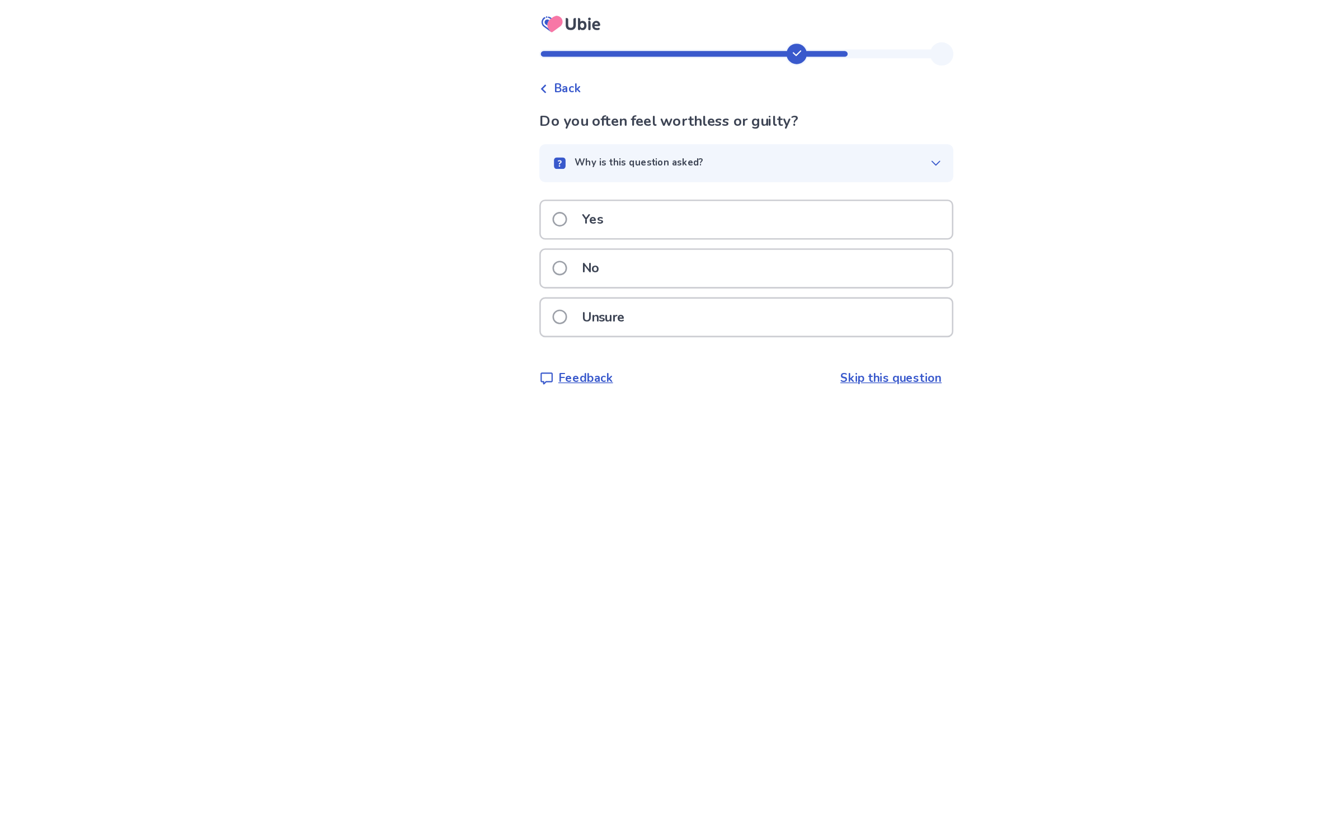
click at [663, 163] on div "Yes" at bounding box center [668, 168] width 316 height 29
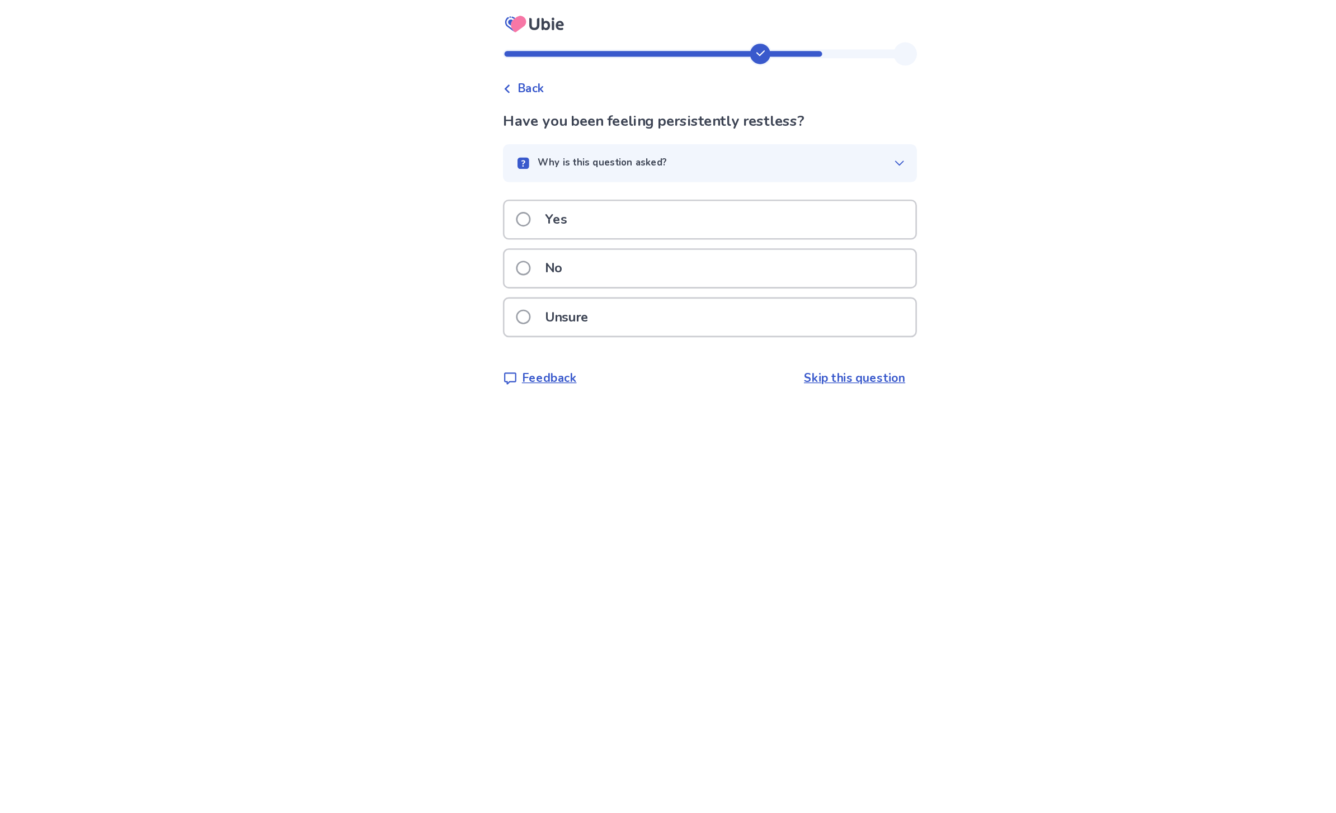
click at [608, 237] on div "Unsure" at bounding box center [668, 243] width 316 height 29
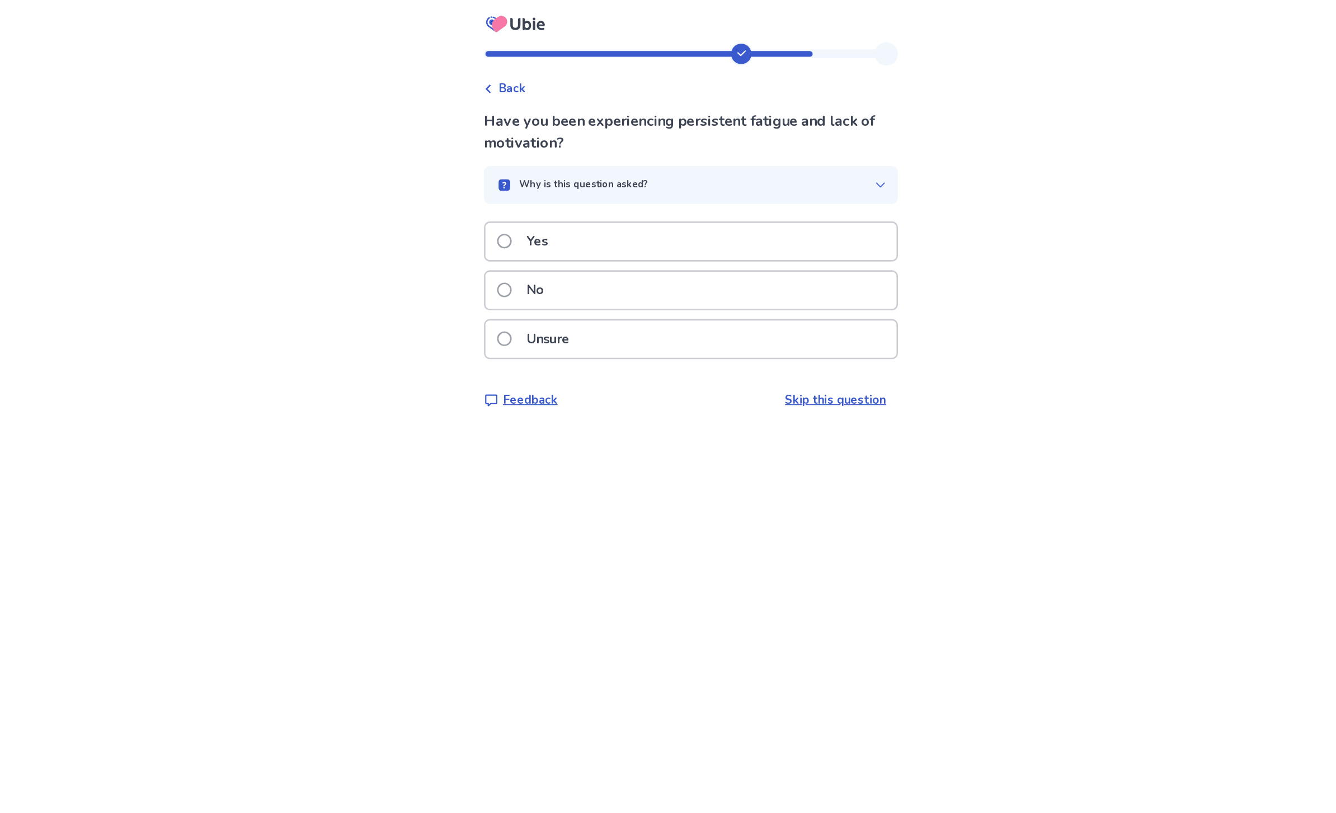
click at [638, 191] on div "Yes" at bounding box center [668, 185] width 316 height 29
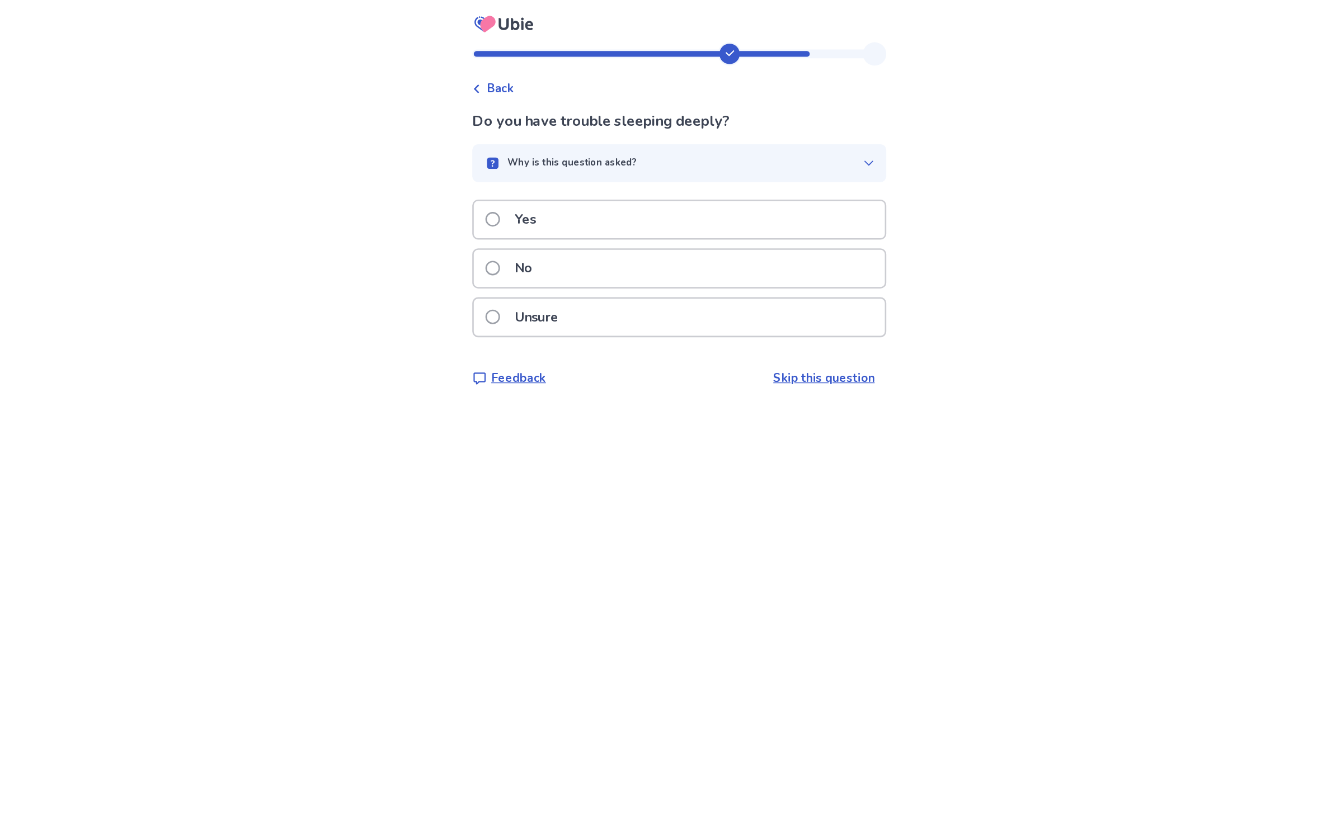
click at [643, 159] on div "Yes" at bounding box center [668, 168] width 316 height 29
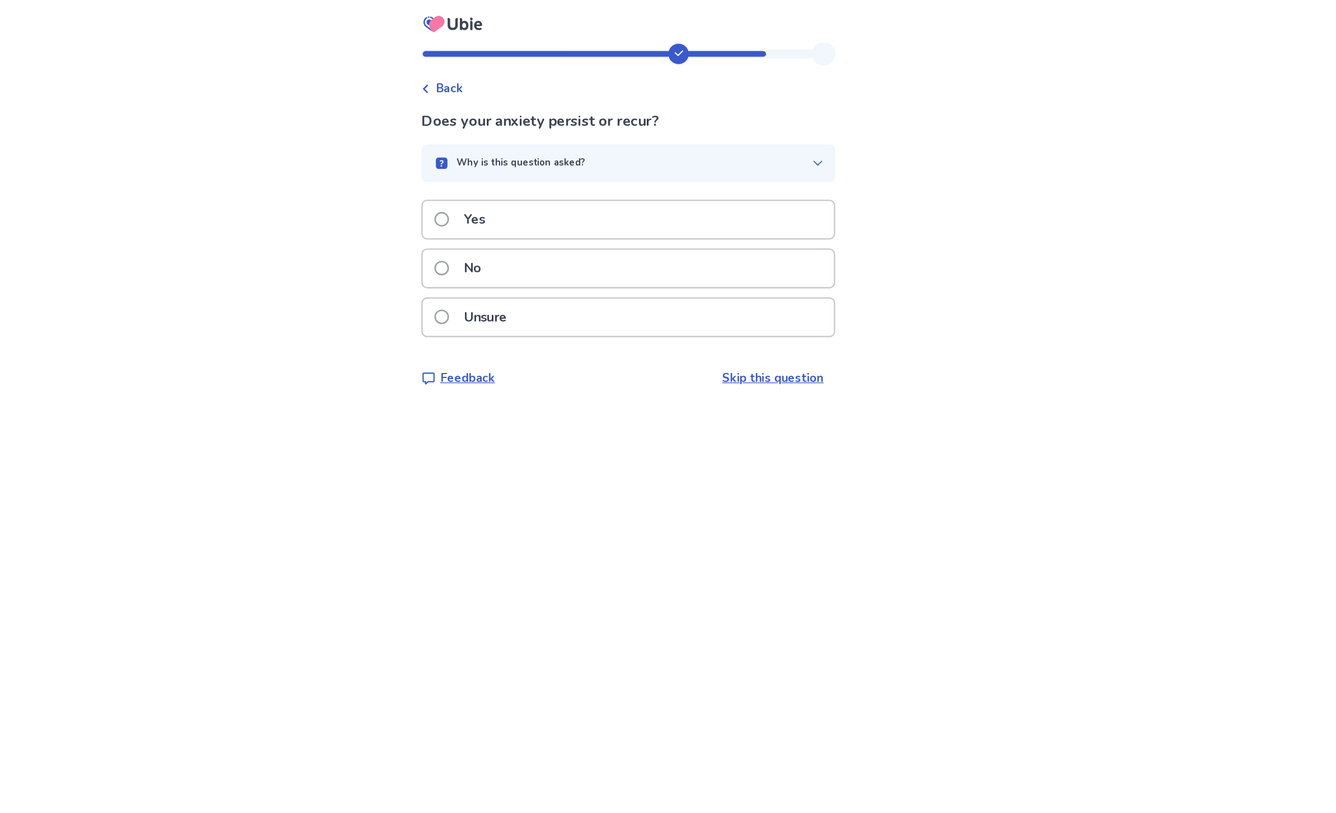
click at [601, 242] on div "Unsure" at bounding box center [668, 243] width 316 height 29
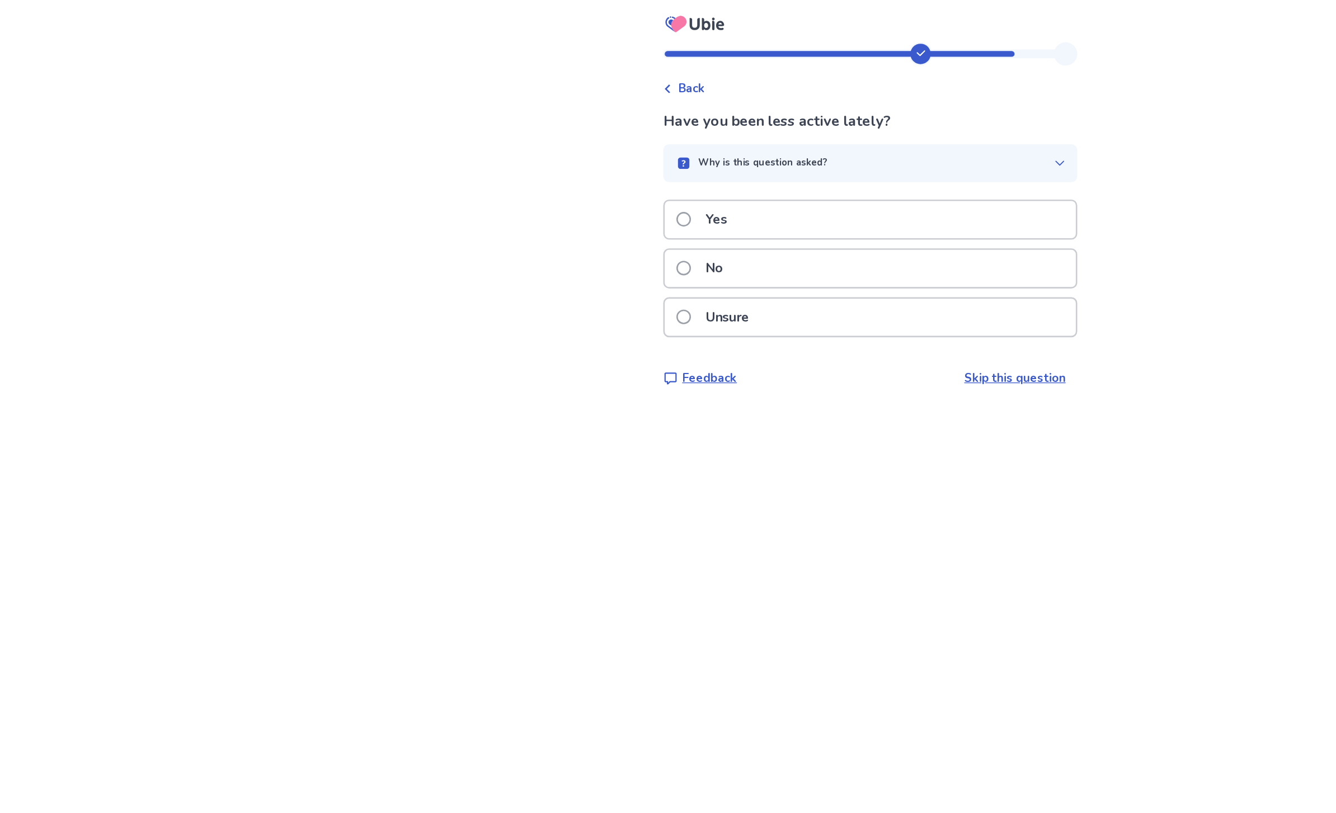
click at [666, 201] on div "No" at bounding box center [668, 206] width 316 height 29
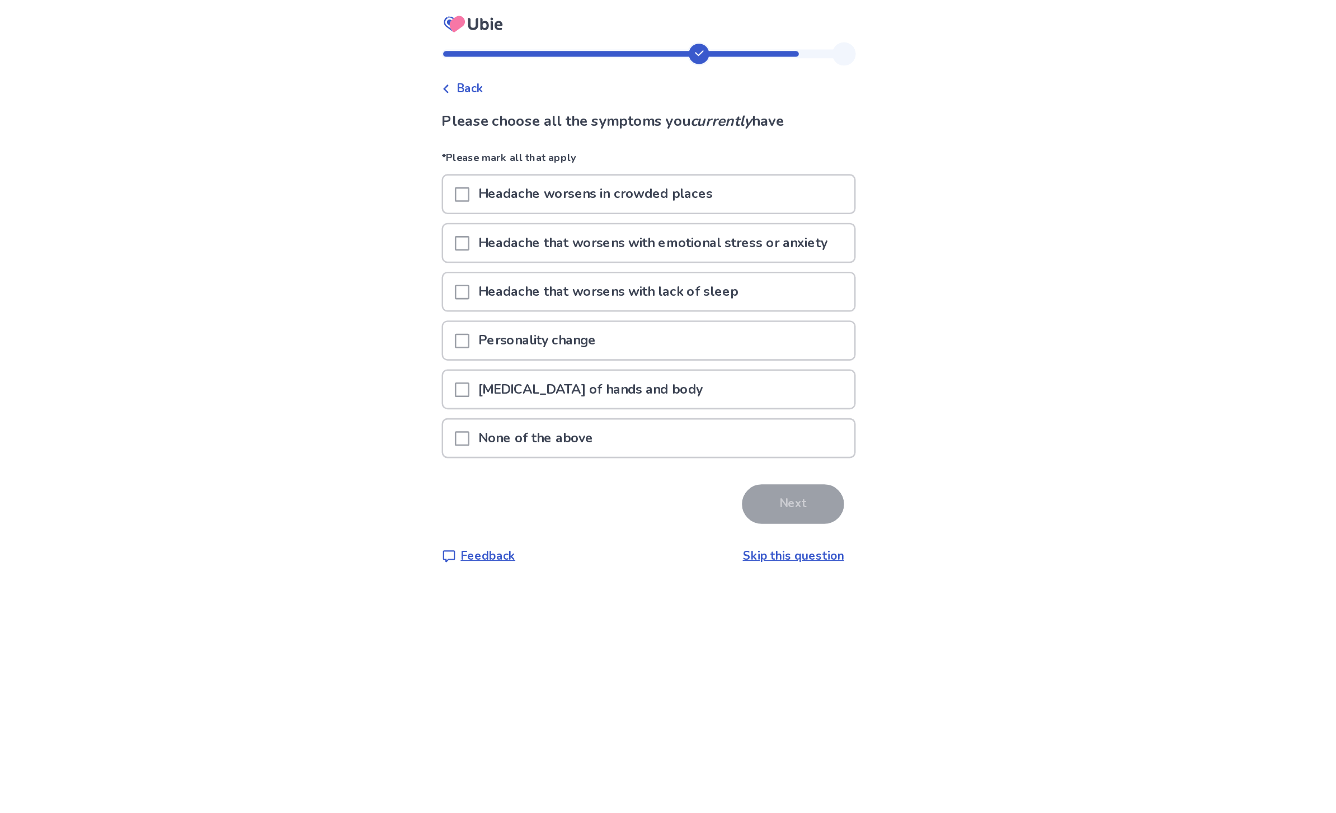
click at [581, 332] on div "None of the above" at bounding box center [668, 336] width 316 height 29
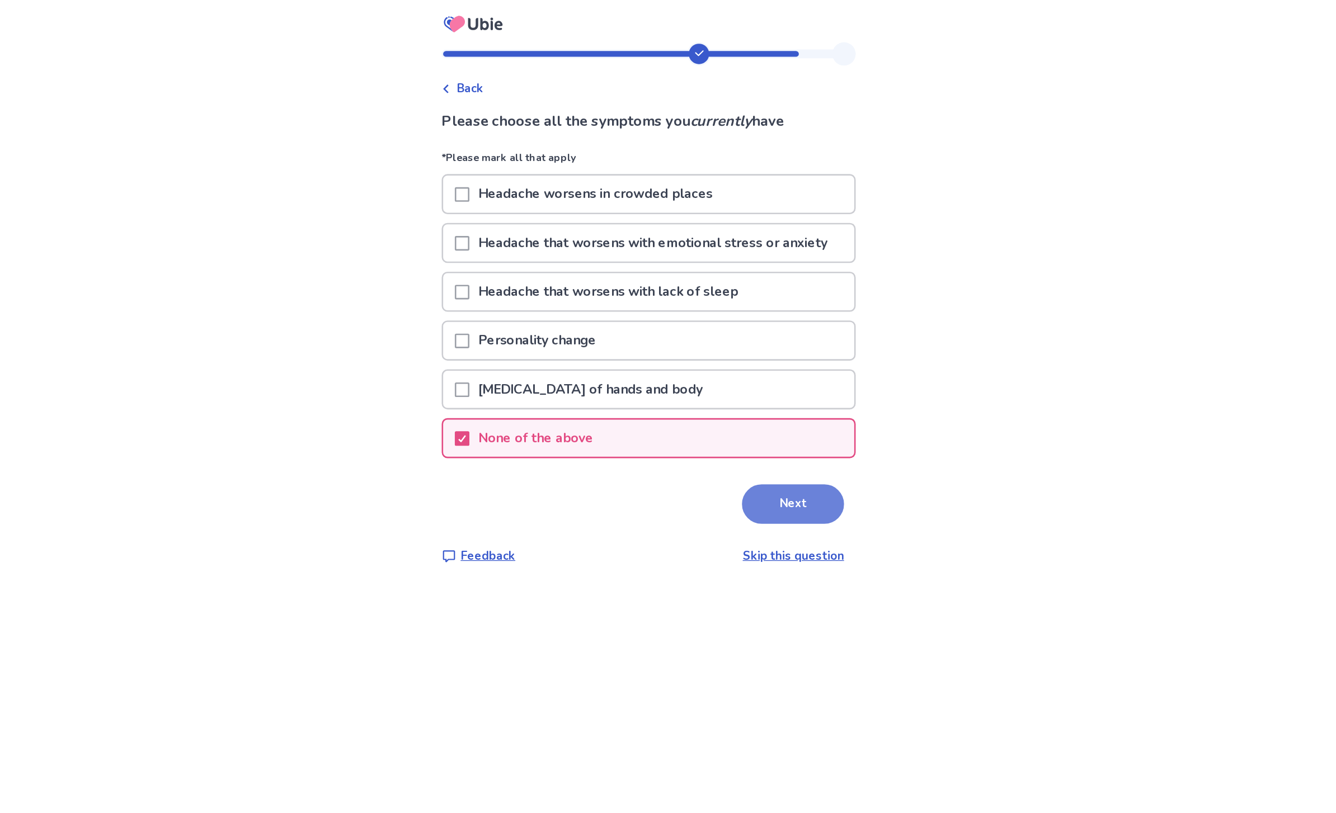
click at [740, 381] on button "Next" at bounding box center [779, 387] width 78 height 30
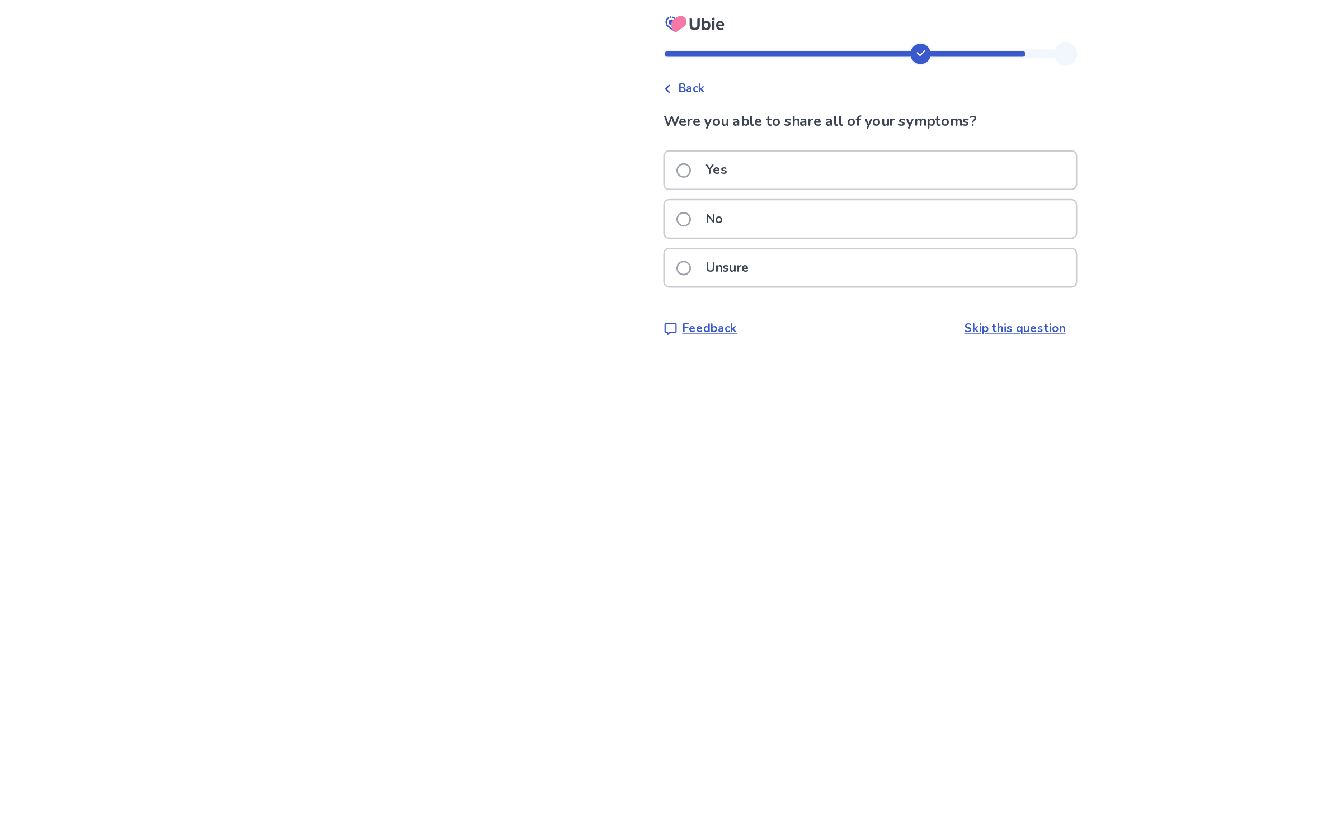
click at [667, 126] on div "Yes" at bounding box center [668, 130] width 316 height 29
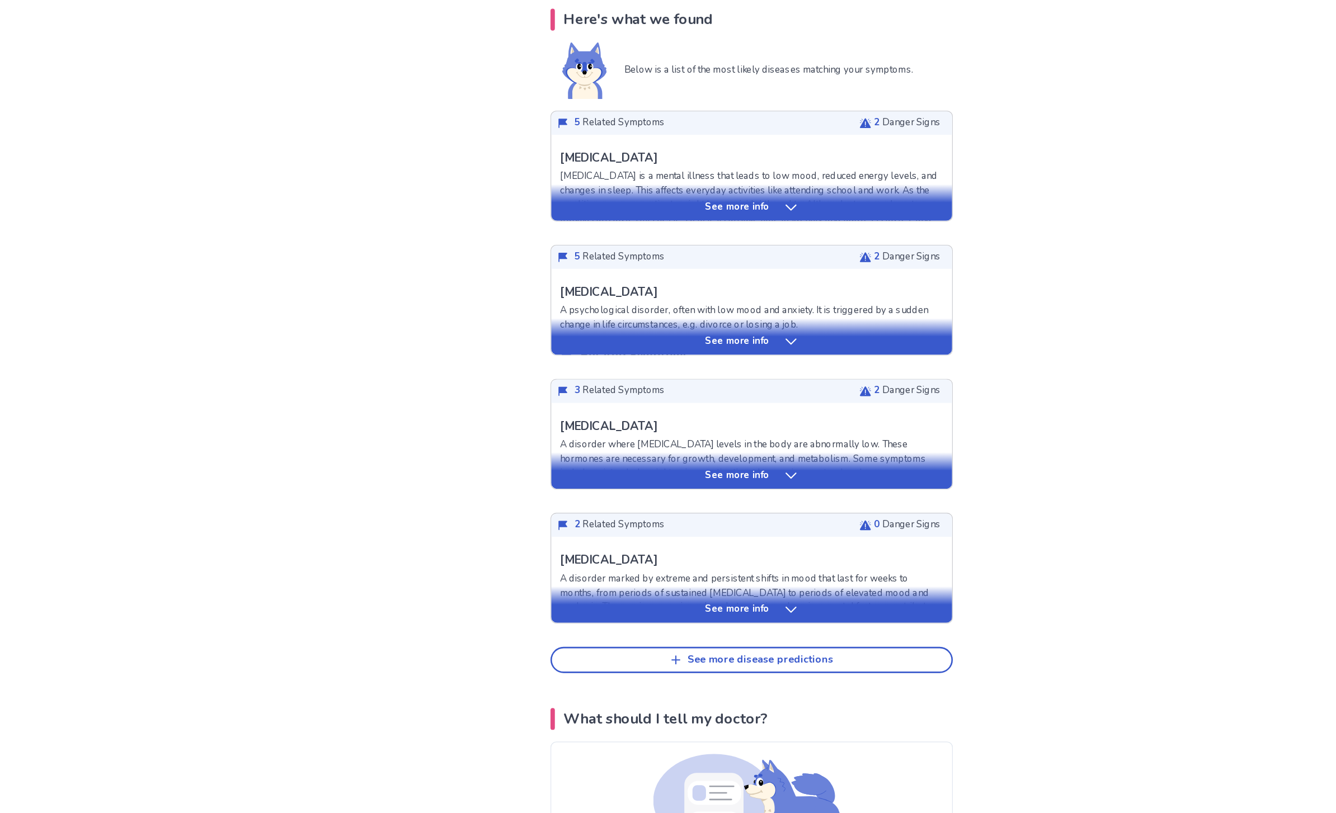
scroll to position [140, 0]
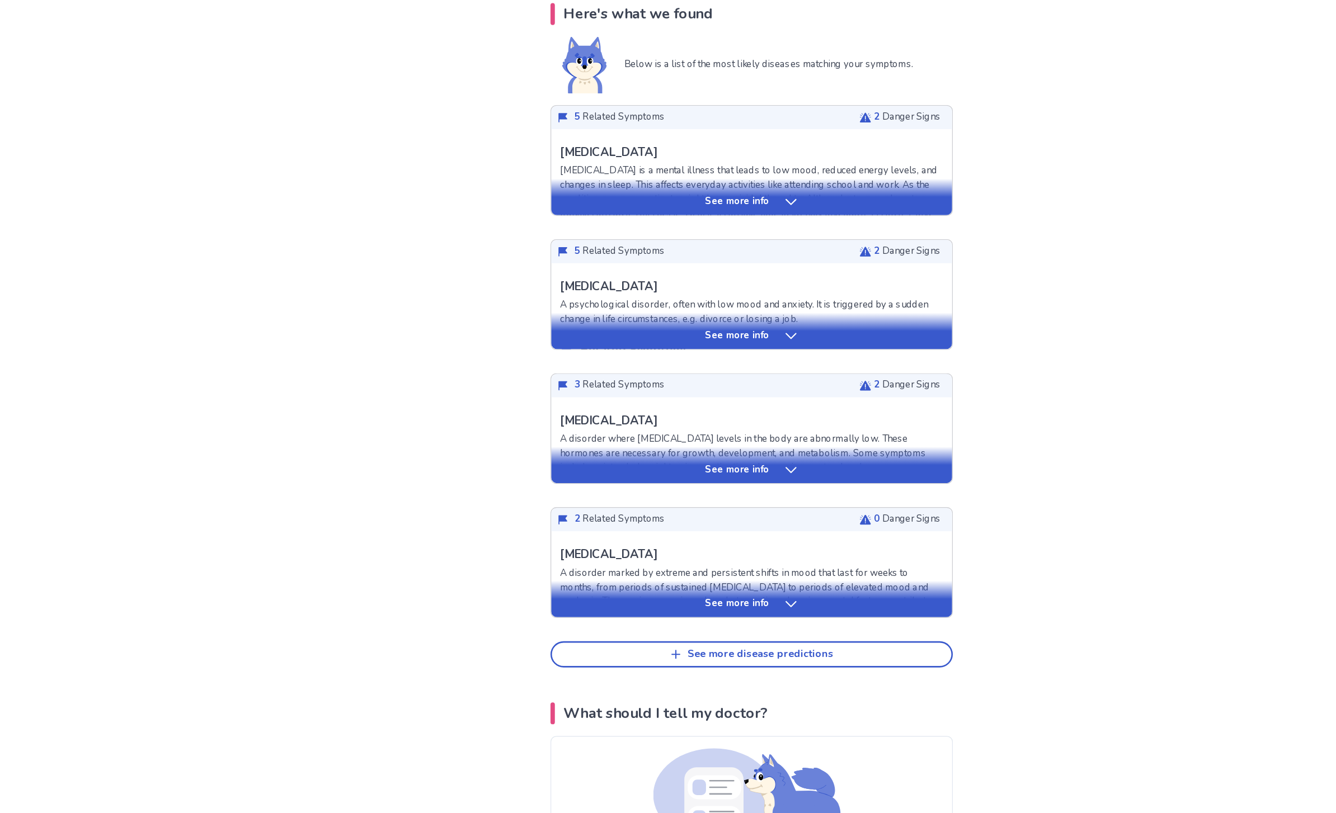
click at [608, 387] on div "See more info" at bounding box center [668, 392] width 308 height 11
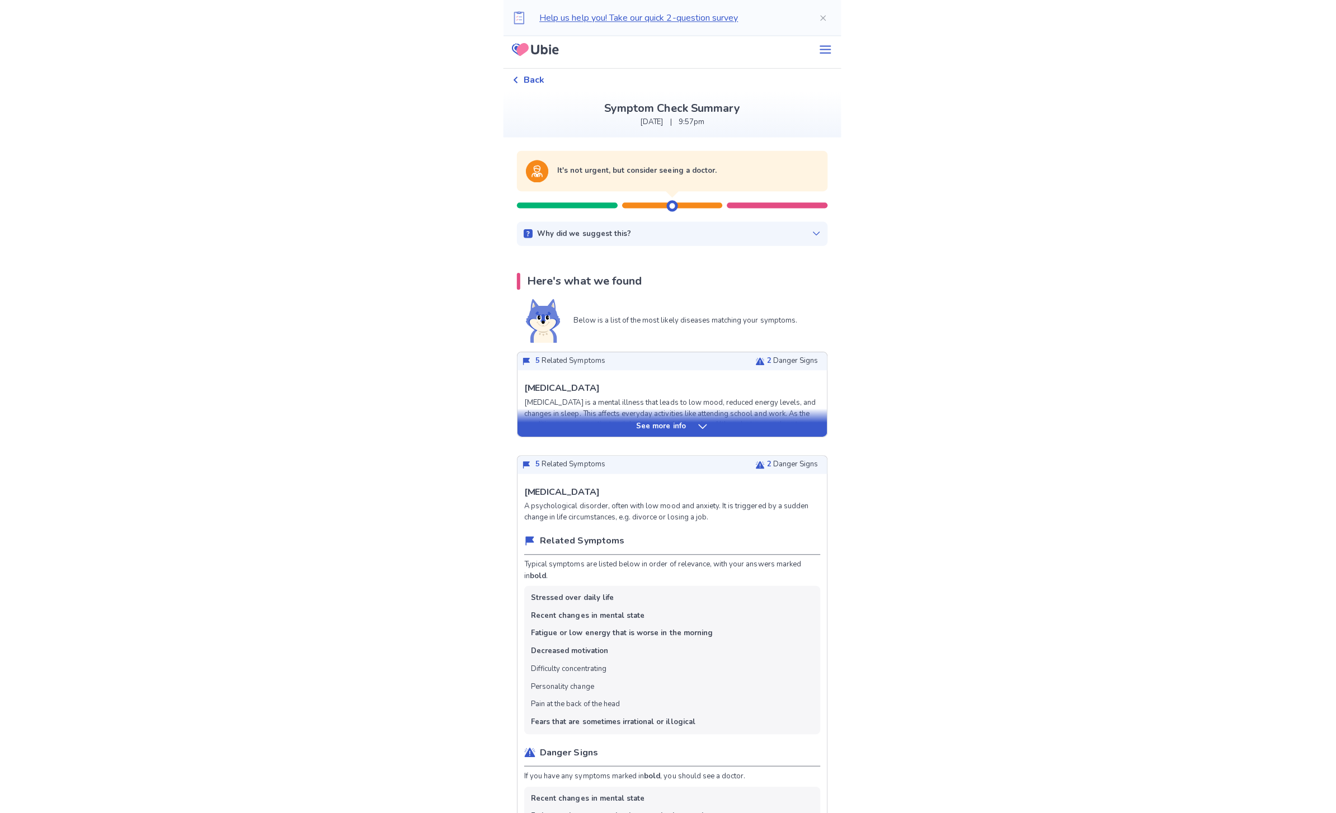
scroll to position [0, 0]
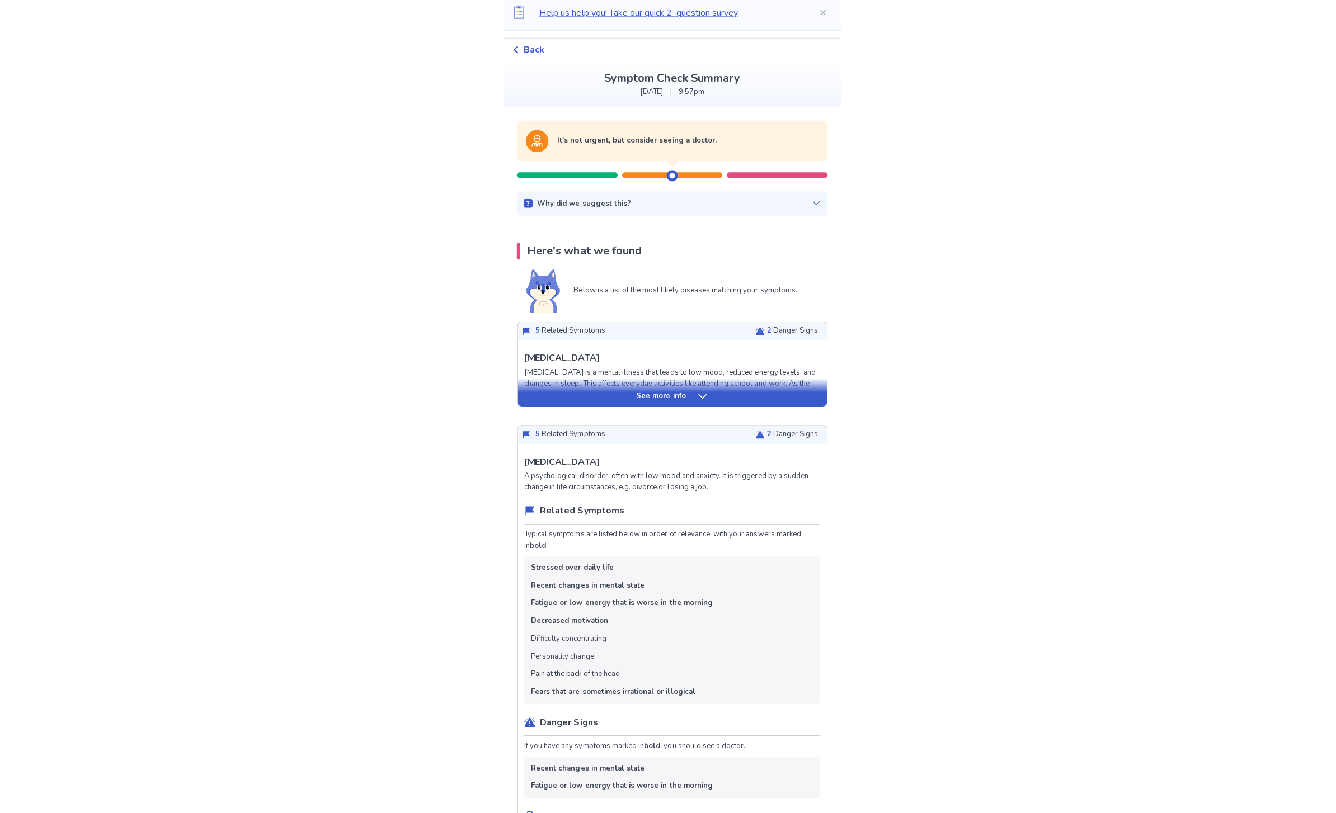
click at [741, 394] on div "See more info" at bounding box center [668, 399] width 308 height 11
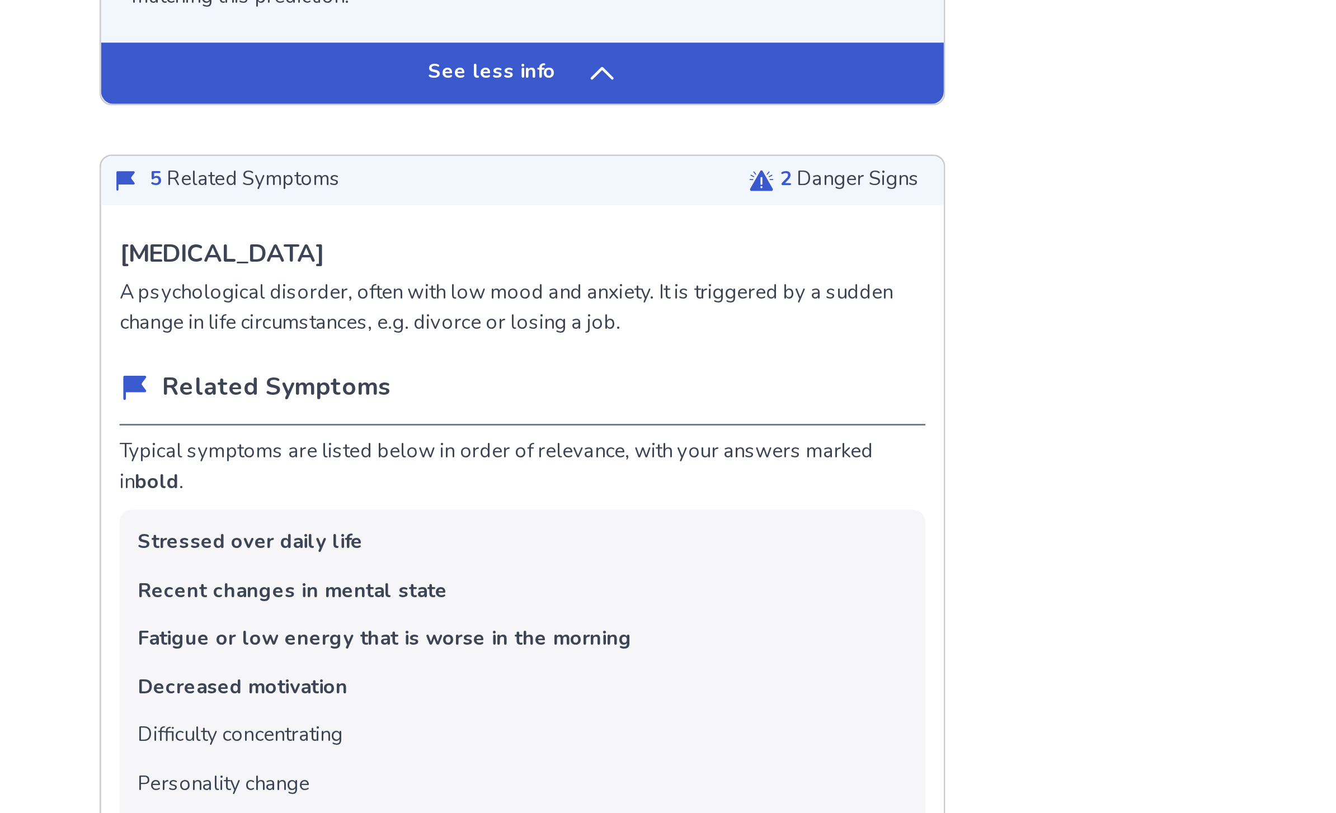
scroll to position [656, 0]
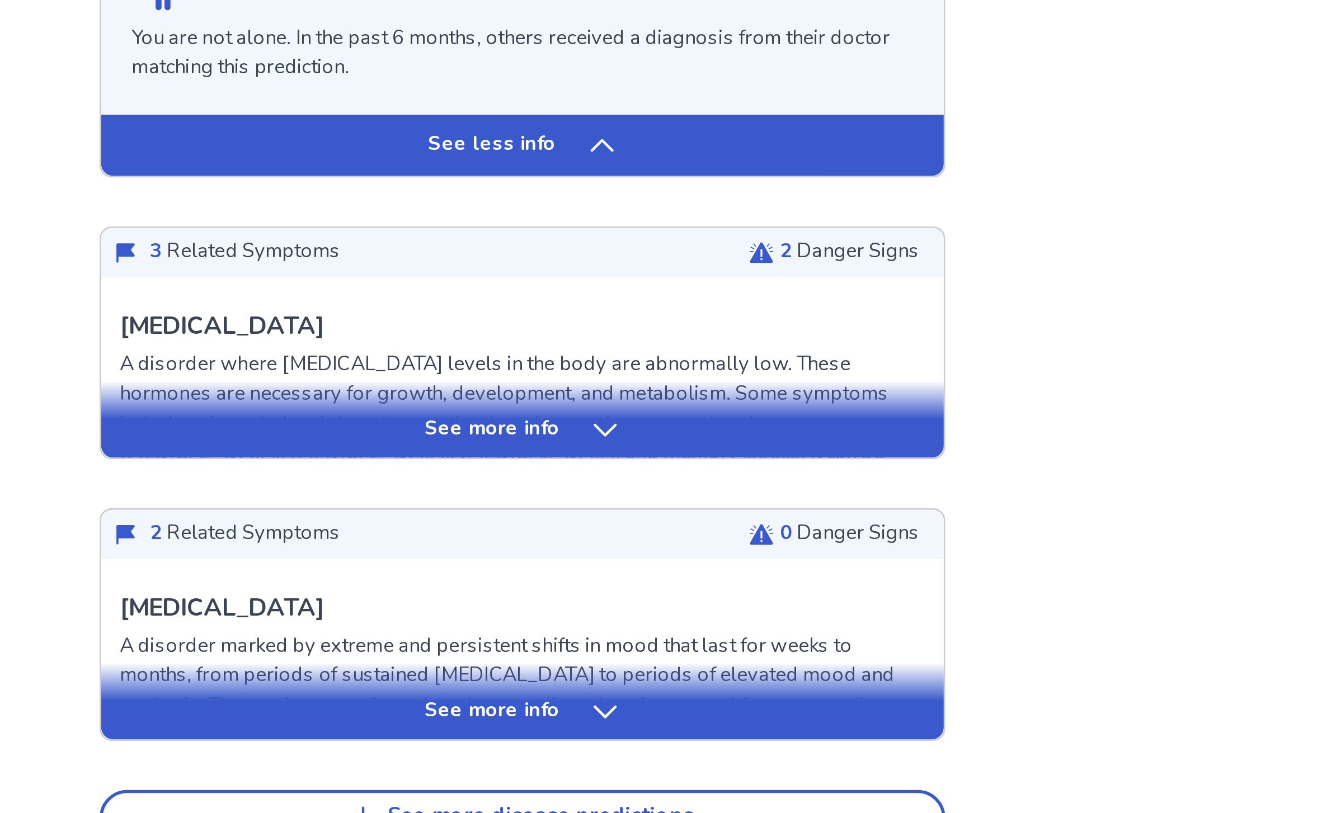
click at [514, 642] on div "See more info" at bounding box center [668, 647] width 308 height 11
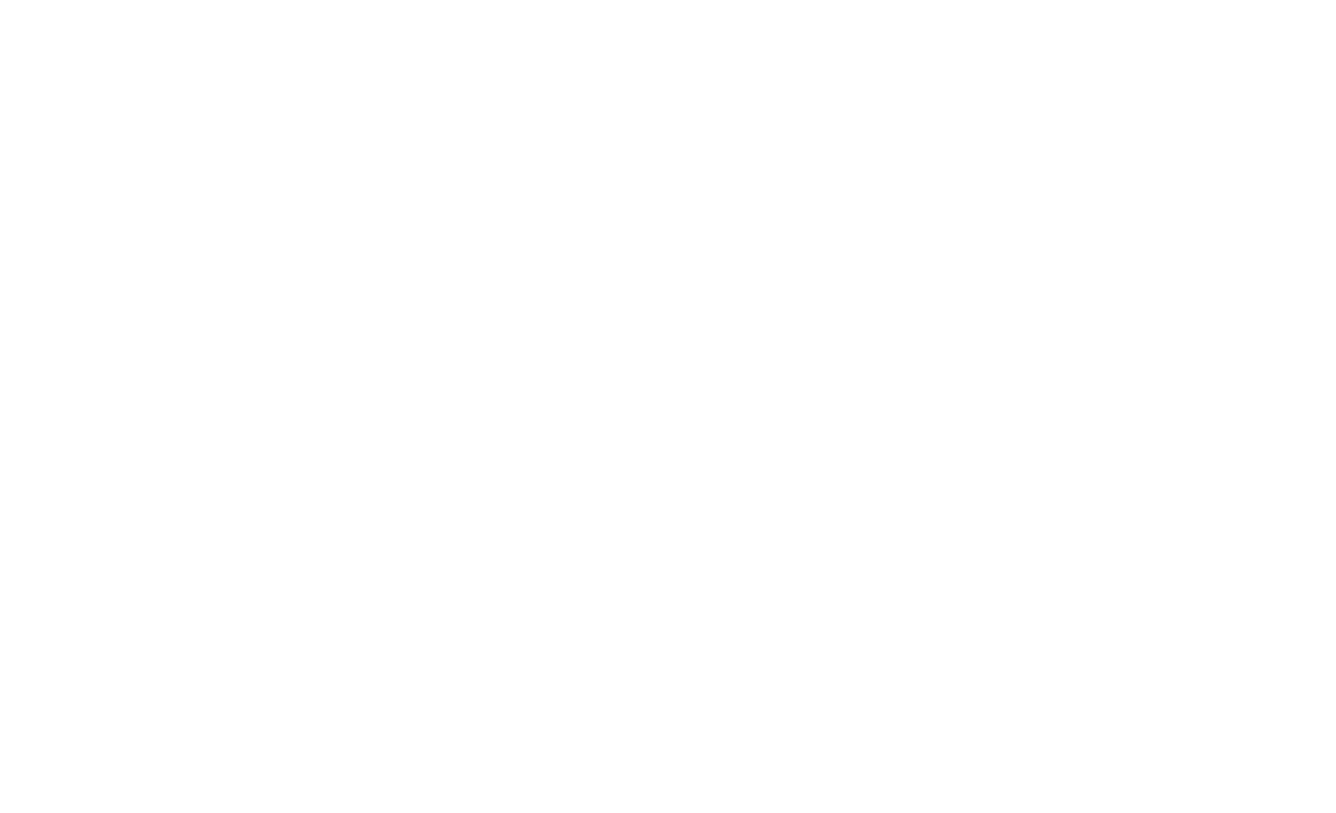
scroll to position [1535, 0]
